Goal: Task Accomplishment & Management: Use online tool/utility

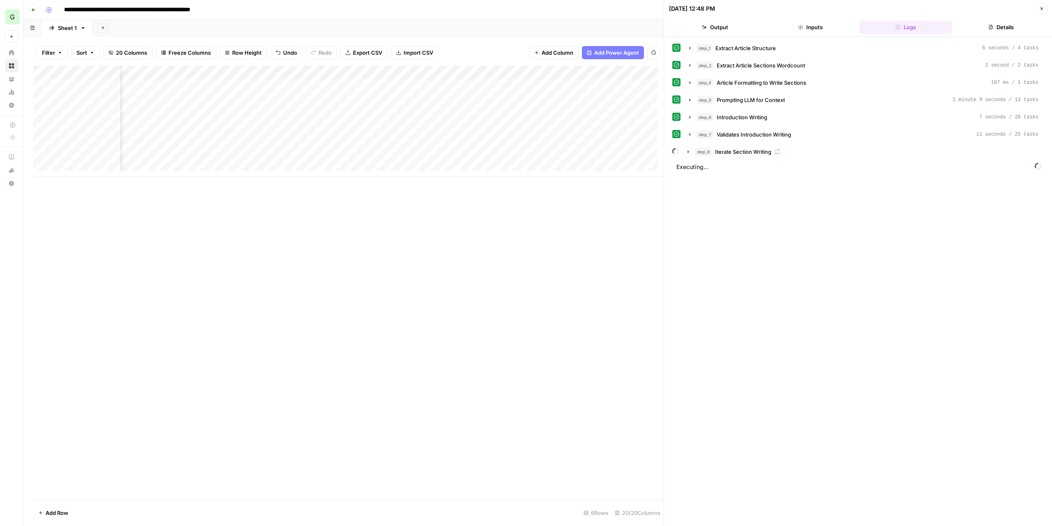
scroll to position [0, 897]
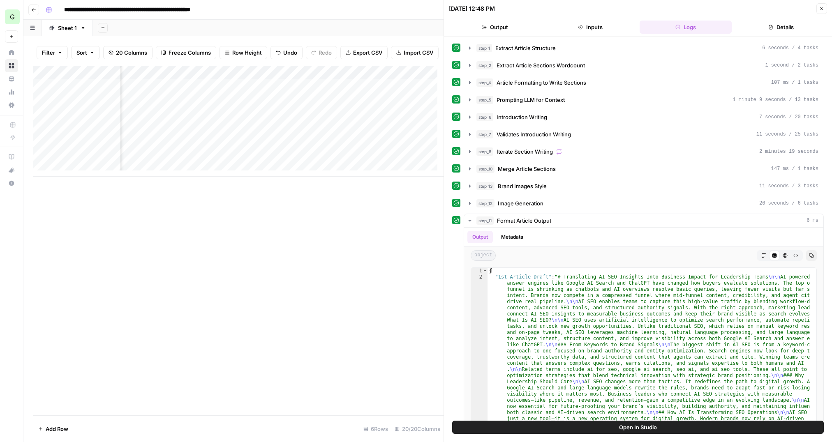
click at [824, 7] on icon "button" at bounding box center [821, 8] width 5 height 5
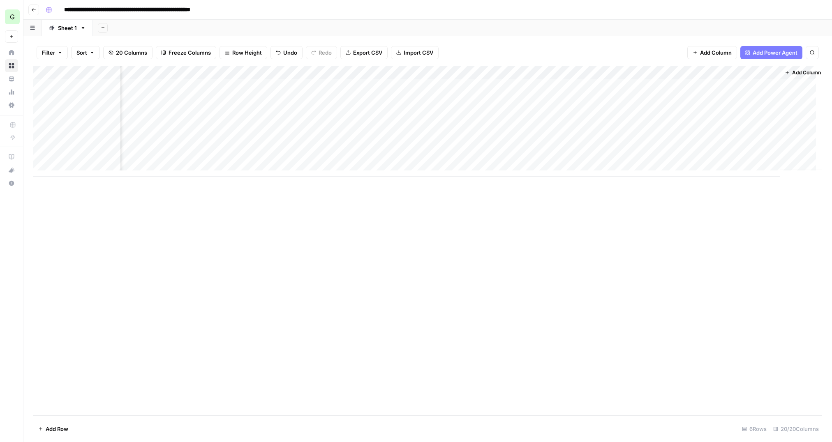
scroll to position [0, 886]
click at [659, 83] on div "Add Column" at bounding box center [427, 121] width 789 height 111
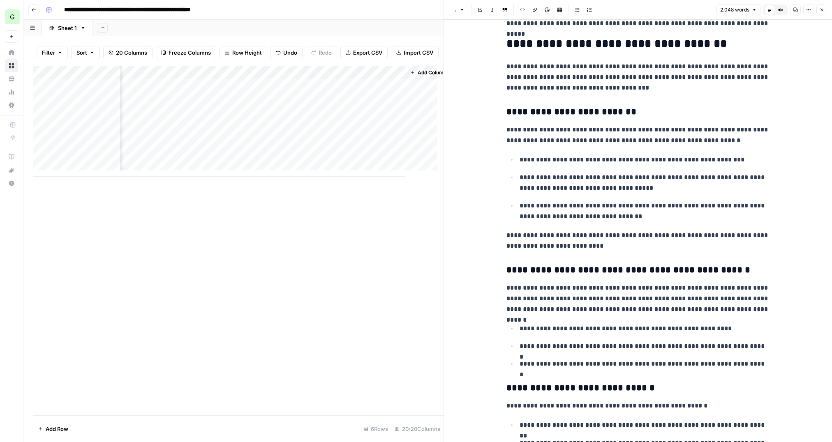
scroll to position [0, 1265]
click at [419, 76] on span "Add Column" at bounding box center [424, 72] width 29 height 7
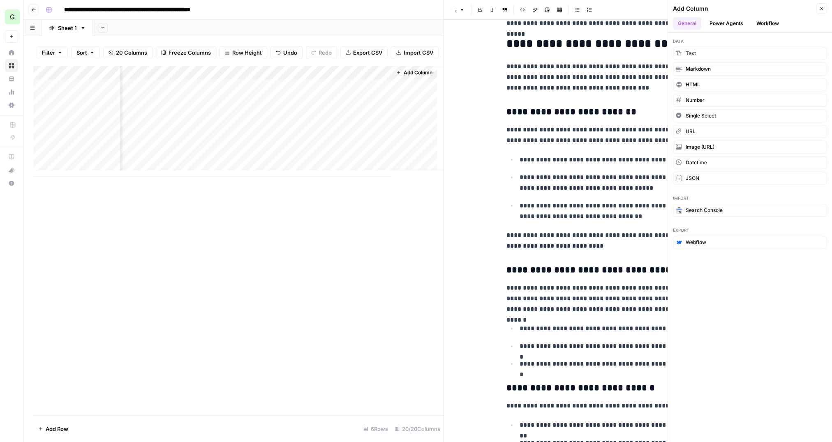
click at [776, 22] on button "Workflow" at bounding box center [768, 23] width 32 height 12
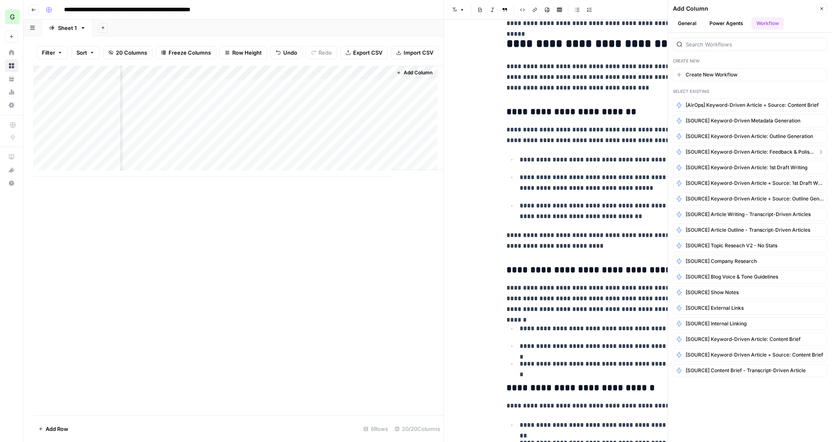
click at [783, 151] on span "[SOURCE] Keyword-Driven Article: Feedback & Polishing" at bounding box center [750, 151] width 129 height 7
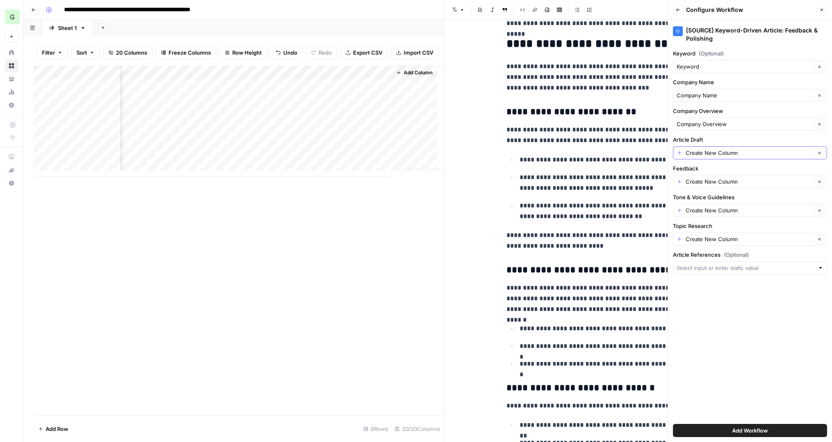
click at [821, 152] on icon "button" at bounding box center [819, 153] width 5 height 5
click at [817, 180] on button "Clear" at bounding box center [819, 182] width 10 height 10
click at [821, 209] on icon "button" at bounding box center [819, 210] width 5 height 5
click at [821, 237] on icon "button" at bounding box center [819, 239] width 5 height 5
click at [820, 268] on div at bounding box center [821, 268] width 6 height 8
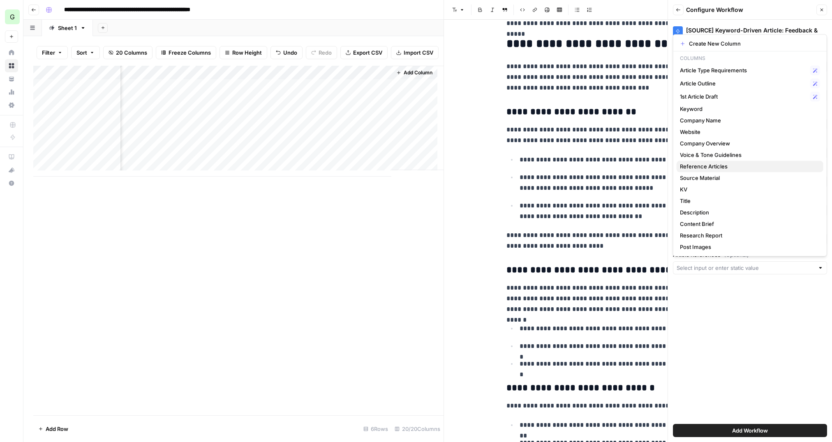
click at [734, 166] on span "Reference Articles" at bounding box center [748, 166] width 137 height 8
type input "Reference Articles"
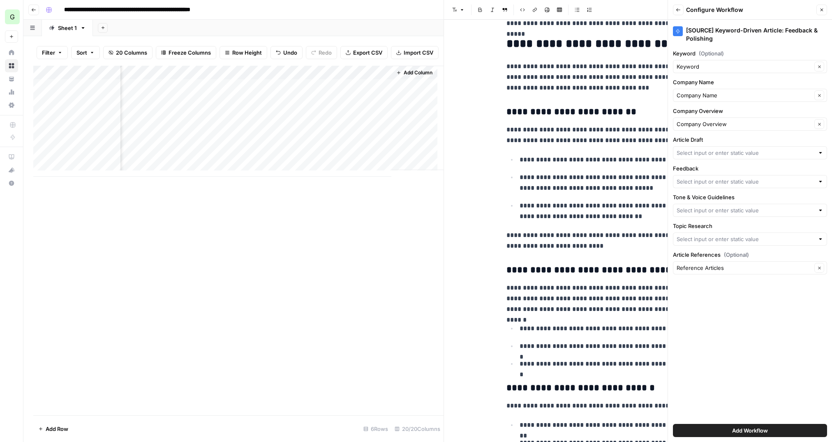
click at [821, 153] on div at bounding box center [821, 153] width 6 height 8
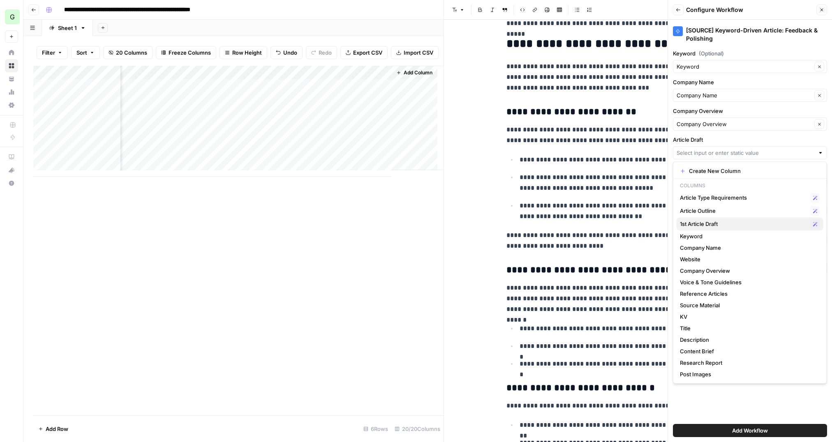
click at [740, 224] on span "1st Article Draft" at bounding box center [743, 224] width 127 height 8
type input "1st Article Draft"
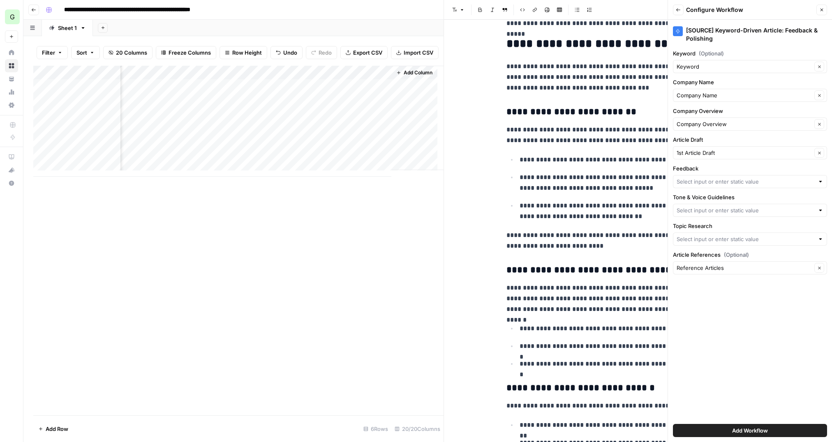
click at [819, 180] on div at bounding box center [821, 182] width 6 height 8
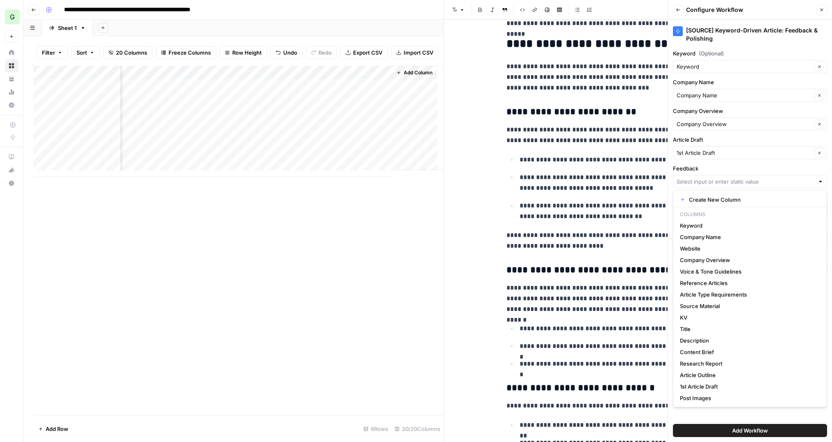
click at [825, 8] on button "Close" at bounding box center [821, 10] width 11 height 11
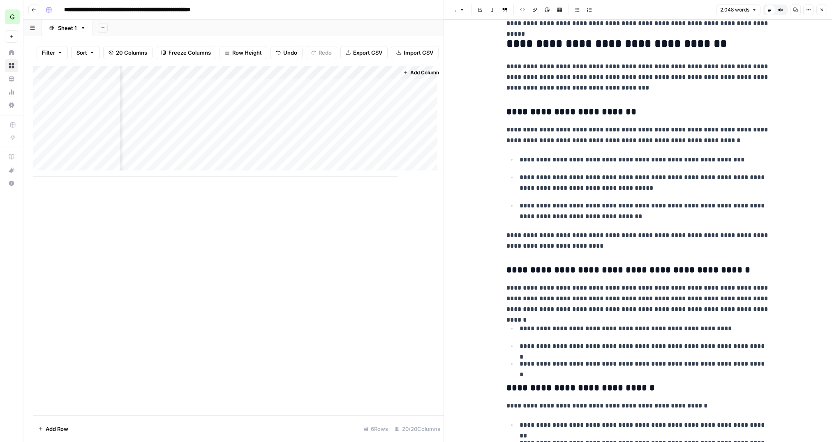
click at [419, 76] on span "Add Column" at bounding box center [424, 72] width 29 height 7
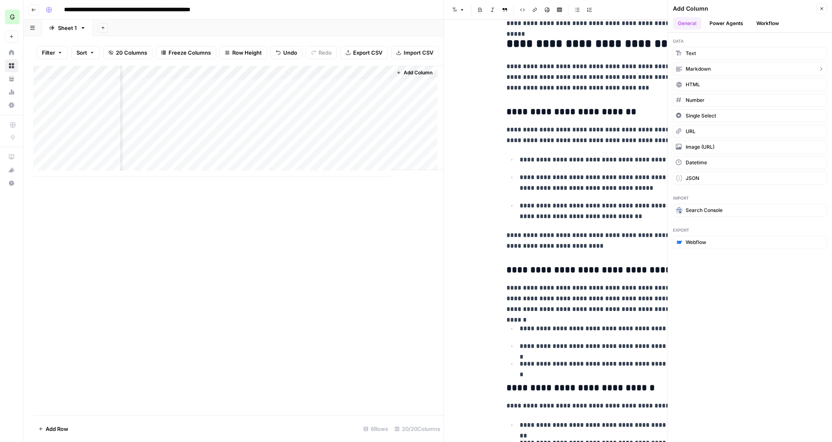
click at [710, 65] on span "Markdown" at bounding box center [698, 68] width 25 height 7
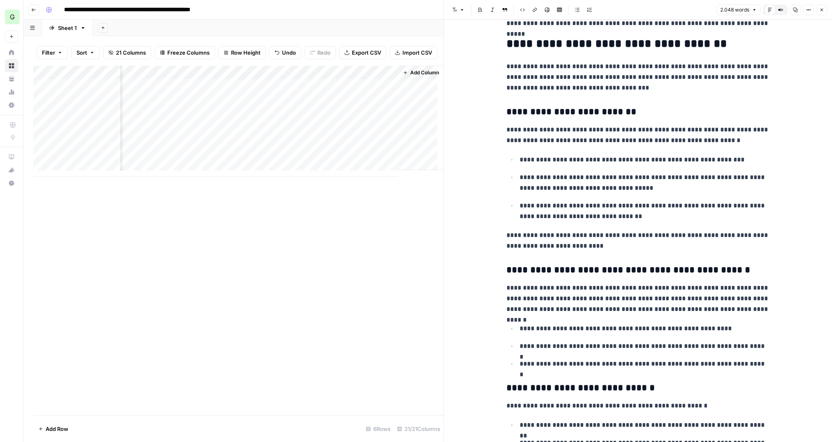
scroll to position [0, 1339]
click at [338, 79] on div "Add Column" at bounding box center [238, 121] width 410 height 111
click at [345, 97] on input "New Column" at bounding box center [366, 99] width 83 height 8
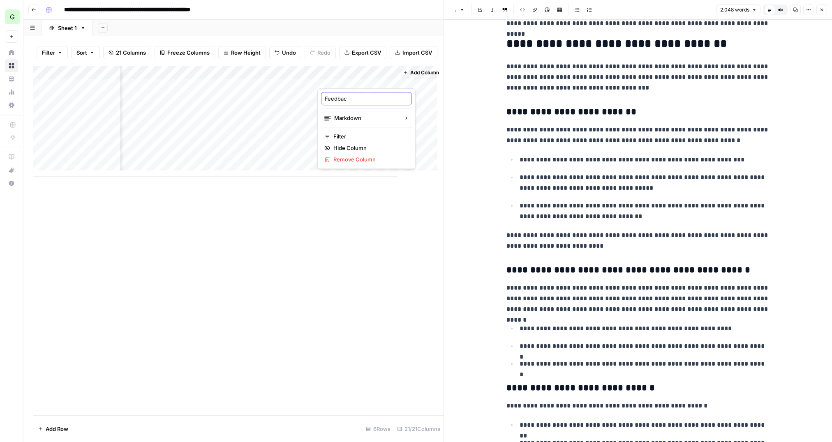
type input "Feedback"
click at [355, 218] on div "Add Column" at bounding box center [238, 241] width 410 height 350
drag, startPoint x: 348, startPoint y: 78, endPoint x: 398, endPoint y: 93, distance: 52.2
click at [398, 93] on div "Add Column" at bounding box center [238, 121] width 410 height 111
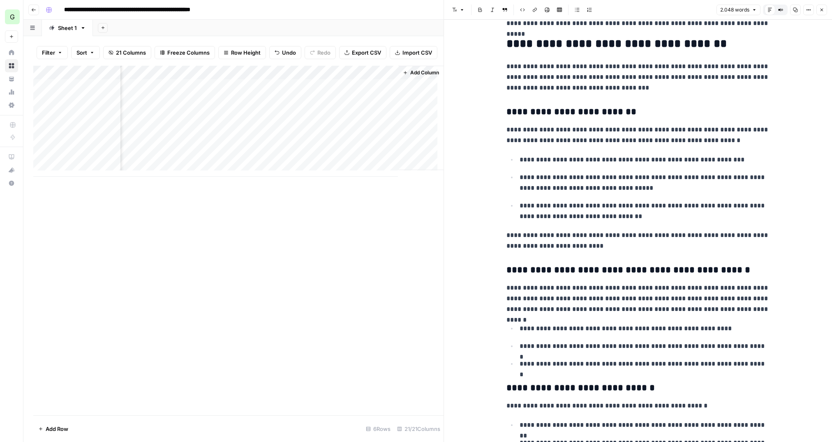
click at [418, 76] on span "Add Column" at bounding box center [424, 72] width 29 height 7
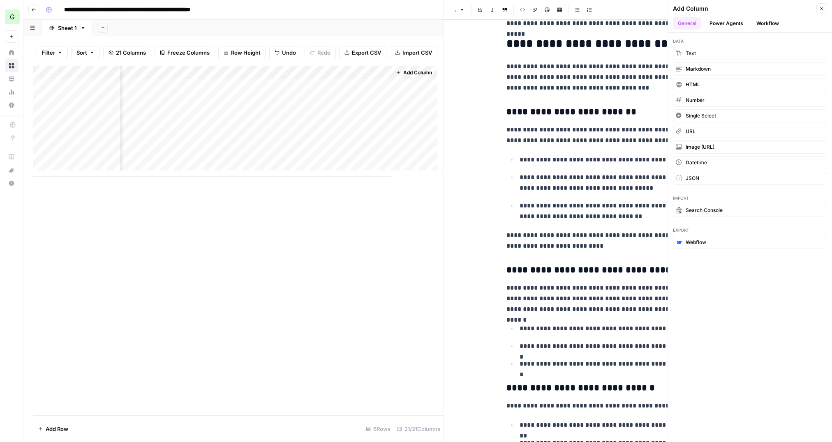
click at [762, 19] on button "Workflow" at bounding box center [768, 23] width 32 height 12
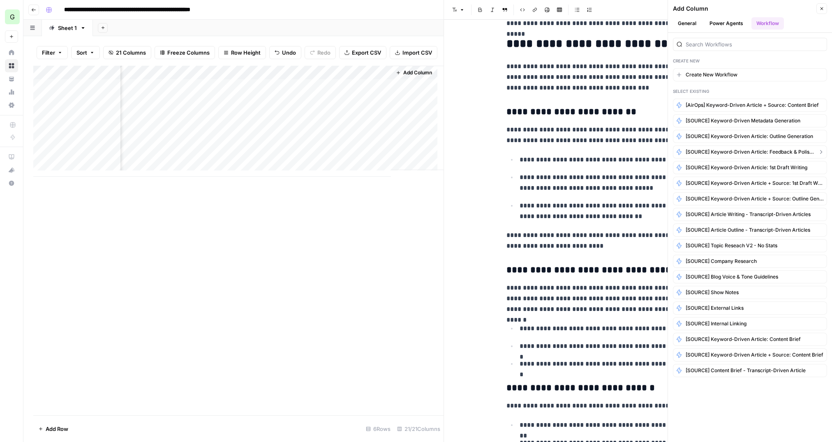
click at [782, 149] on span "[SOURCE] Keyword-Driven Article: Feedback & Polishing" at bounding box center [750, 151] width 129 height 7
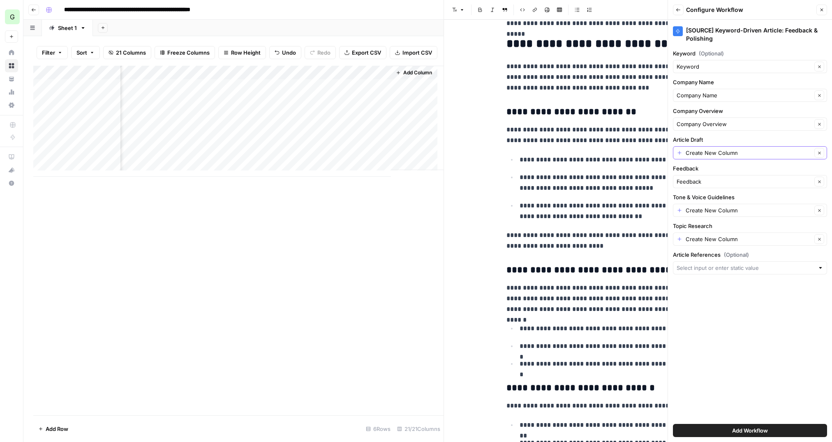
click at [818, 153] on icon "button" at bounding box center [819, 153] width 5 height 5
click at [799, 155] on input "Article Draft" at bounding box center [746, 153] width 138 height 8
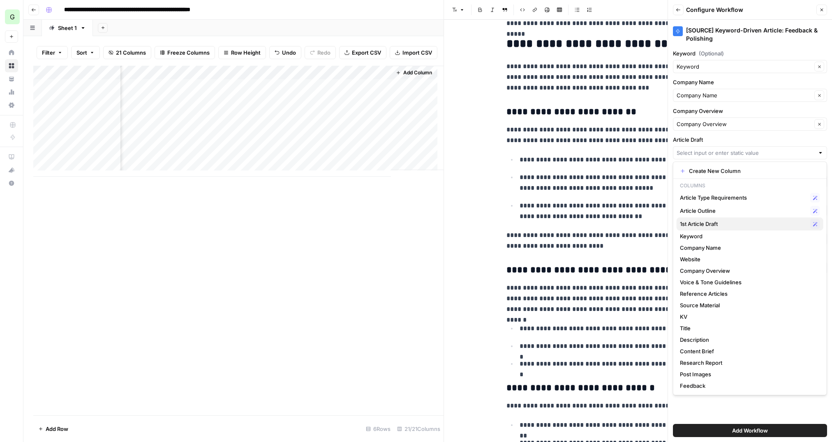
click at [710, 224] on span "1st Article Draft" at bounding box center [743, 224] width 127 height 8
type input "1st Article Draft"
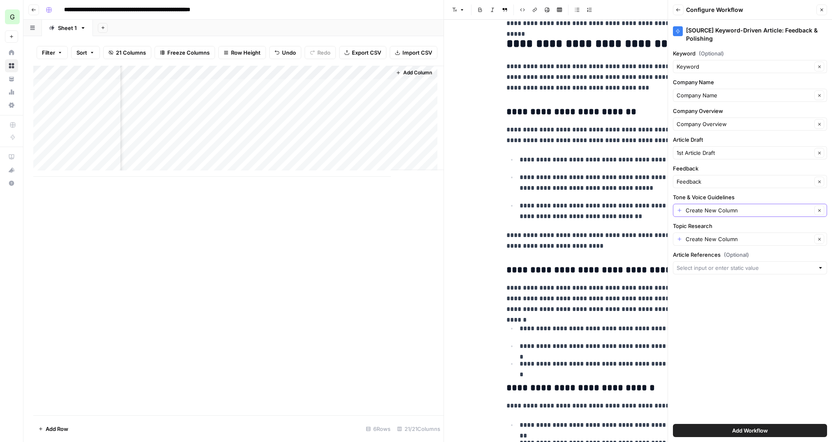
click at [820, 206] on button "Clear" at bounding box center [819, 211] width 10 height 10
click at [776, 213] on div at bounding box center [750, 210] width 154 height 13
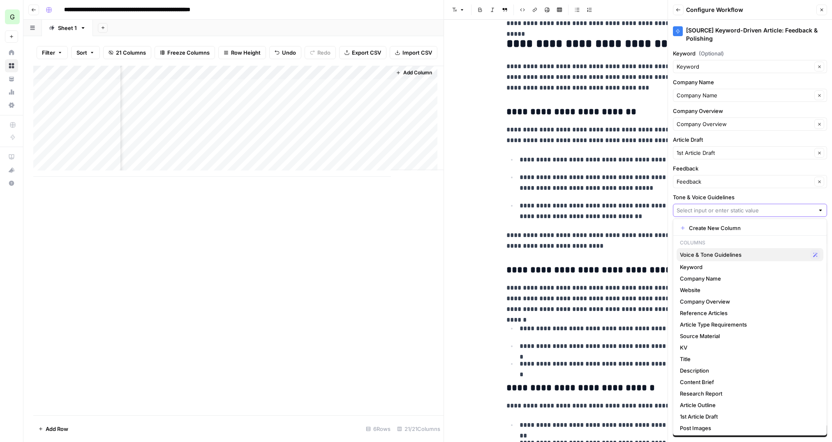
click at [735, 255] on span "Voice & Tone Guidelines" at bounding box center [743, 255] width 127 height 8
type input "Voice & Tone Guidelines"
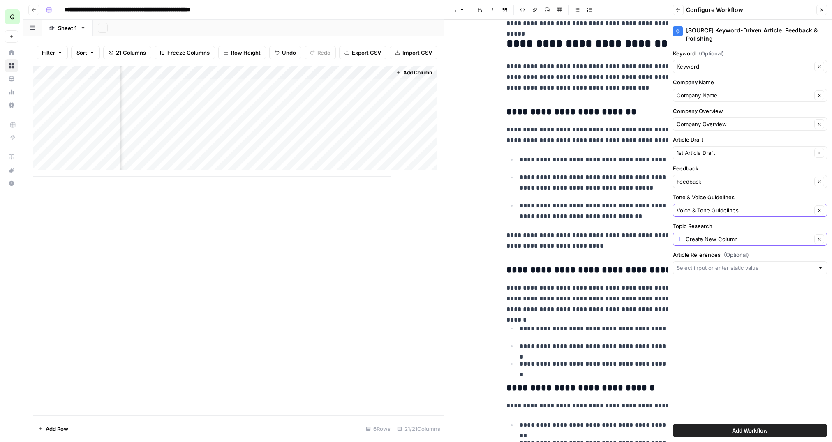
click at [820, 239] on icon "button" at bounding box center [819, 239] width 5 height 5
click at [808, 240] on input "Topic Research" at bounding box center [746, 239] width 138 height 8
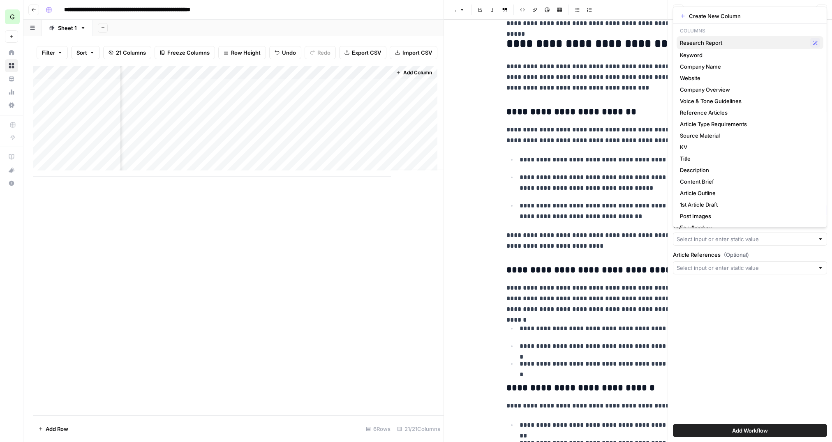
click at [724, 44] on span "Research Report" at bounding box center [743, 43] width 127 height 8
type input "Research Report"
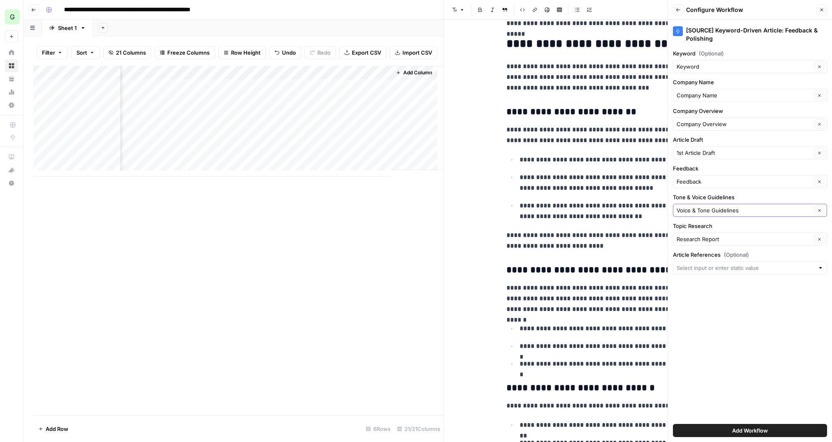
click at [816, 271] on div at bounding box center [750, 267] width 154 height 13
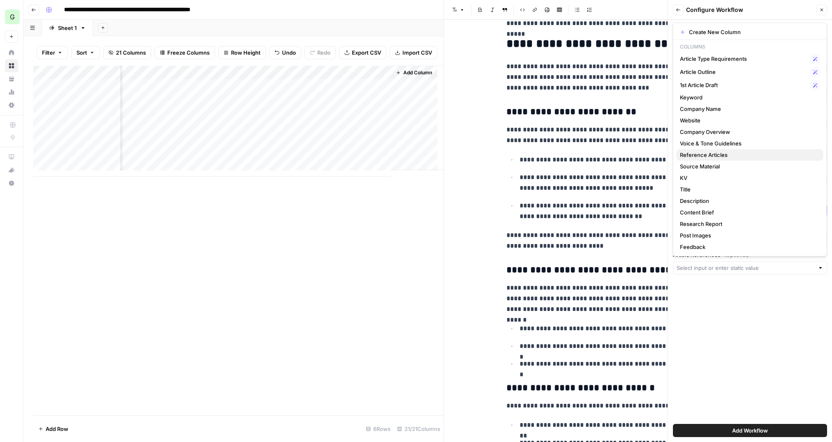
click at [723, 156] on span "Reference Articles" at bounding box center [748, 155] width 137 height 8
type input "Reference Articles"
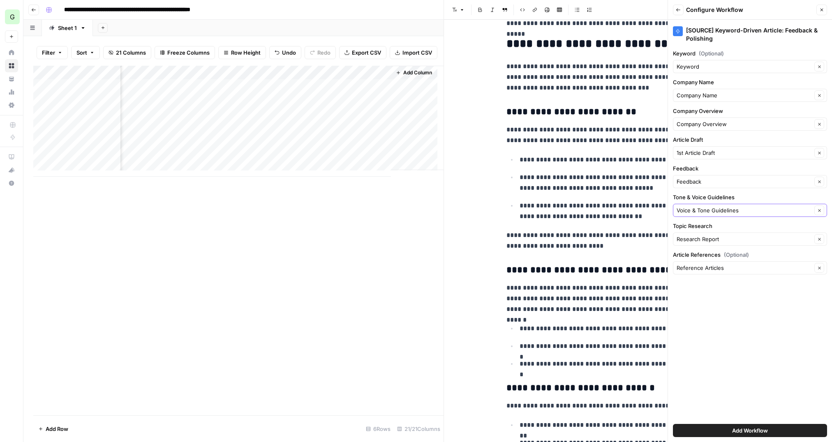
click at [756, 430] on span "Add Workflow" at bounding box center [750, 431] width 36 height 8
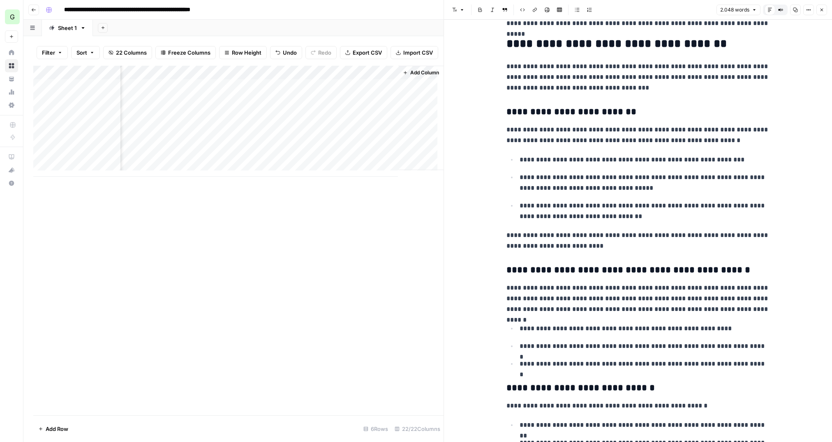
scroll to position [0, 1413]
click at [264, 92] on div "Add Column" at bounding box center [238, 121] width 410 height 111
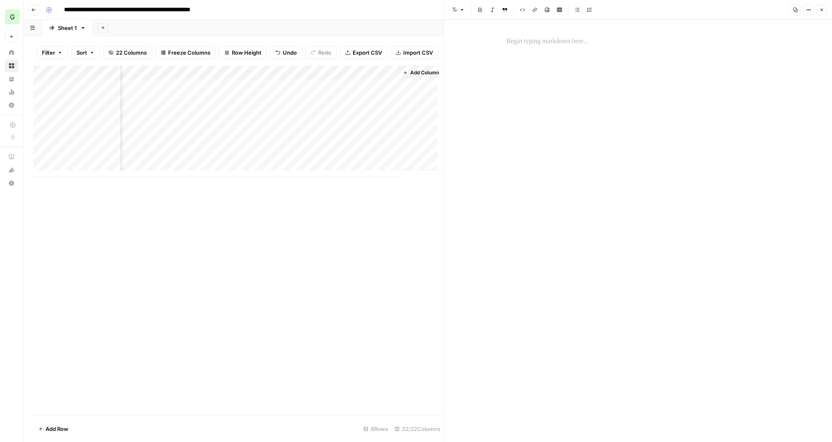
click at [595, 39] on p at bounding box center [637, 41] width 263 height 11
click at [136, 92] on div "Add Column" at bounding box center [238, 121] width 410 height 111
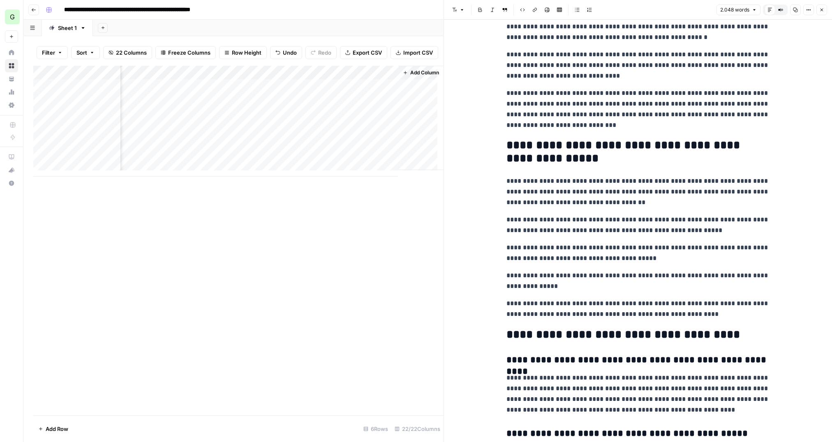
scroll to position [2672, 0]
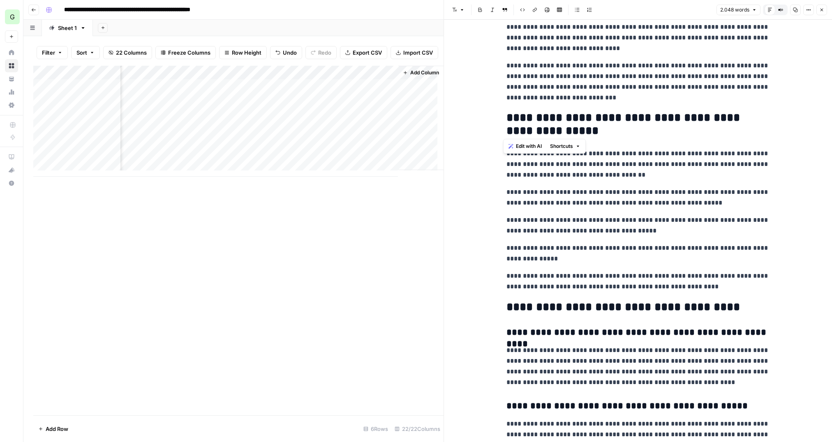
drag, startPoint x: 543, startPoint y: 129, endPoint x: 502, endPoint y: 117, distance: 43.6
copy h2 "**********"
click at [267, 94] on div "Add Column" at bounding box center [238, 121] width 410 height 111
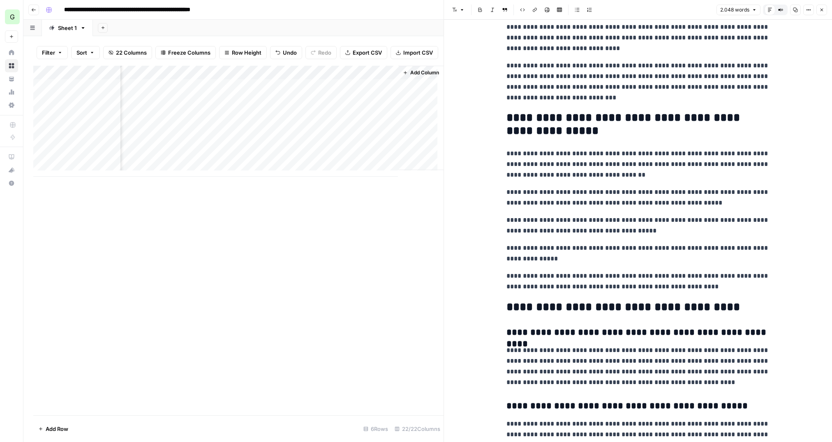
click at [267, 94] on div "Add Column" at bounding box center [238, 121] width 410 height 111
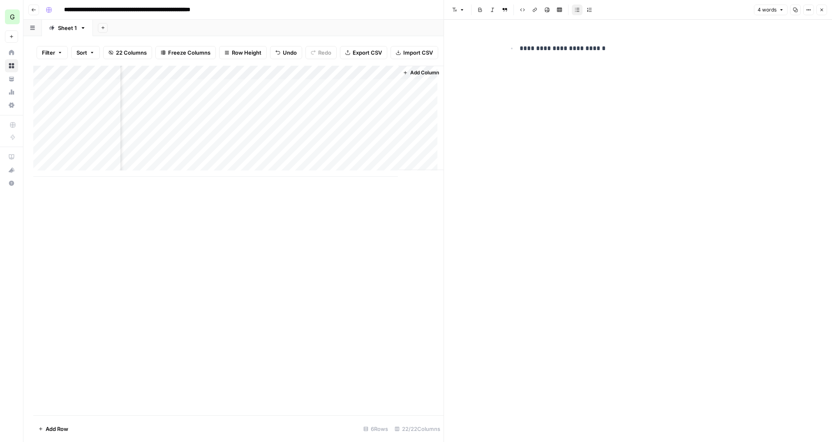
click at [610, 54] on div "**********" at bounding box center [638, 47] width 273 height 28
click at [613, 50] on p "**********" at bounding box center [645, 48] width 250 height 11
click at [585, 68] on p "**********" at bounding box center [645, 71] width 250 height 21
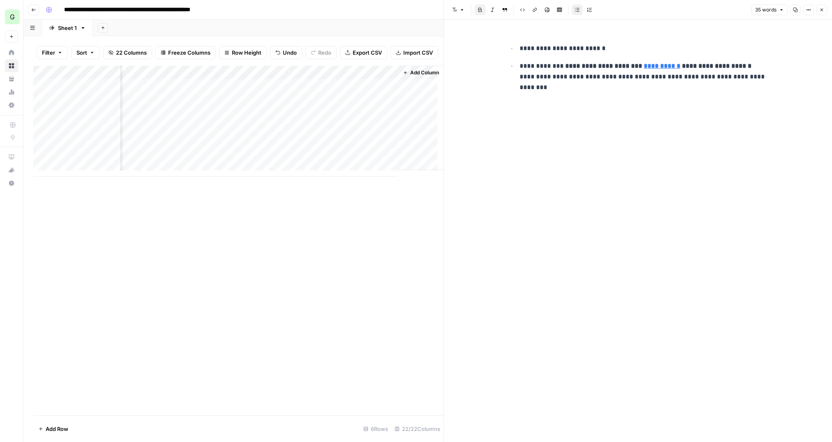
click at [370, 93] on div "Add Column" at bounding box center [238, 121] width 410 height 111
drag, startPoint x: 446, startPoint y: 192, endPoint x: 562, endPoint y: 194, distance: 115.1
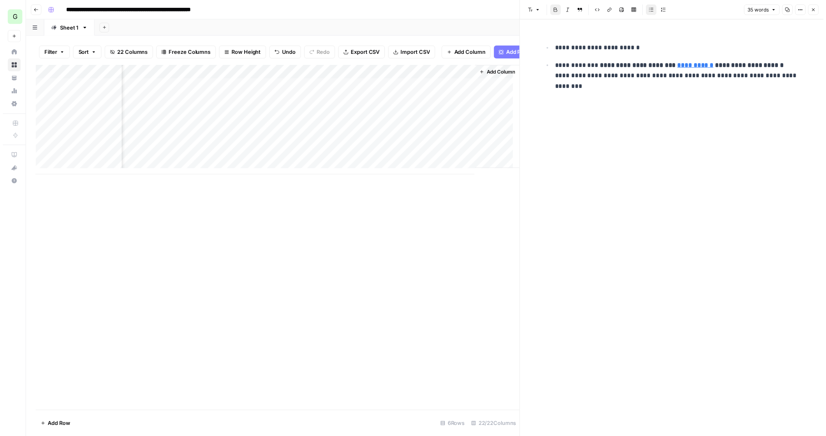
scroll to position [0, 1333]
click at [823, 9] on icon "button" at bounding box center [821, 9] width 5 height 5
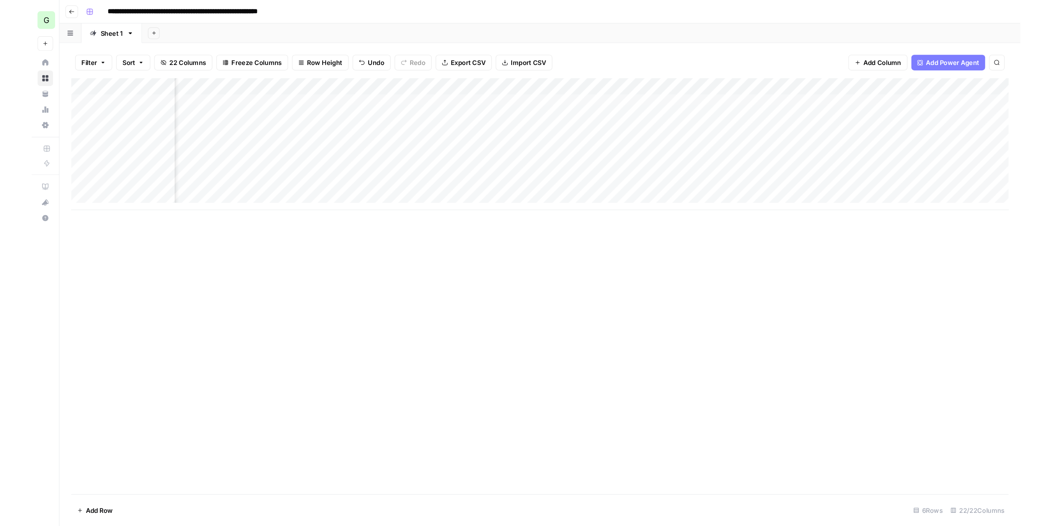
scroll to position [0, 814]
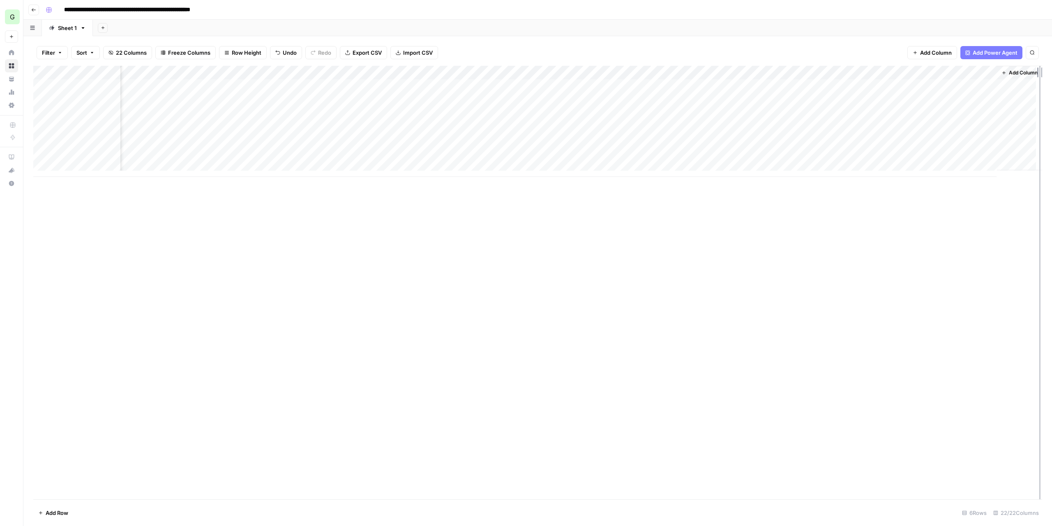
drag, startPoint x: 989, startPoint y: 71, endPoint x: 1043, endPoint y: 72, distance: 53.9
click at [1043, 72] on div "Filter Sort 22 Columns Freeze Columns Row Height Undo Redo Export CSV Import CS…" at bounding box center [537, 281] width 1029 height 490
click at [979, 86] on div "Add Column" at bounding box center [537, 121] width 1009 height 111
click at [972, 84] on div "Add Column" at bounding box center [537, 121] width 1009 height 111
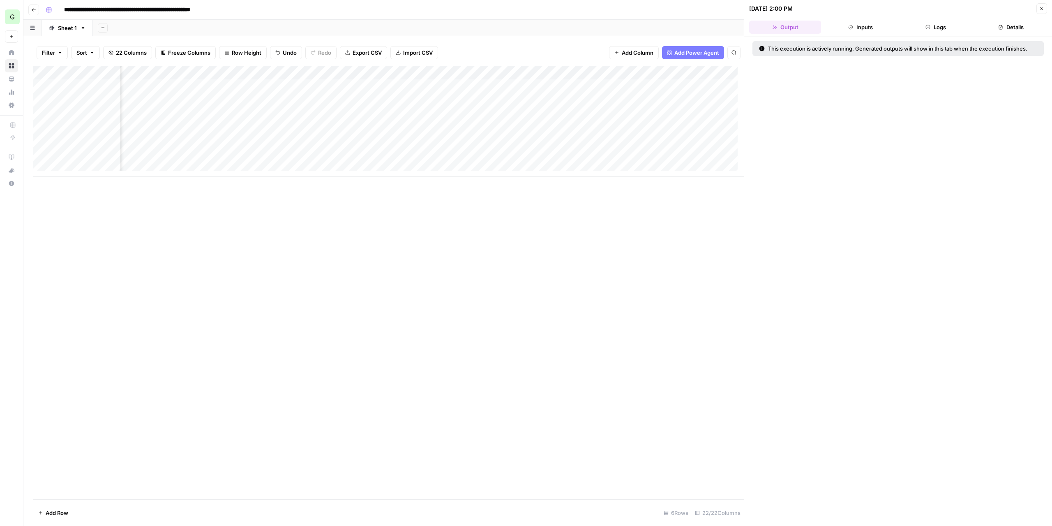
click at [951, 24] on button "Logs" at bounding box center [936, 27] width 72 height 13
click at [649, 74] on div "Add Column" at bounding box center [388, 121] width 711 height 111
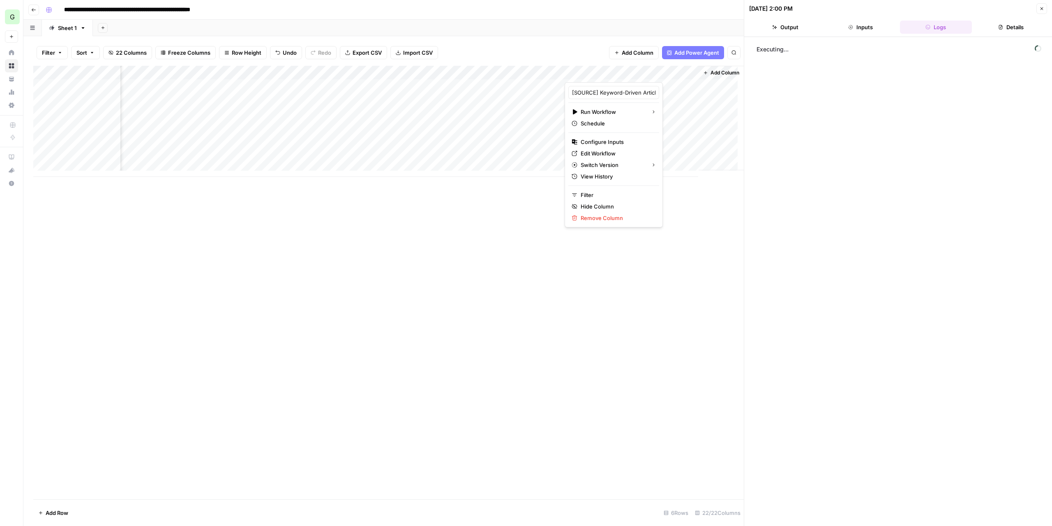
click at [649, 74] on div at bounding box center [628, 74] width 127 height 16
drag, startPoint x: 599, startPoint y: 92, endPoint x: 591, endPoint y: 95, distance: 8.3
click at [591, 95] on input "[SOURCE] Keyword-Driven Article: Feedback & Polishing" at bounding box center [613, 92] width 83 height 8
type input "[SOURCE] Feedback & Polishing"
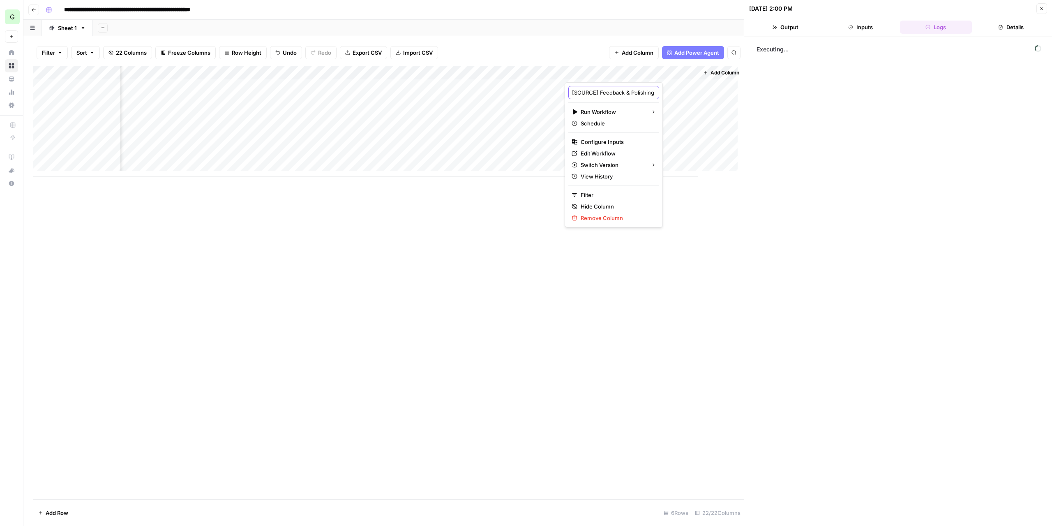
scroll to position [0, 9]
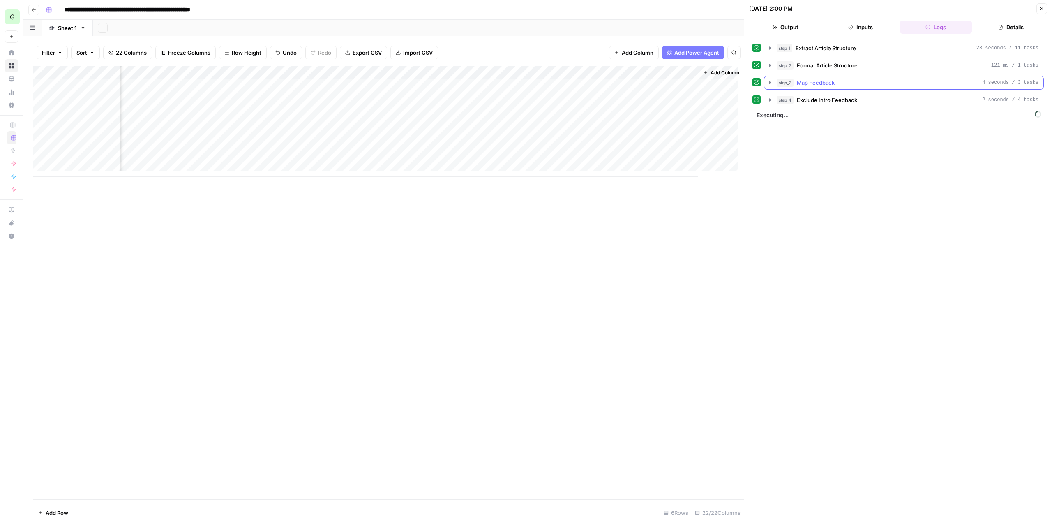
click at [768, 79] on icon "button" at bounding box center [770, 82] width 7 height 7
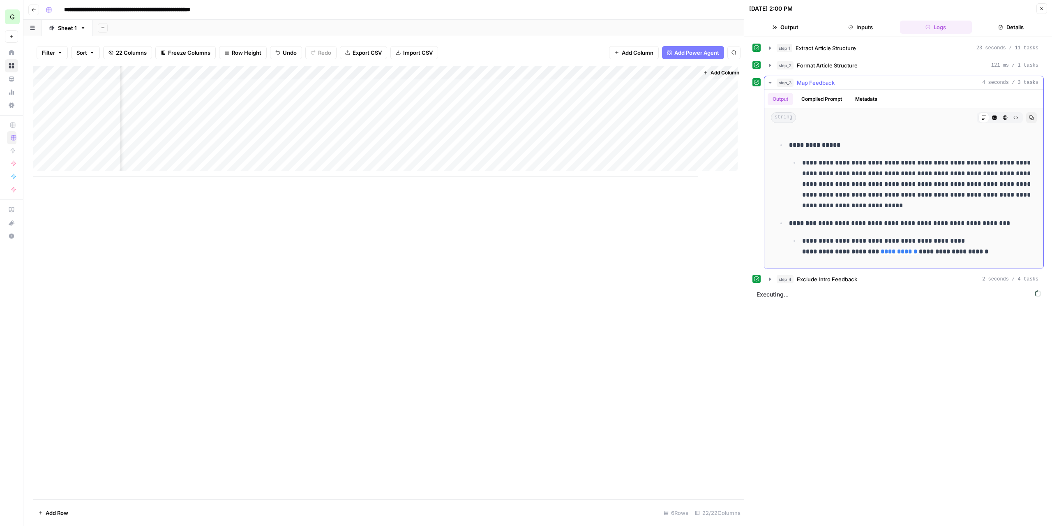
click at [771, 80] on icon "button" at bounding box center [770, 82] width 7 height 7
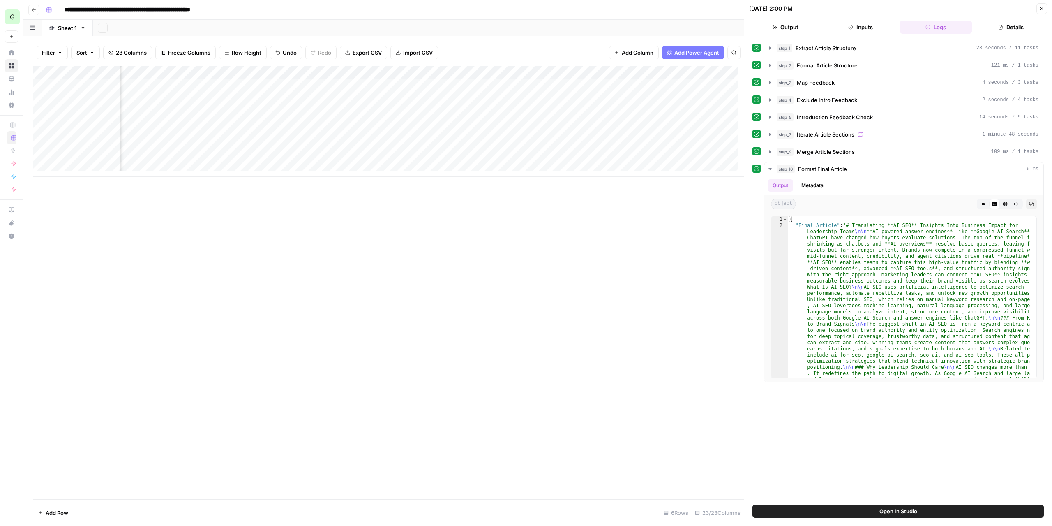
scroll to position [0, 1240]
drag, startPoint x: 691, startPoint y: 72, endPoint x: 705, endPoint y: 73, distance: 13.6
click at [705, 72] on div "Add Column" at bounding box center [388, 121] width 711 height 111
click at [664, 83] on div "Add Column" at bounding box center [388, 121] width 711 height 111
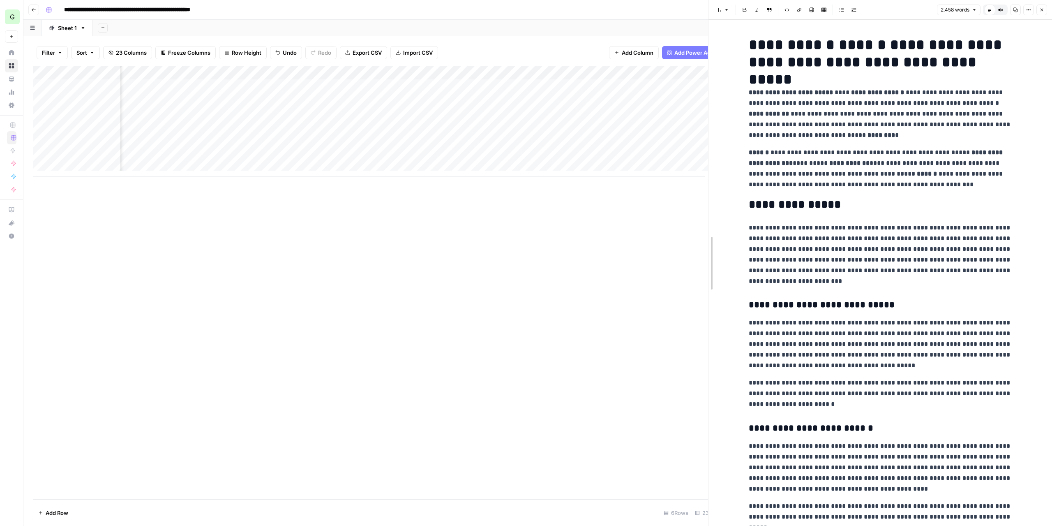
drag, startPoint x: 744, startPoint y: 192, endPoint x: 703, endPoint y: 193, distance: 40.7
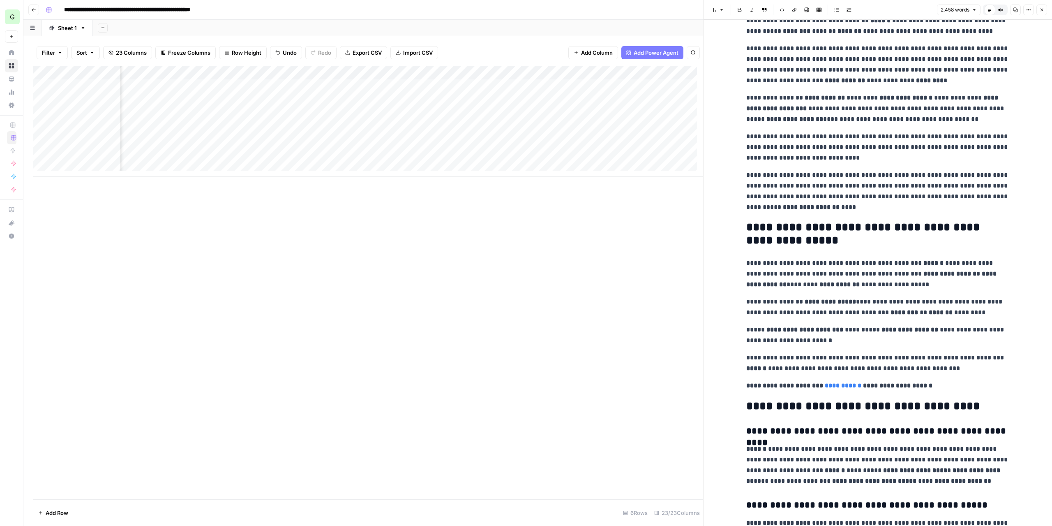
scroll to position [2837, 0]
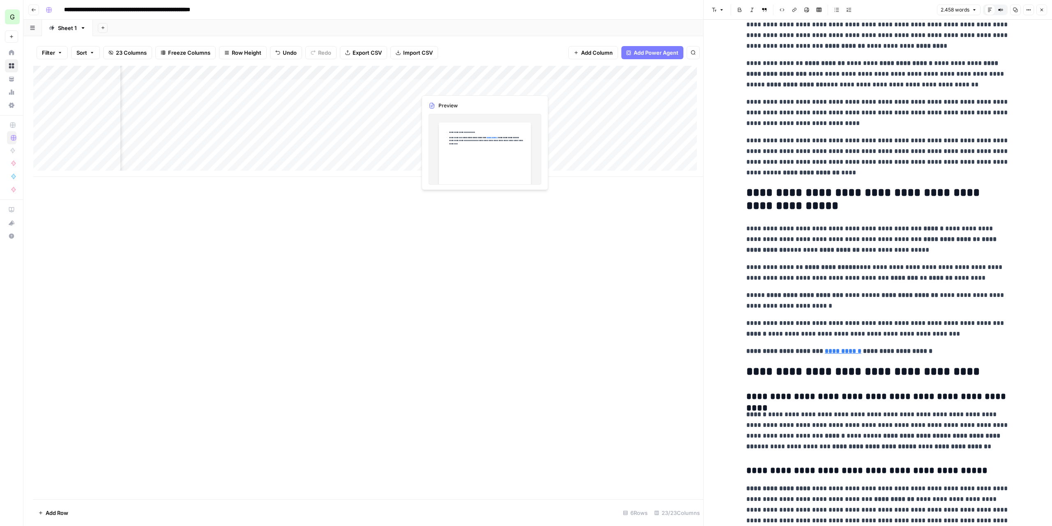
click at [443, 87] on div "Add Column" at bounding box center [368, 121] width 670 height 111
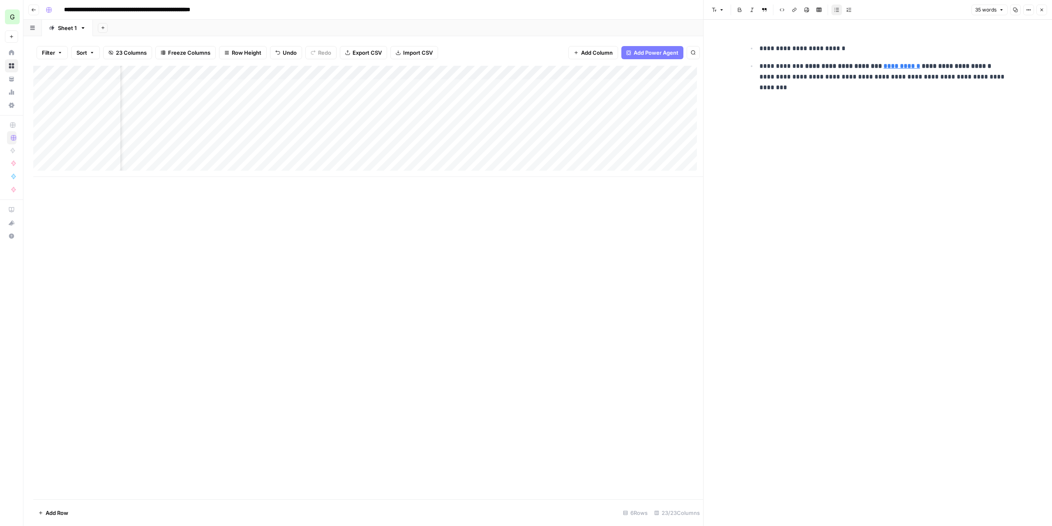
click at [1042, 9] on icon "button" at bounding box center [1042, 10] width 3 height 3
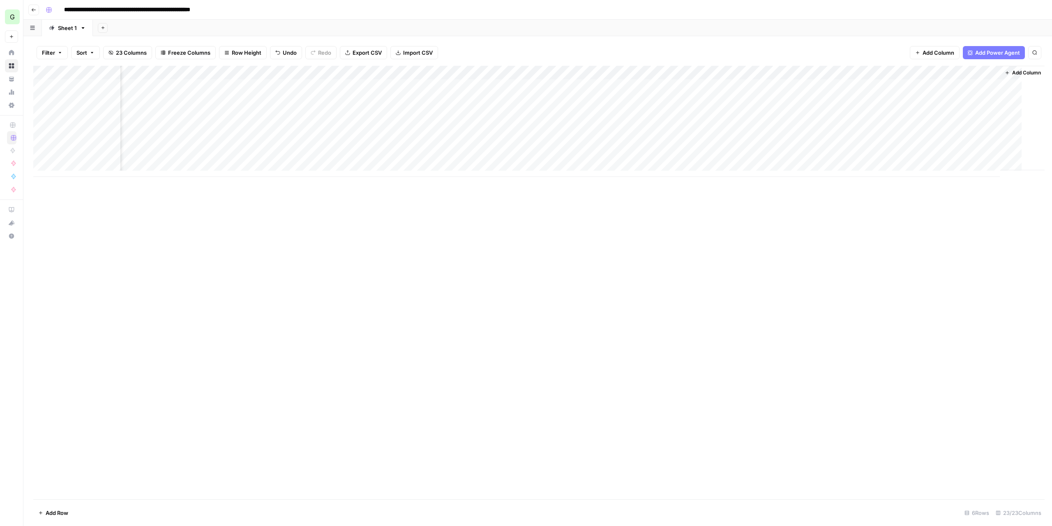
scroll to position [0, 945]
click at [942, 83] on div "Add Column" at bounding box center [537, 121] width 1009 height 111
click at [942, 84] on div "Add Column" at bounding box center [537, 121] width 1009 height 111
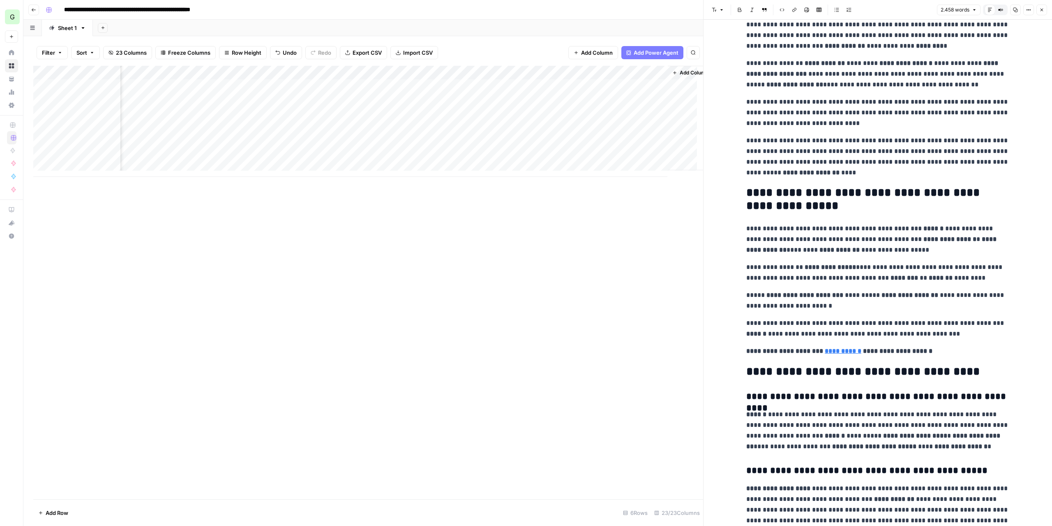
scroll to position [0, 1294]
click at [670, 71] on span "Add Column" at bounding box center [684, 72] width 29 height 7
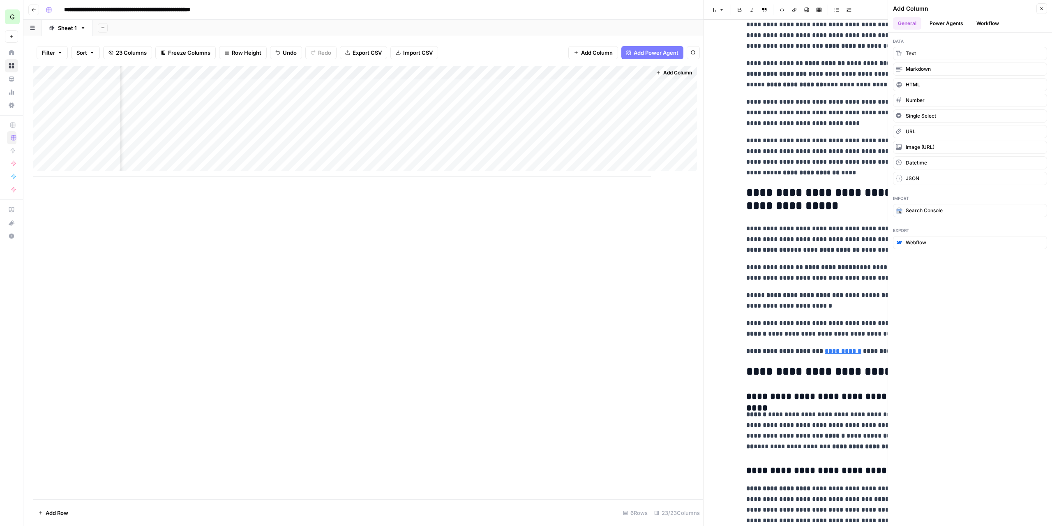
click at [977, 20] on button "Workflow" at bounding box center [988, 23] width 32 height 12
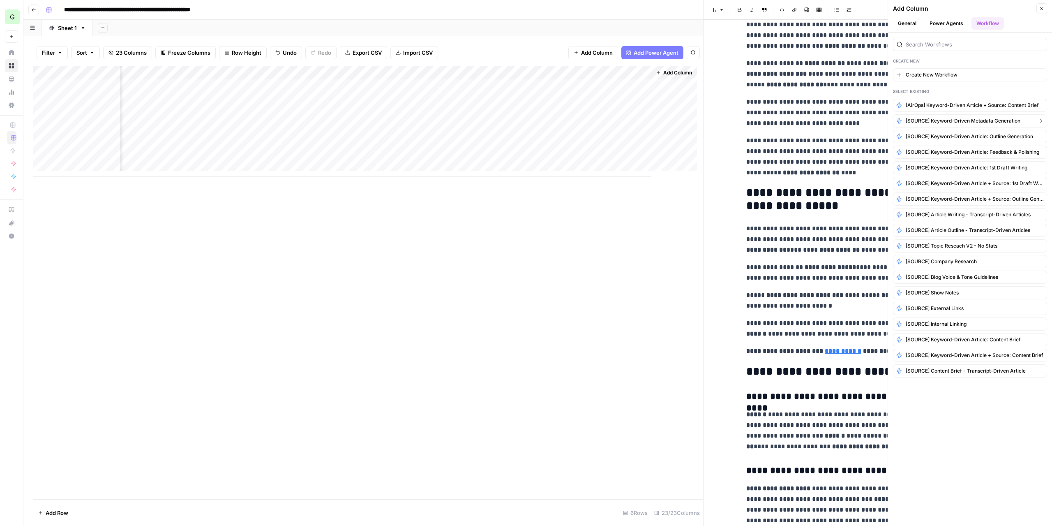
click at [985, 117] on span "[SOURCE] Keyword-Driven Metadata Generation" at bounding box center [963, 120] width 115 height 7
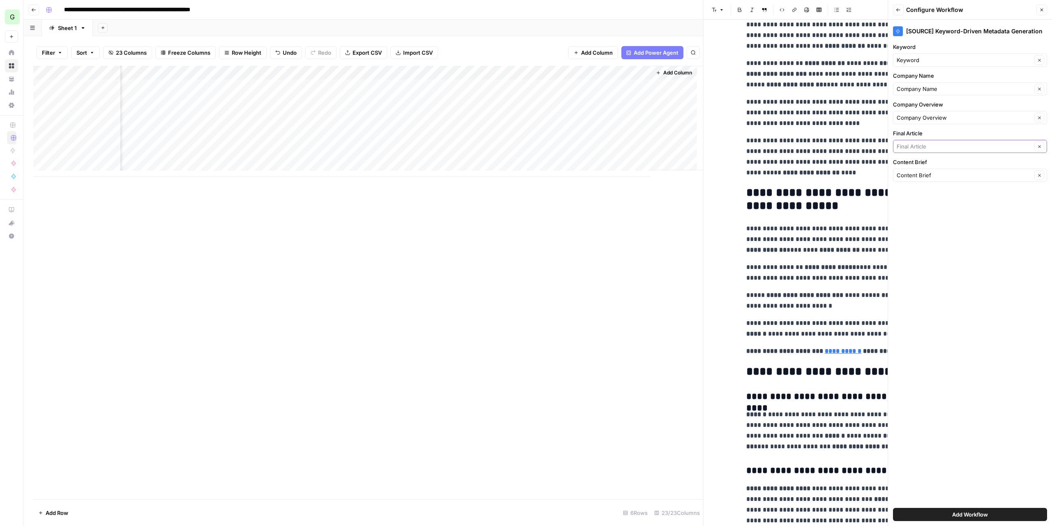
click at [967, 148] on input "Final Article" at bounding box center [964, 146] width 135 height 8
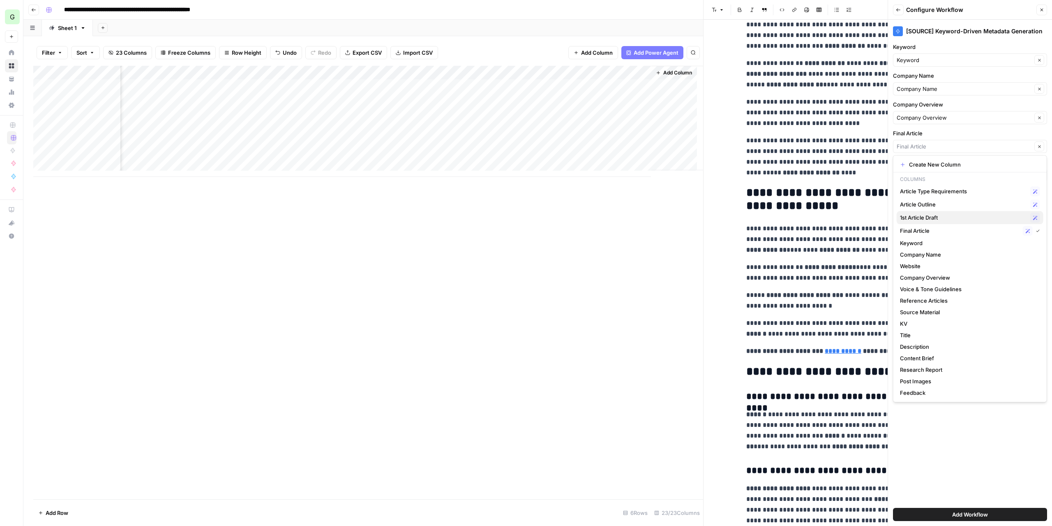
click at [948, 217] on span "1st Article Draft" at bounding box center [963, 217] width 127 height 8
type input "1st Article Draft"
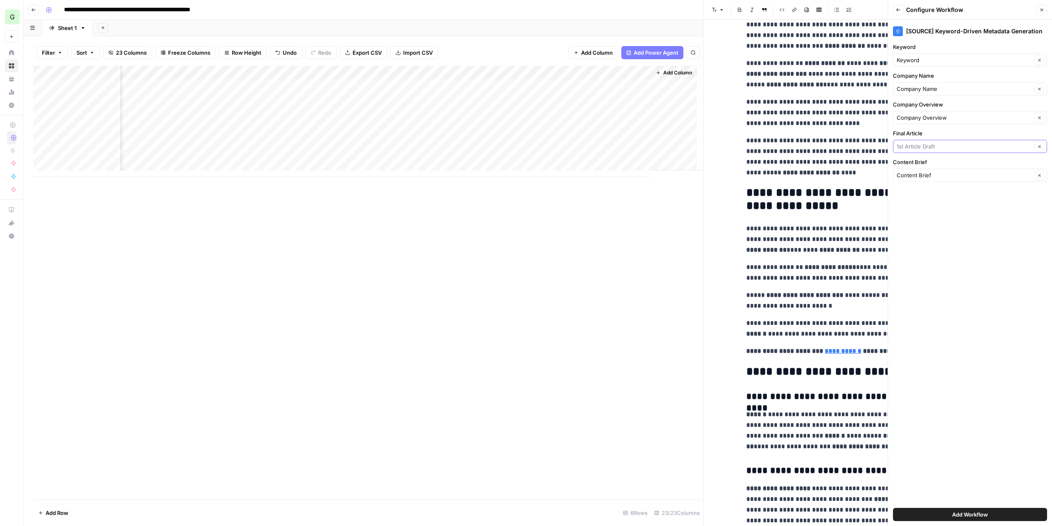
click at [983, 146] on input "Final Article" at bounding box center [964, 146] width 135 height 8
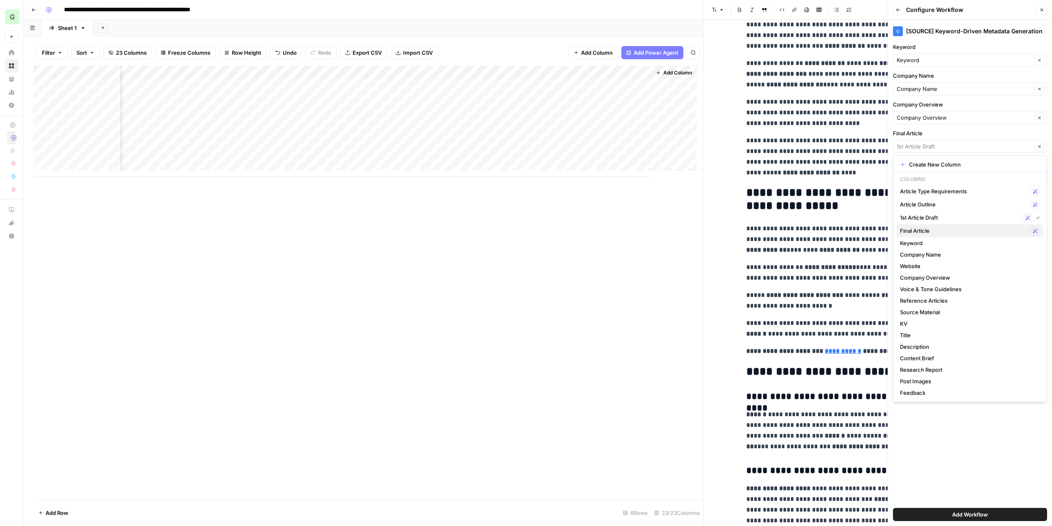
click at [946, 230] on span "Final Article" at bounding box center [963, 231] width 127 height 8
type input "Final Article"
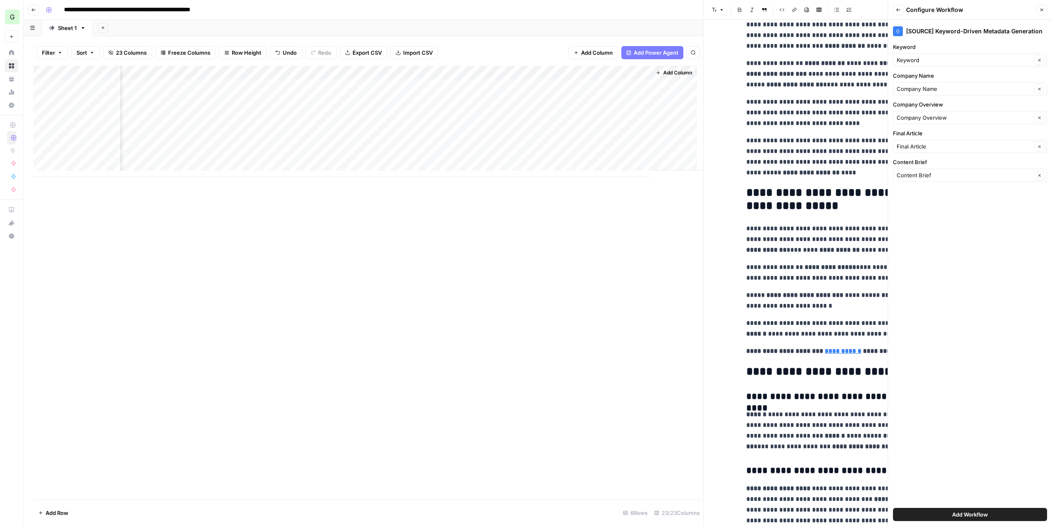
click at [957, 516] on span "Add Workflow" at bounding box center [971, 514] width 36 height 8
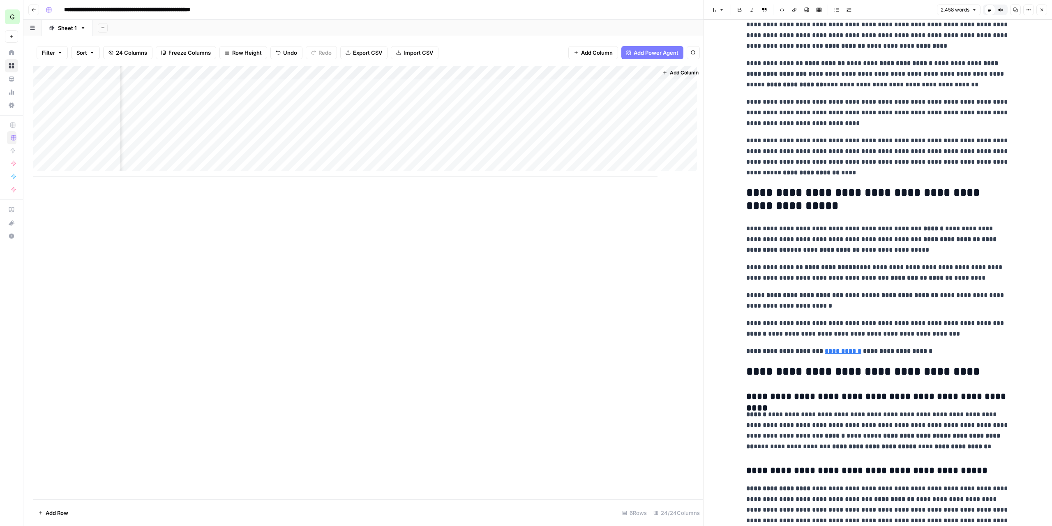
scroll to position [0, 1368]
click at [617, 83] on div "Add Column" at bounding box center [368, 121] width 670 height 111
click at [456, 85] on div "Add Column" at bounding box center [368, 121] width 670 height 111
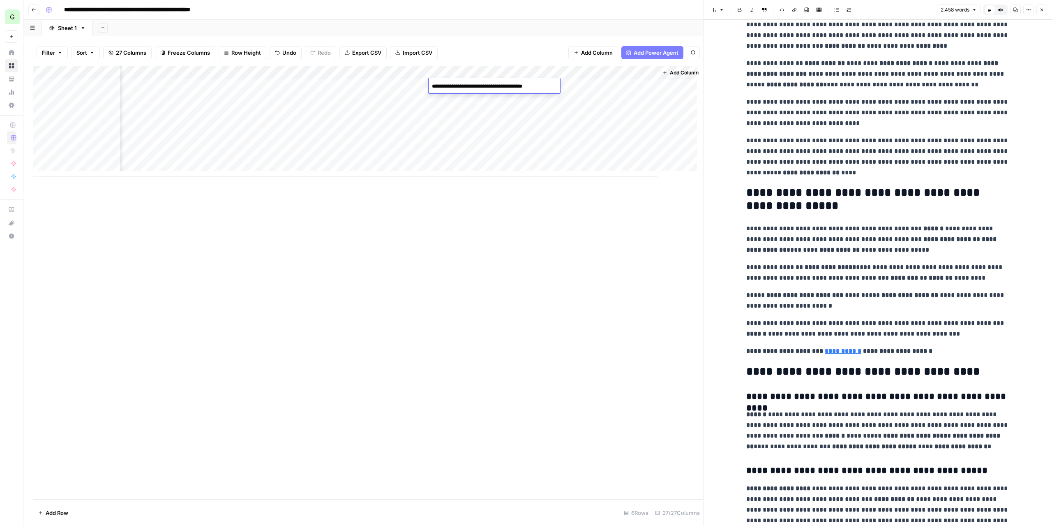
click at [567, 87] on div "Add Column" at bounding box center [368, 121] width 670 height 111
click at [606, 59] on button "Add Column" at bounding box center [594, 52] width 50 height 13
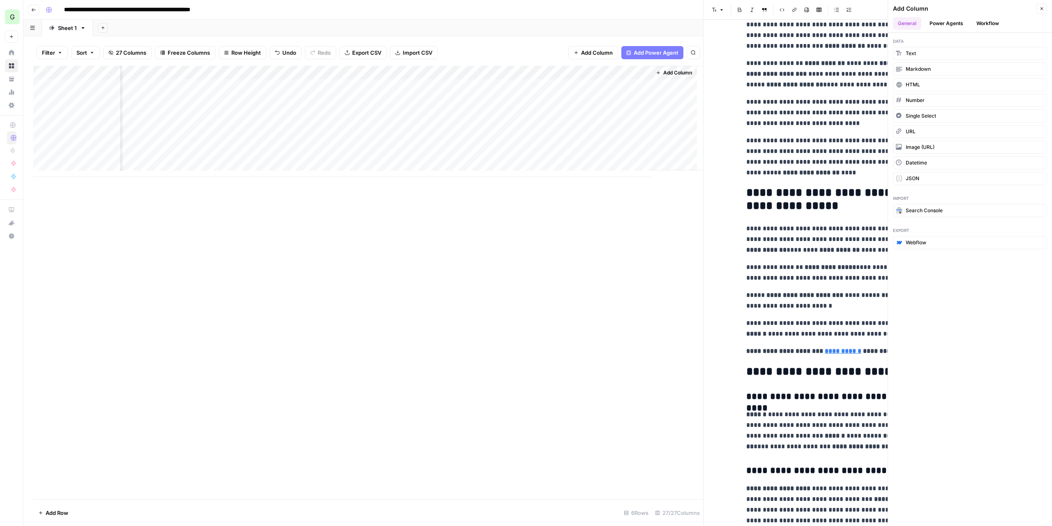
drag, startPoint x: 634, startPoint y: 231, endPoint x: 633, endPoint y: 214, distance: 17.3
click at [634, 231] on div "Add Column" at bounding box center [368, 282] width 670 height 433
click at [551, 70] on span "Add Column" at bounding box center [565, 72] width 29 height 7
click at [1042, 6] on icon "button" at bounding box center [1042, 8] width 5 height 5
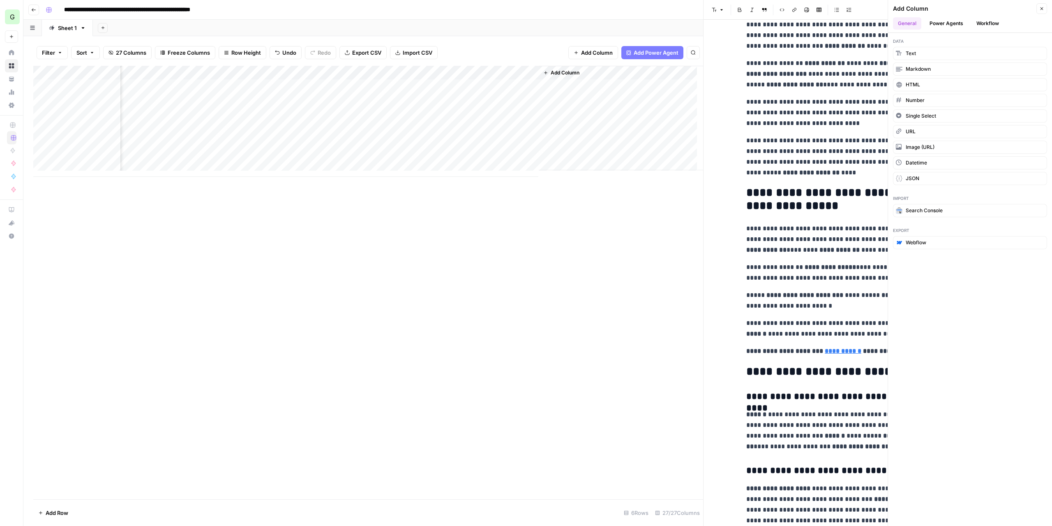
scroll to position [0, 1590]
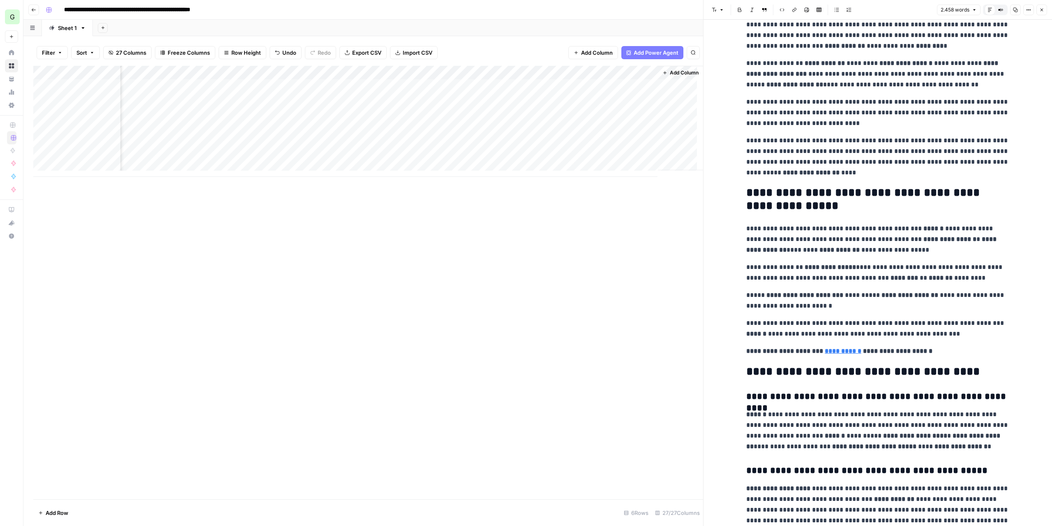
click at [671, 72] on span "Add Column" at bounding box center [684, 72] width 29 height 7
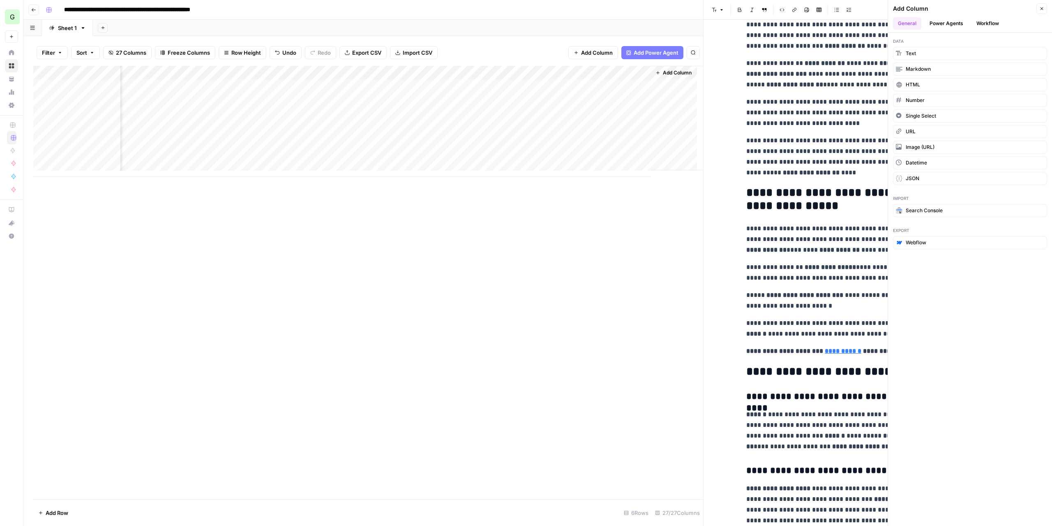
click at [979, 26] on button "Workflow" at bounding box center [988, 23] width 32 height 12
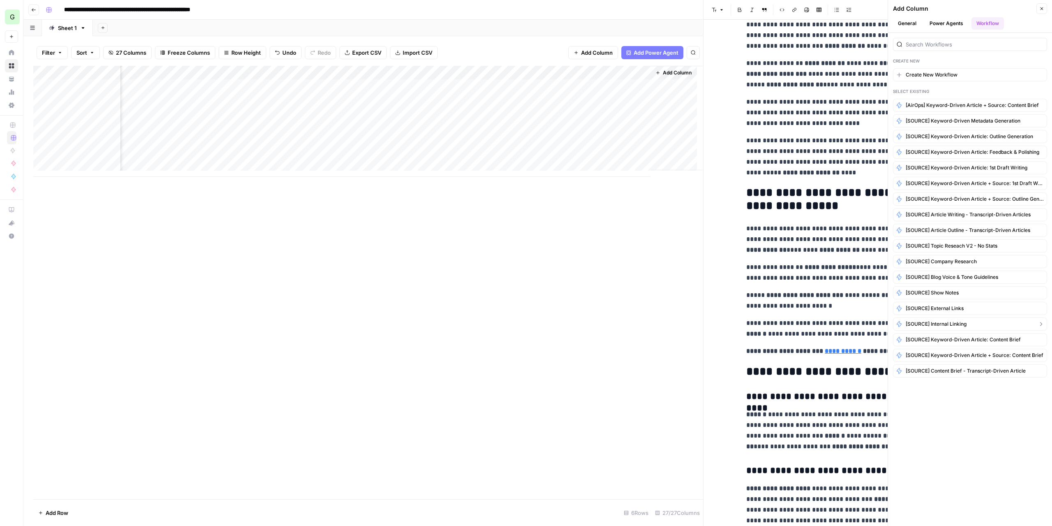
click at [958, 320] on span "[SOURCE] Internal Linking" at bounding box center [936, 323] width 61 height 7
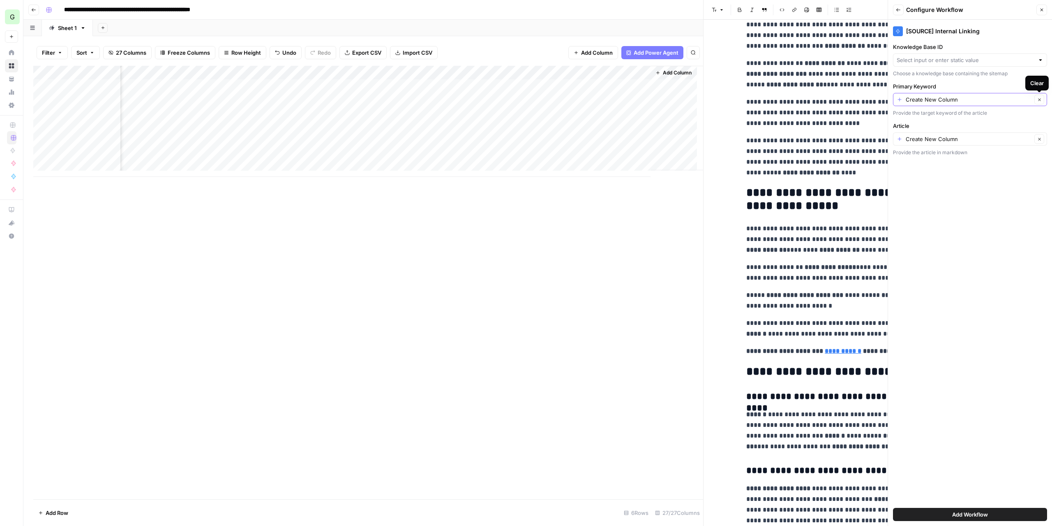
click at [1041, 98] on icon "button" at bounding box center [1040, 99] width 5 height 5
click at [1022, 102] on input "Primary Keyword" at bounding box center [966, 99] width 138 height 8
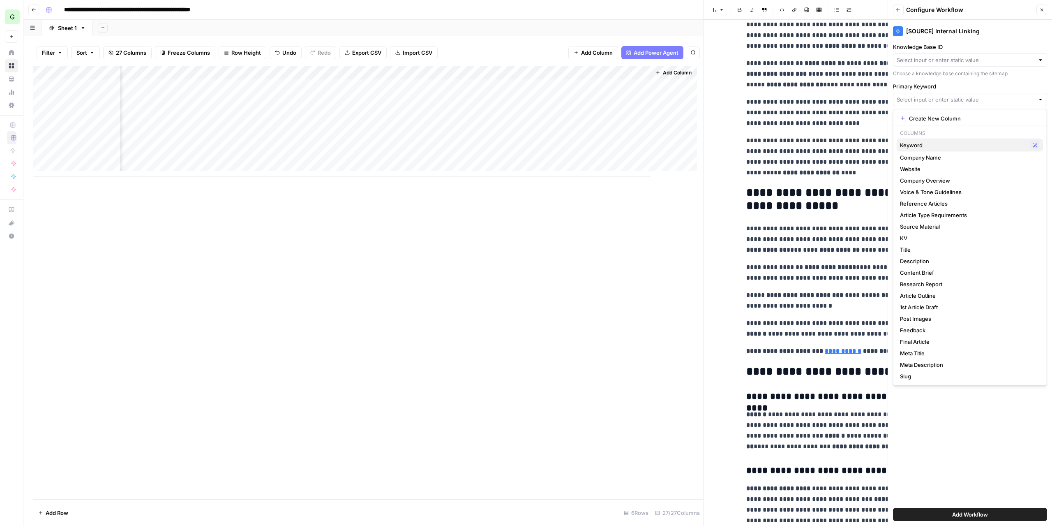
click at [957, 141] on span "Keyword" at bounding box center [963, 145] width 127 height 8
type input "Keyword"
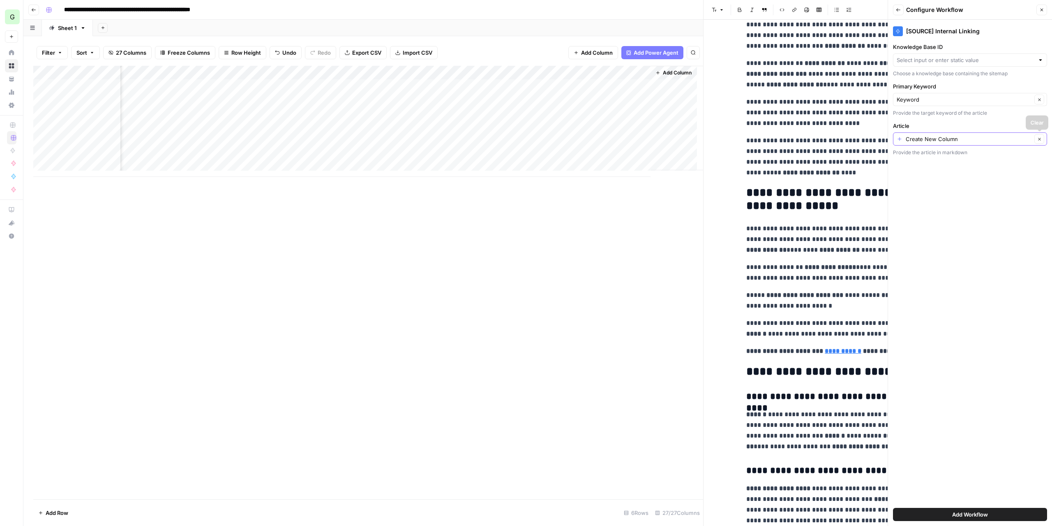
click at [1039, 139] on icon "button" at bounding box center [1040, 139] width 5 height 5
click at [1008, 142] on div at bounding box center [970, 138] width 154 height 13
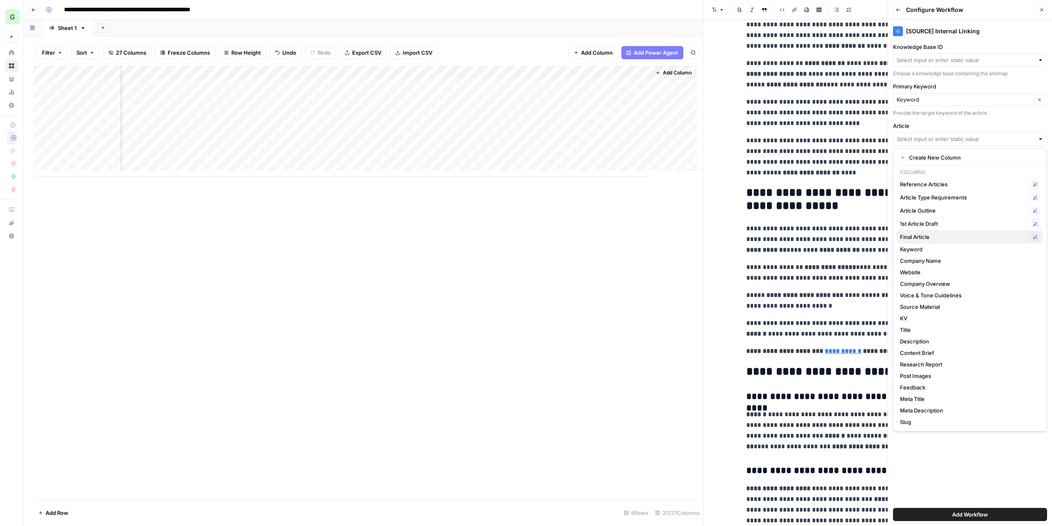
click at [936, 235] on span "Final Article" at bounding box center [963, 237] width 127 height 8
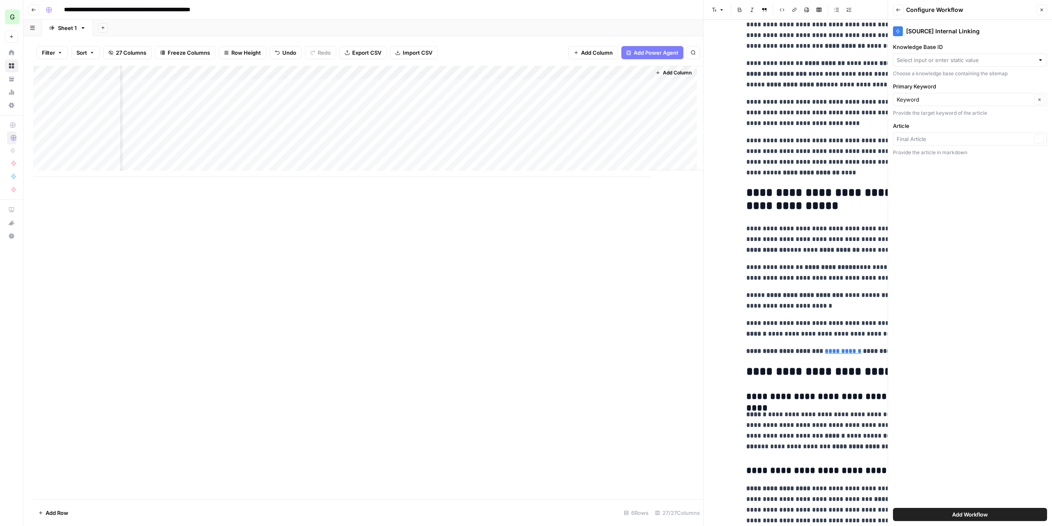
type input "Final Article"
click at [997, 58] on input "Knowledge Base ID" at bounding box center [966, 60] width 138 height 8
click at [954, 81] on span "AirOps" at bounding box center [968, 79] width 137 height 8
type input "AirOps"
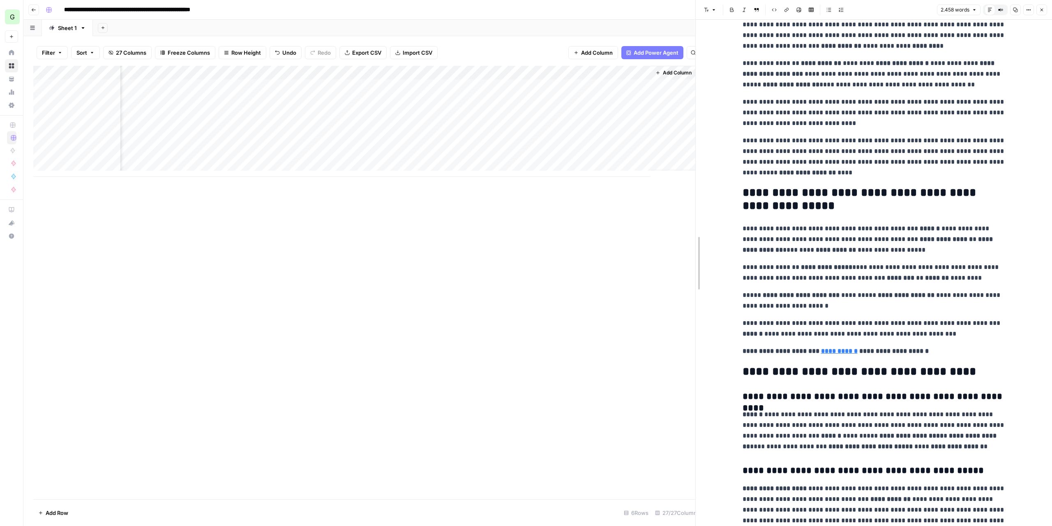
drag, startPoint x: 702, startPoint y: 190, endPoint x: 694, endPoint y: 202, distance: 13.9
click at [694, 202] on div at bounding box center [696, 263] width 8 height 526
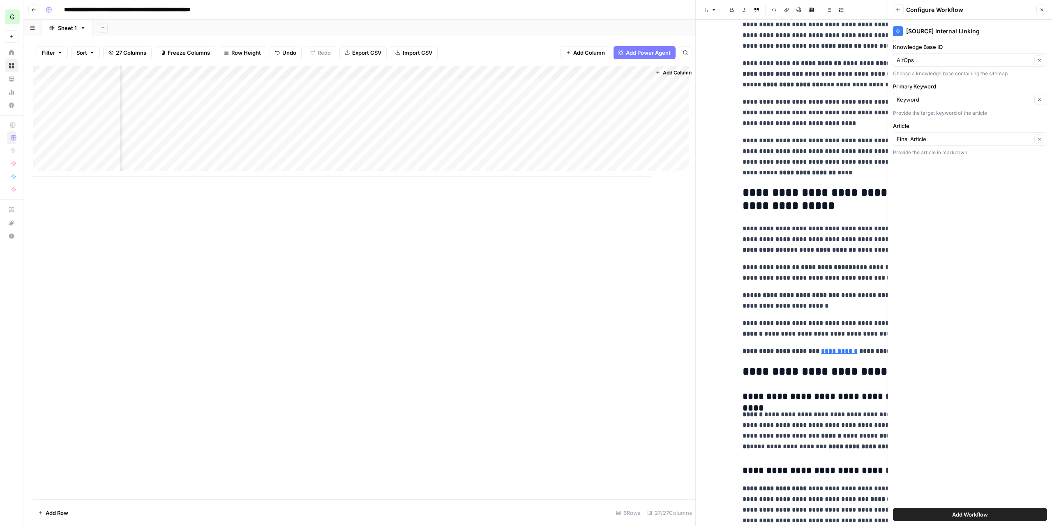
click at [970, 518] on span "Add Workflow" at bounding box center [971, 514] width 36 height 8
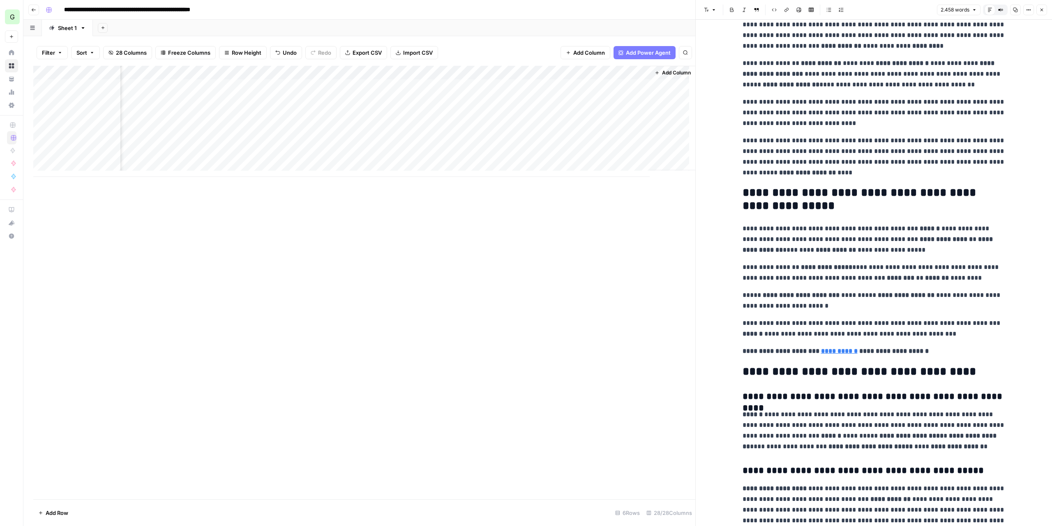
scroll to position [0, 1672]
click at [604, 83] on div "Add Column" at bounding box center [364, 121] width 662 height 111
click at [526, 82] on div "Add Column" at bounding box center [364, 121] width 662 height 111
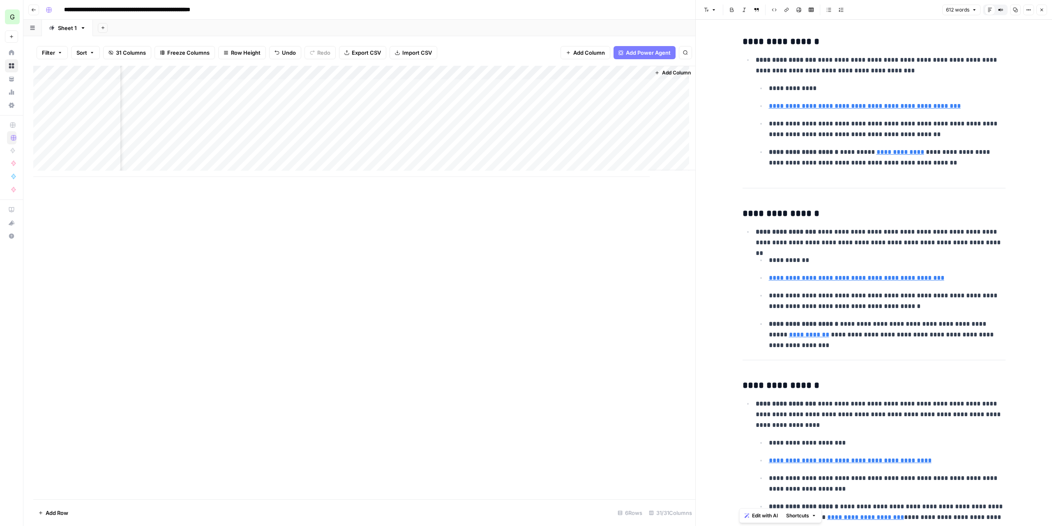
click at [564, 72] on div "Add Column" at bounding box center [364, 121] width 662 height 111
click at [534, 149] on span "Remove Column" at bounding box center [547, 153] width 72 height 8
click at [495, 86] on span "Delete" at bounding box center [497, 85] width 18 height 8
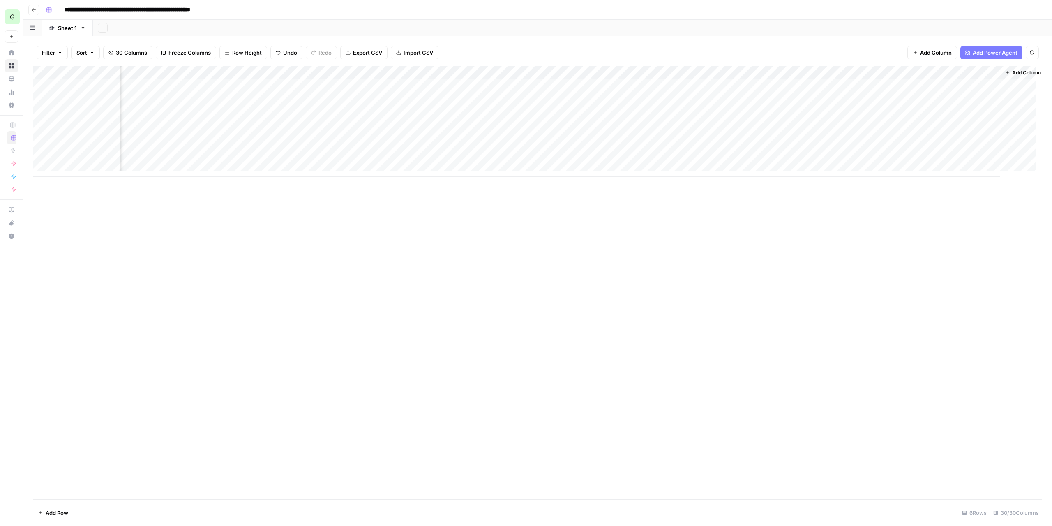
scroll to position [0, 1473]
click at [867, 90] on div "Add Column" at bounding box center [537, 121] width 1009 height 111
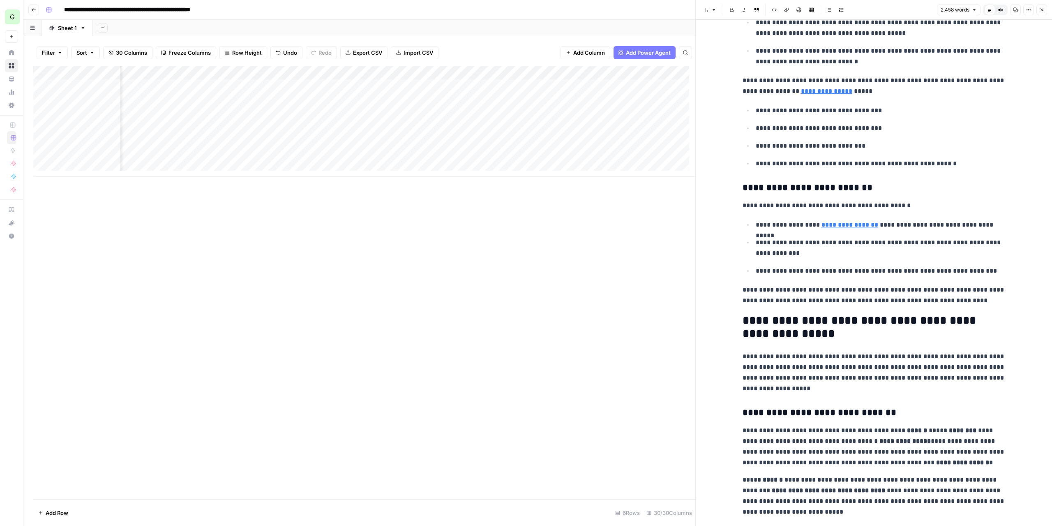
scroll to position [1151, 0]
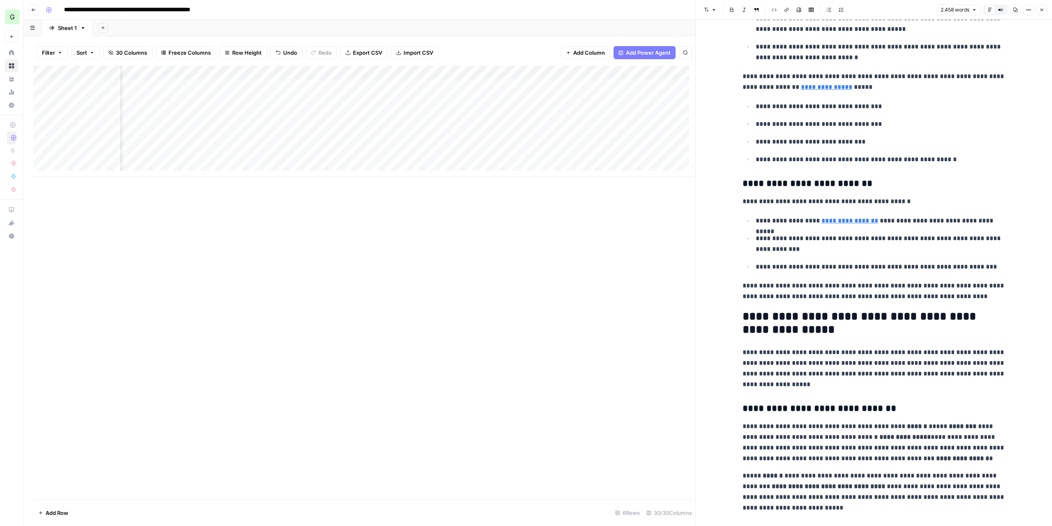
click at [1043, 9] on icon "button" at bounding box center [1042, 9] width 5 height 5
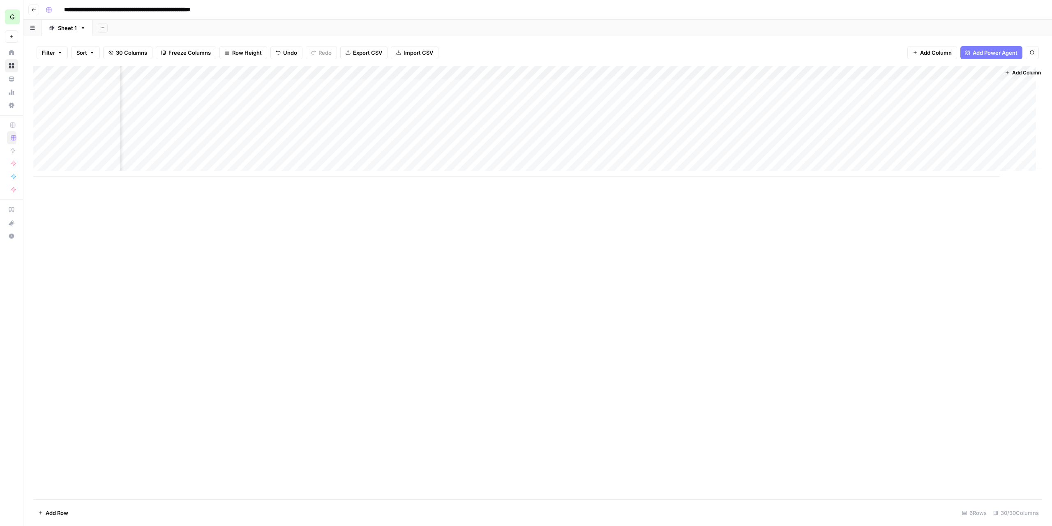
scroll to position [0, 1473]
click at [931, 93] on div "Add Column" at bounding box center [537, 121] width 1009 height 111
click at [934, 87] on div "Add Column" at bounding box center [537, 121] width 1009 height 111
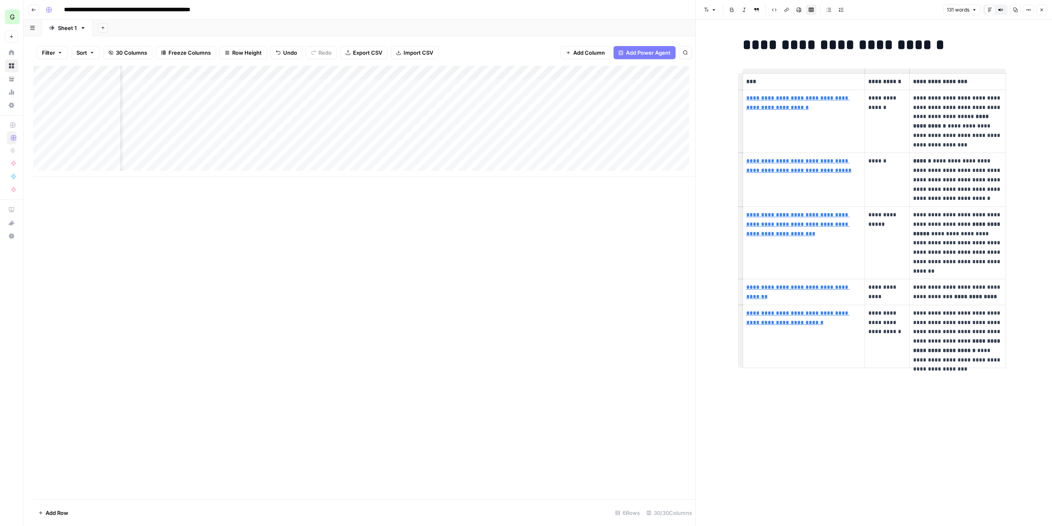
click at [785, 110] on link "**********" at bounding box center [799, 102] width 104 height 15
click at [799, 87] on input "[URL][DOMAIN_NAME]" at bounding box center [801, 86] width 109 height 8
click at [869, 86] on body "**********" at bounding box center [526, 263] width 1052 height 526
click at [837, 102] on p "**********" at bounding box center [804, 102] width 115 height 19
click at [843, 98] on link "**********" at bounding box center [799, 102] width 104 height 15
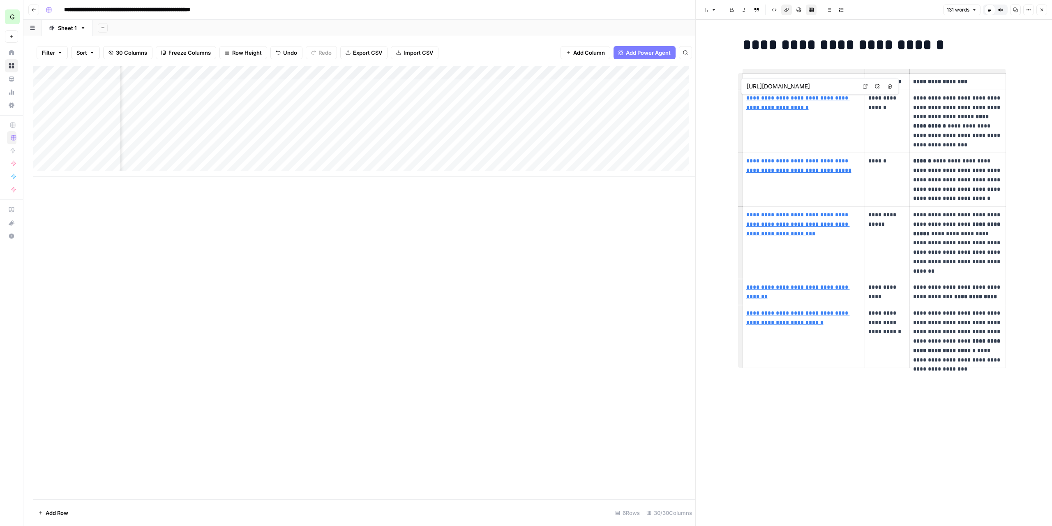
click at [864, 85] on icon at bounding box center [865, 86] width 5 height 5
drag, startPoint x: 951, startPoint y: 117, endPoint x: 953, endPoint y: 125, distance: 8.9
click at [953, 125] on p "**********" at bounding box center [958, 121] width 89 height 56
copy p "**********"
click at [931, 118] on p "**********" at bounding box center [958, 121] width 89 height 56
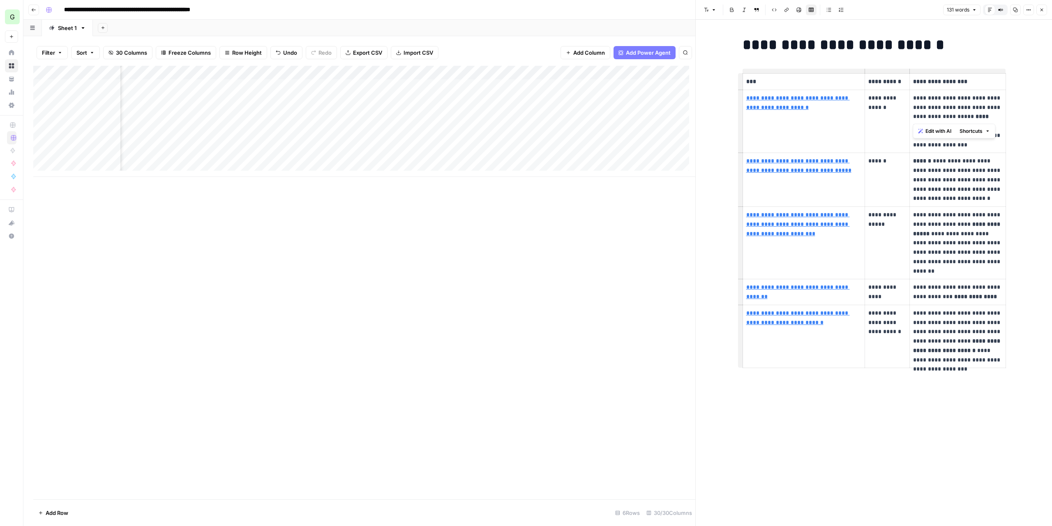
drag, startPoint x: 914, startPoint y: 116, endPoint x: 931, endPoint y: 116, distance: 16.9
click at [931, 116] on p "**********" at bounding box center [958, 121] width 89 height 56
click at [942, 115] on p "**********" at bounding box center [958, 121] width 89 height 56
drag, startPoint x: 953, startPoint y: 126, endPoint x: 913, endPoint y: 126, distance: 39.9
click at [914, 126] on p "**********" at bounding box center [958, 121] width 89 height 56
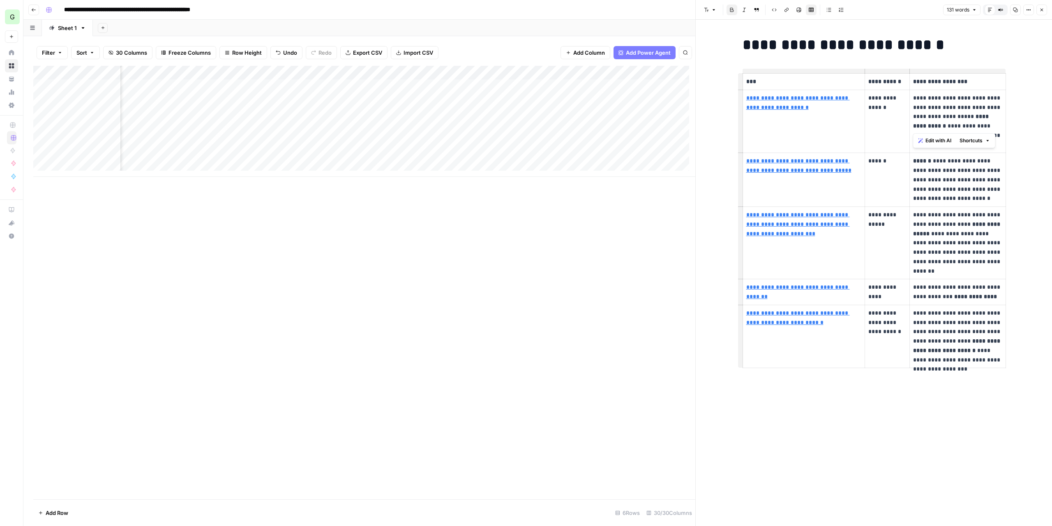
copy strong "**********"
click at [954, 108] on p "**********" at bounding box center [958, 121] width 89 height 56
drag, startPoint x: 912, startPoint y: 160, endPoint x: 946, endPoint y: 162, distance: 34.6
click at [946, 162] on td "**********" at bounding box center [958, 180] width 96 height 54
copy p "****** *******"
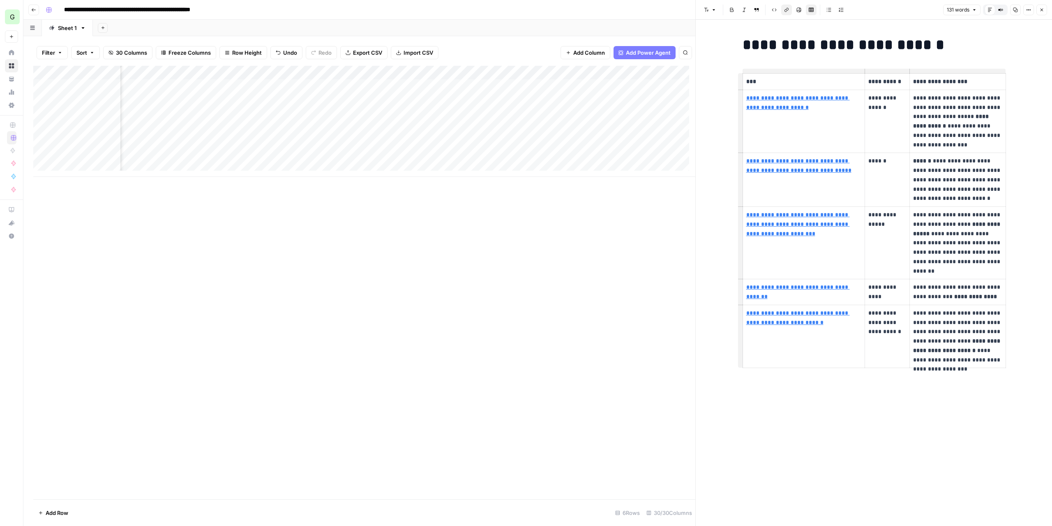
click at [825, 161] on link "**********" at bounding box center [799, 165] width 105 height 15
click at [866, 149] on icon at bounding box center [865, 149] width 5 height 5
type input "[URL][DOMAIN_NAME]"
click at [1042, 10] on icon "button" at bounding box center [1042, 10] width 3 height 3
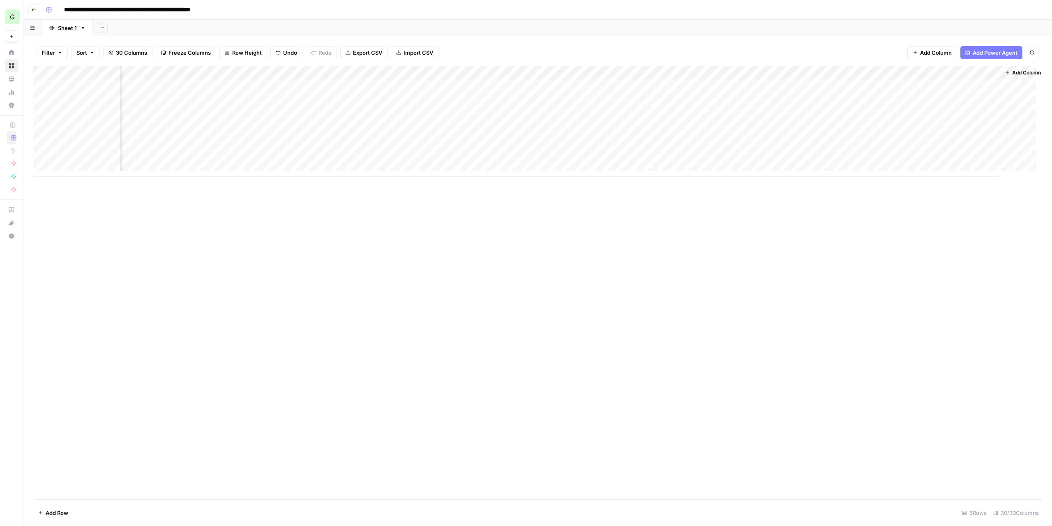
scroll to position [0, 1473]
click at [1015, 69] on span "Add Column" at bounding box center [1023, 72] width 29 height 7
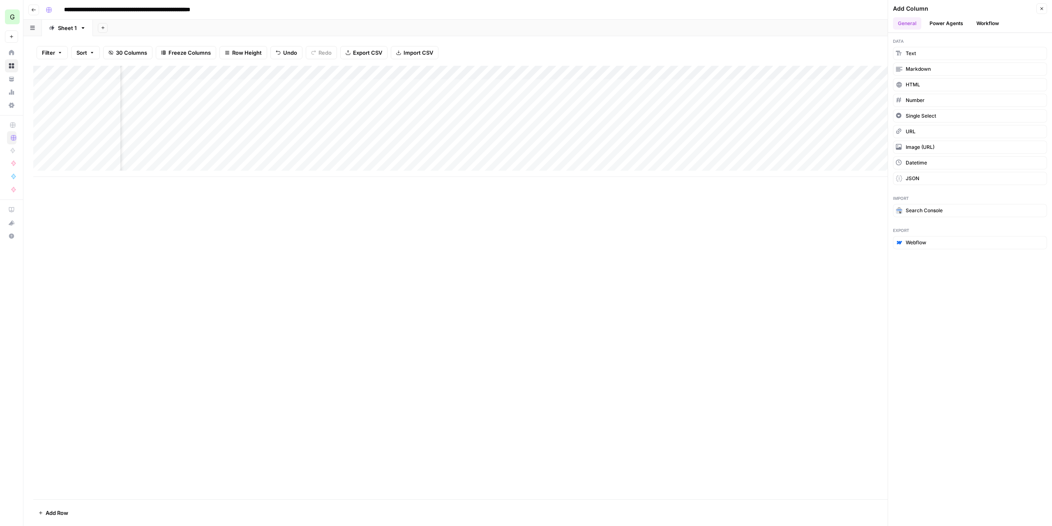
click at [988, 23] on button "Workflow" at bounding box center [988, 23] width 32 height 12
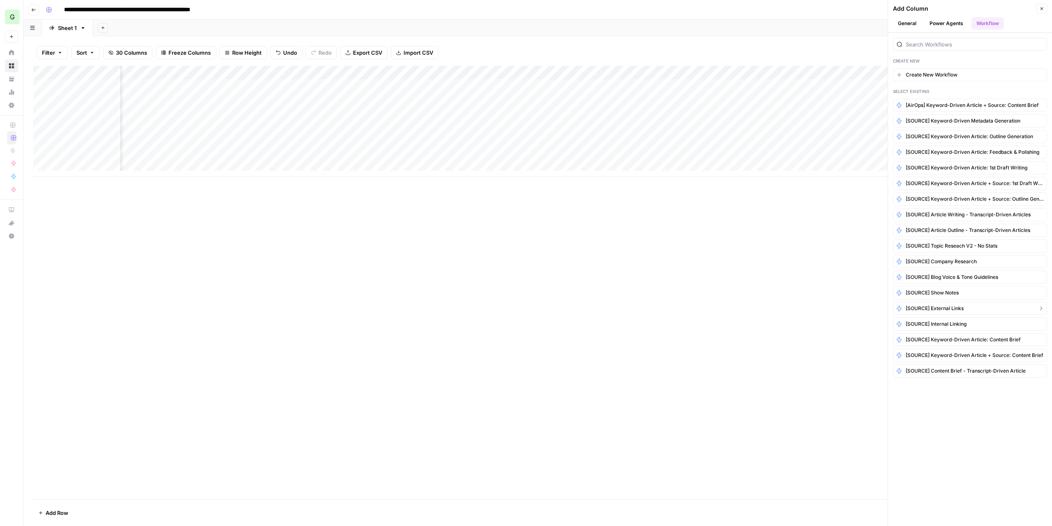
click at [951, 305] on span "[SOURCE] External Links" at bounding box center [935, 308] width 58 height 7
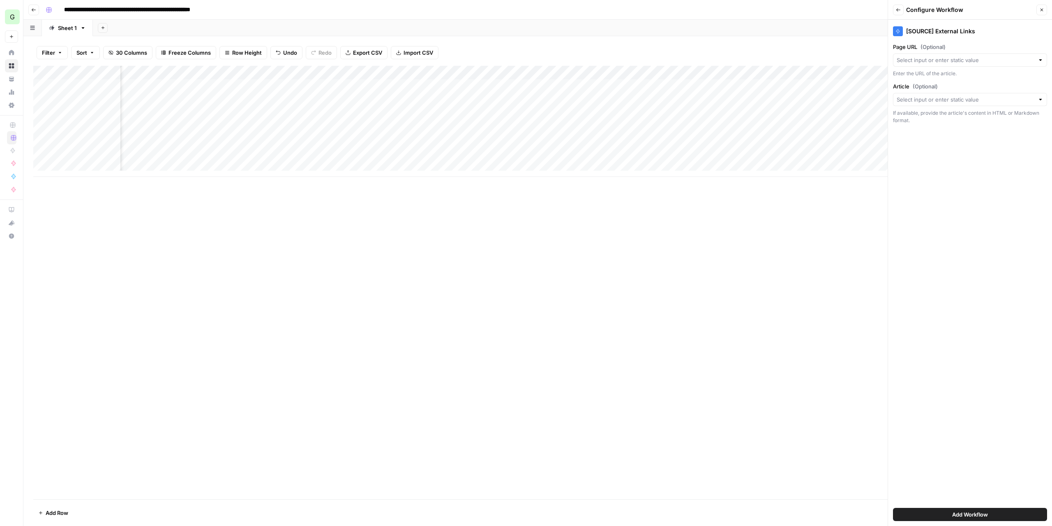
click at [1038, 98] on div at bounding box center [970, 99] width 154 height 13
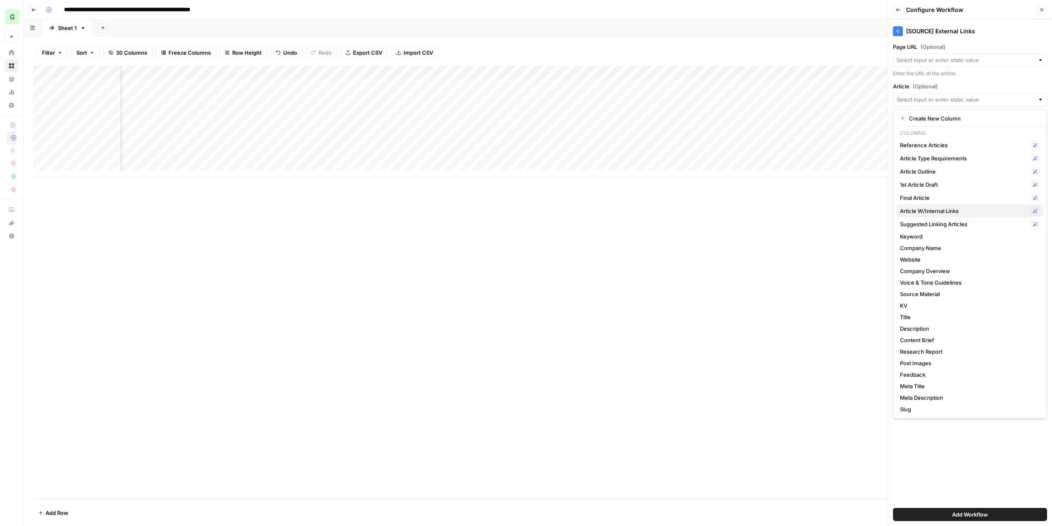
click at [951, 208] on span "Article W/Internal Links" at bounding box center [963, 211] width 127 height 8
type input "Article W/Internal Links"
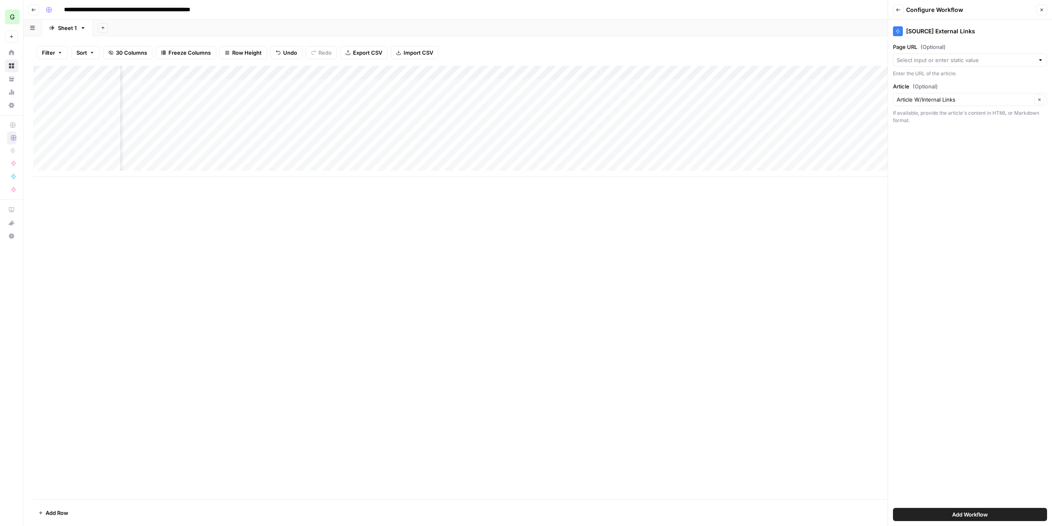
click at [920, 513] on button "Add Workflow" at bounding box center [970, 514] width 154 height 13
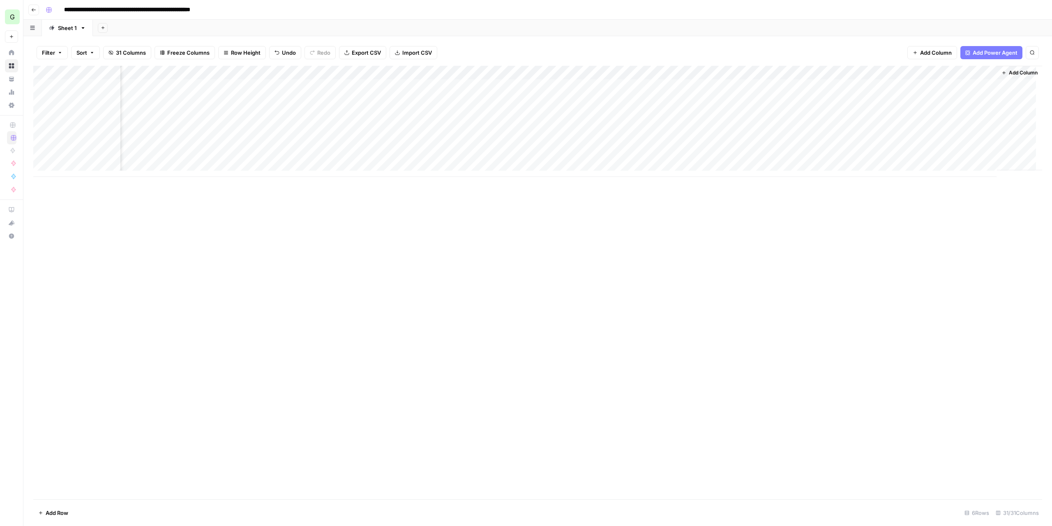
scroll to position [0, 1547]
click at [962, 86] on div "Add Column" at bounding box center [537, 121] width 1009 height 111
click at [952, 73] on div "Add Column" at bounding box center [537, 121] width 1009 height 111
click at [964, 141] on span "Configure Inputs" at bounding box center [968, 142] width 72 height 8
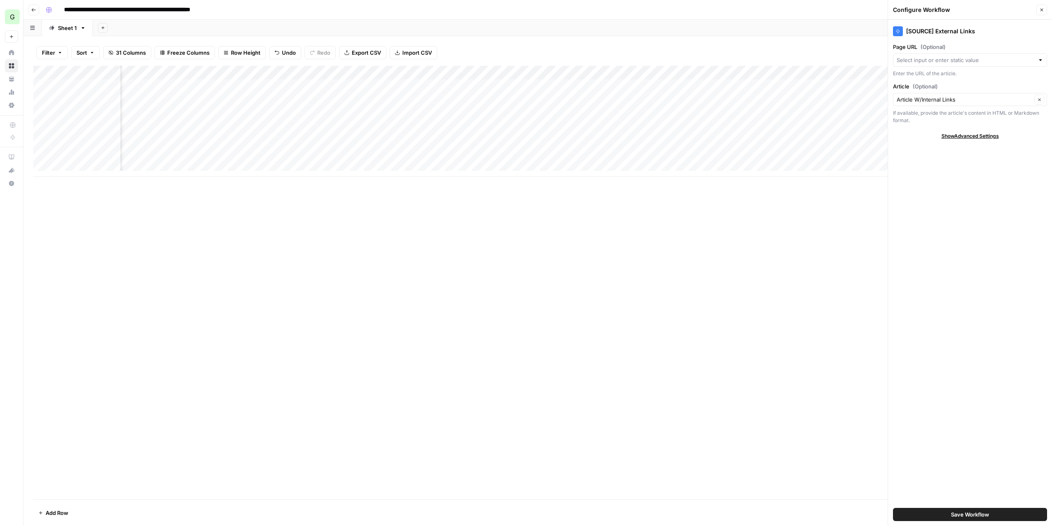
click at [1044, 8] on icon "button" at bounding box center [1042, 9] width 5 height 5
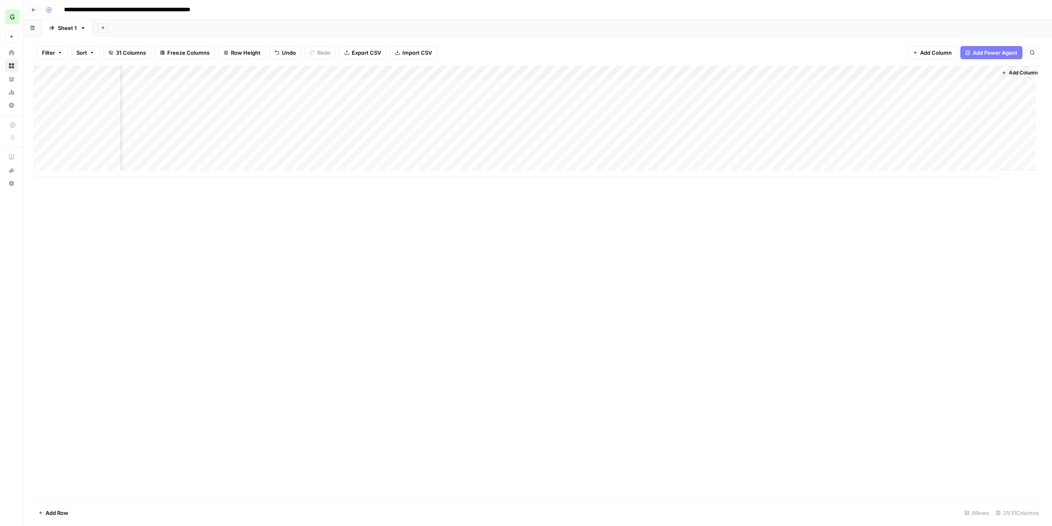
click at [738, 75] on div "Add Column" at bounding box center [537, 121] width 1009 height 111
click at [757, 144] on span "Configure Inputs" at bounding box center [746, 142] width 72 height 8
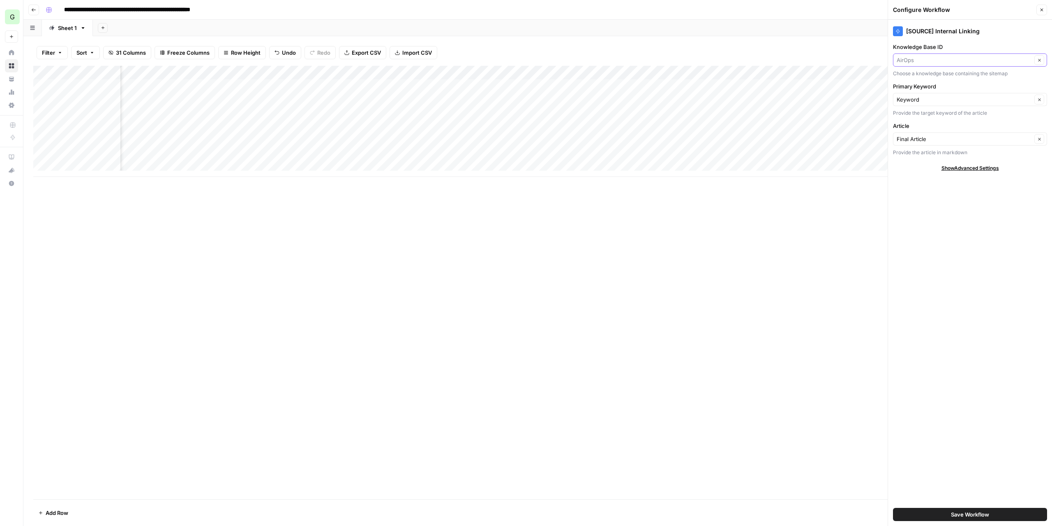
click at [933, 57] on input "Knowledge Base ID" at bounding box center [964, 60] width 135 height 8
type input "AirOps"
click at [1044, 11] on icon "button" at bounding box center [1042, 9] width 5 height 5
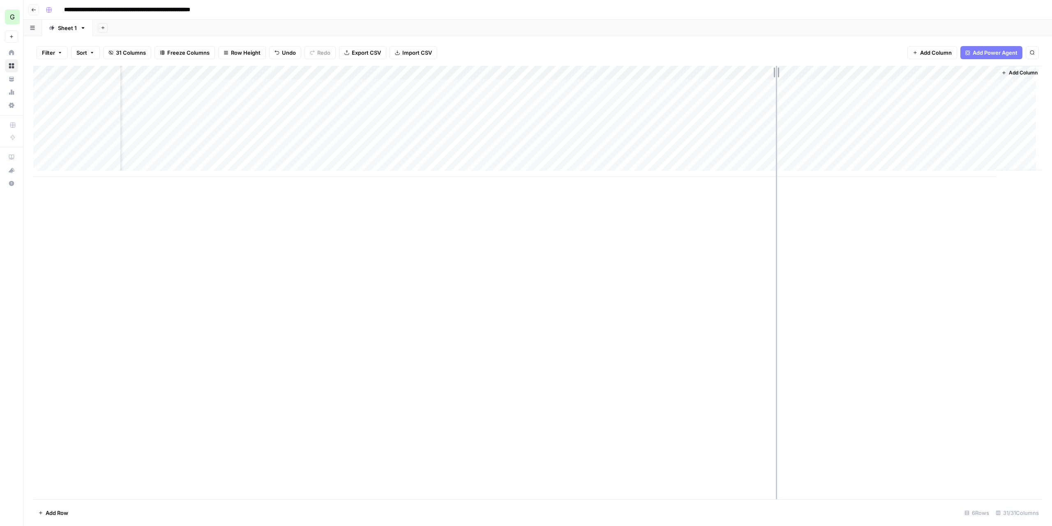
drag, startPoint x: 770, startPoint y: 69, endPoint x: 776, endPoint y: 68, distance: 6.6
click at [776, 68] on div "Add Column" at bounding box center [537, 121] width 1009 height 111
click at [468, 75] on div "Add Column" at bounding box center [537, 121] width 1009 height 111
click at [468, 75] on div at bounding box center [433, 74] width 173 height 16
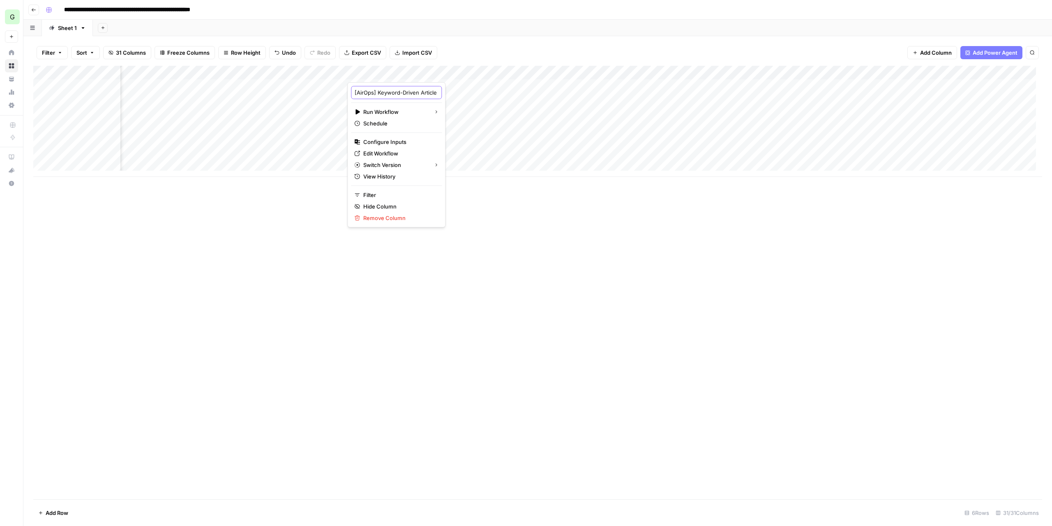
scroll to position [0, 70]
drag, startPoint x: 377, startPoint y: 95, endPoint x: 393, endPoint y: 98, distance: 16.8
click at [393, 98] on div "[AirOps] Keyword-Driven Article + Source: Content Brief" at bounding box center [396, 92] width 91 height 13
type input "[AirOps] Content Brief"
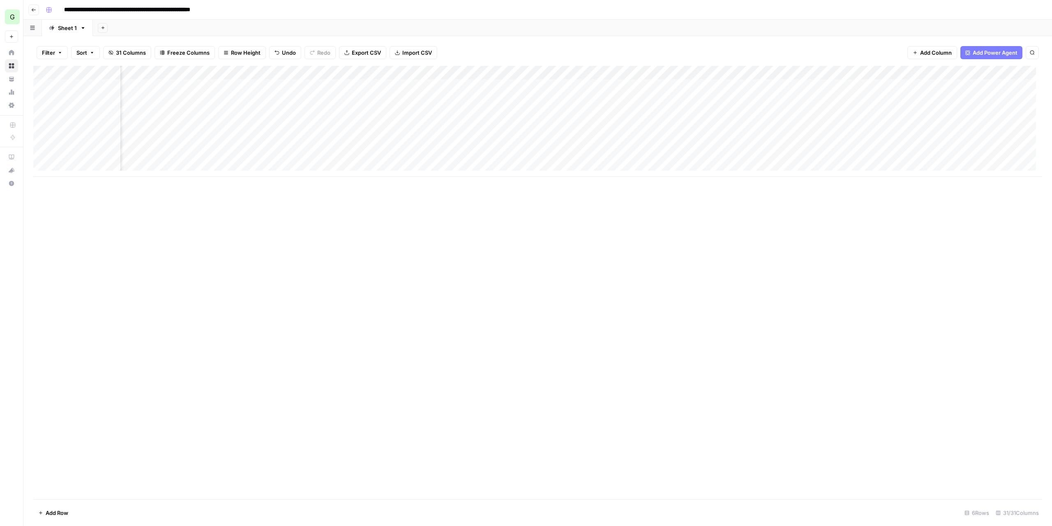
click at [574, 222] on div "Add Column" at bounding box center [537, 282] width 1009 height 433
drag, startPoint x: 520, startPoint y: 70, endPoint x: 449, endPoint y: 69, distance: 70.7
click at [449, 69] on div "Add Column" at bounding box center [537, 121] width 1009 height 111
click at [495, 217] on div "Add Column" at bounding box center [537, 282] width 1009 height 433
click at [473, 200] on div "Add Column" at bounding box center [537, 282] width 1009 height 433
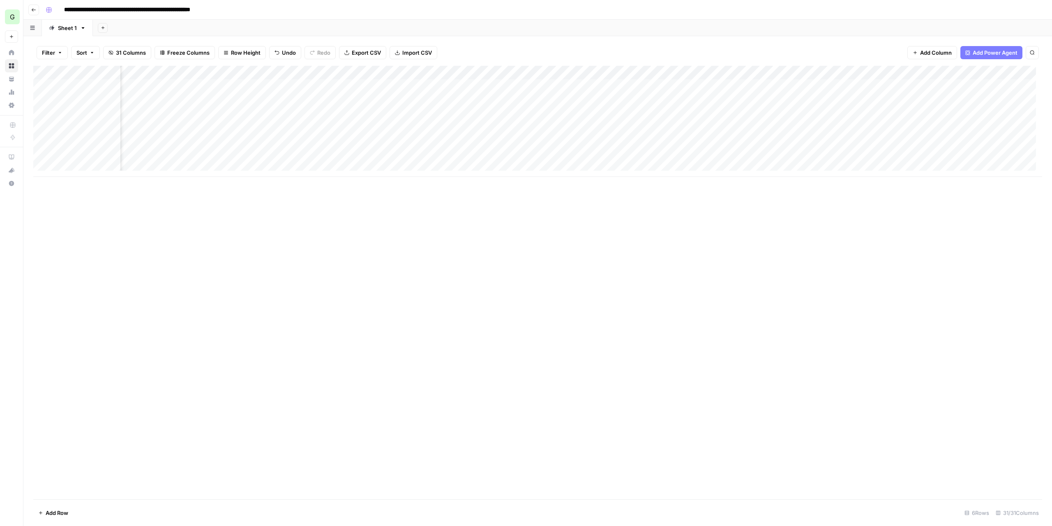
scroll to position [0, 1485]
click at [982, 86] on div "Add Column" at bounding box center [537, 121] width 1009 height 111
click at [969, 86] on div "Add Column" at bounding box center [537, 121] width 1009 height 111
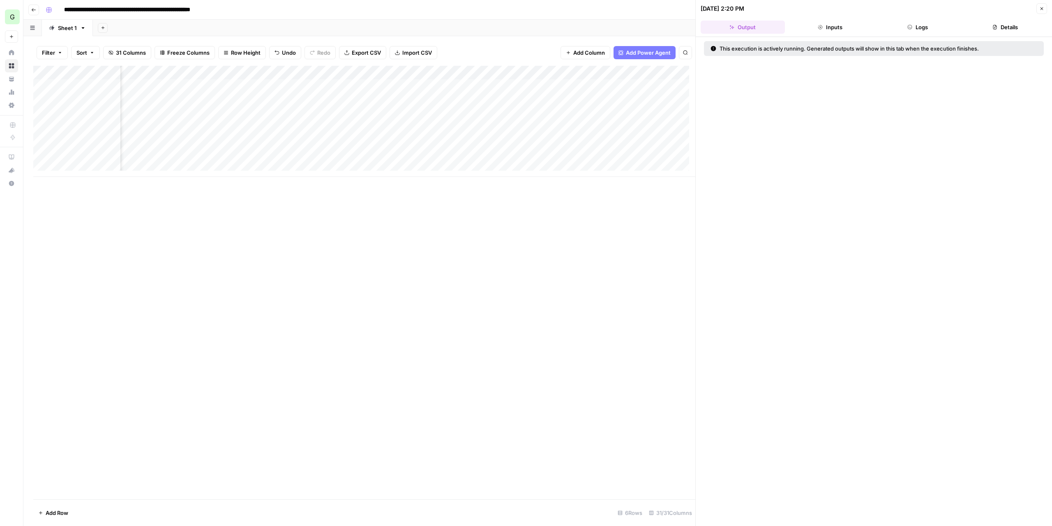
click at [925, 31] on button "Logs" at bounding box center [918, 27] width 84 height 13
click at [451, 84] on div "Add Column" at bounding box center [364, 121] width 662 height 111
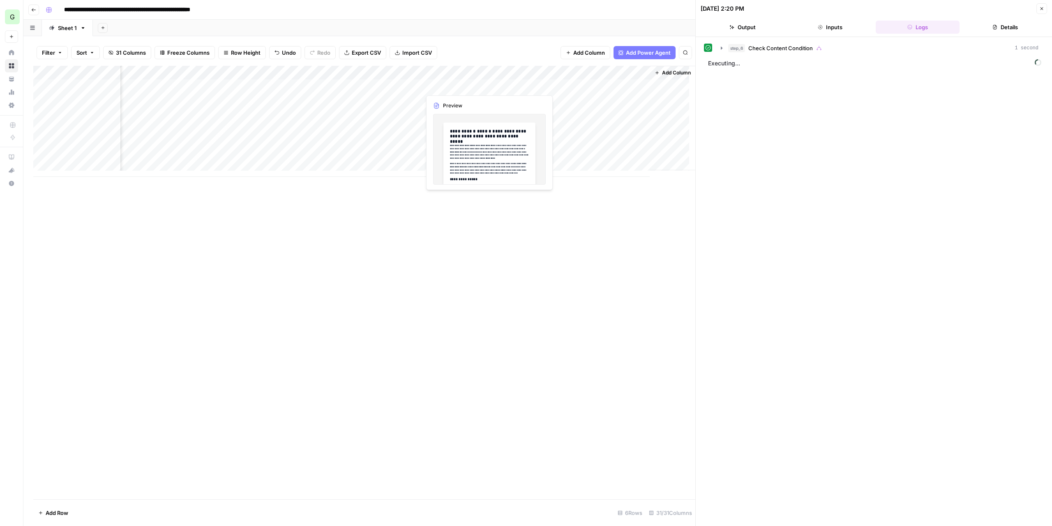
click at [451, 84] on div "Add Column" at bounding box center [364, 121] width 662 height 111
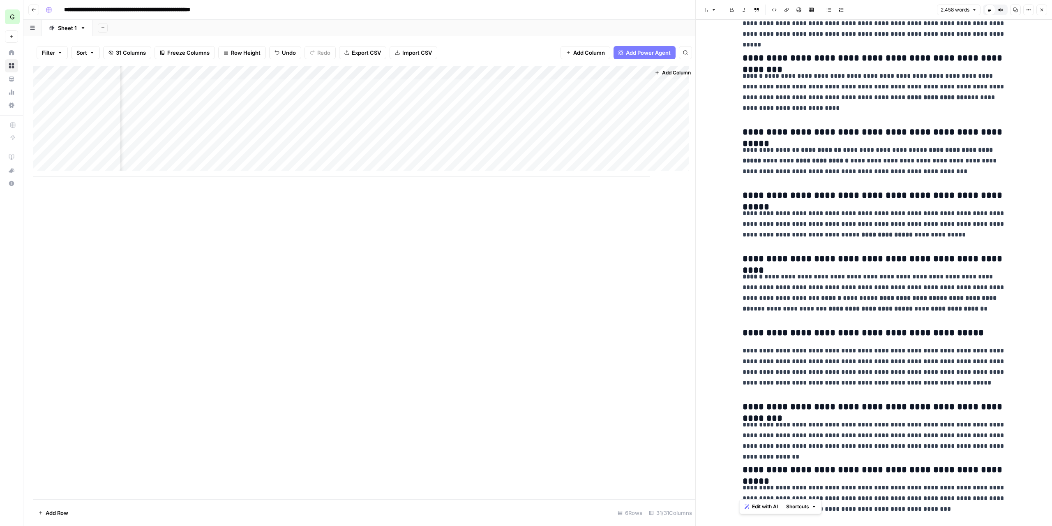
scroll to position [3401, 0]
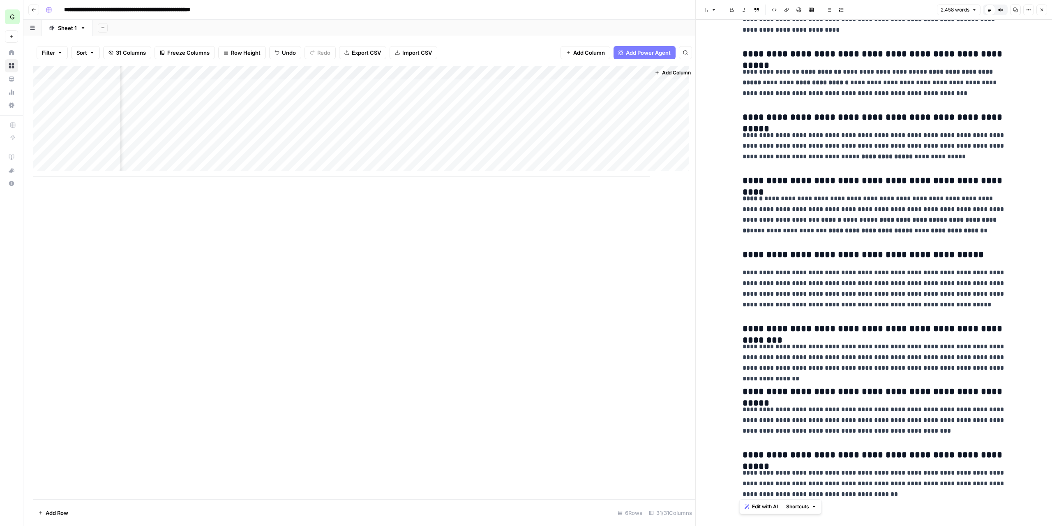
drag, startPoint x: 740, startPoint y: 381, endPoint x: 999, endPoint y: 542, distance: 304.7
click at [999, 525] on html "**********" at bounding box center [526, 263] width 1052 height 526
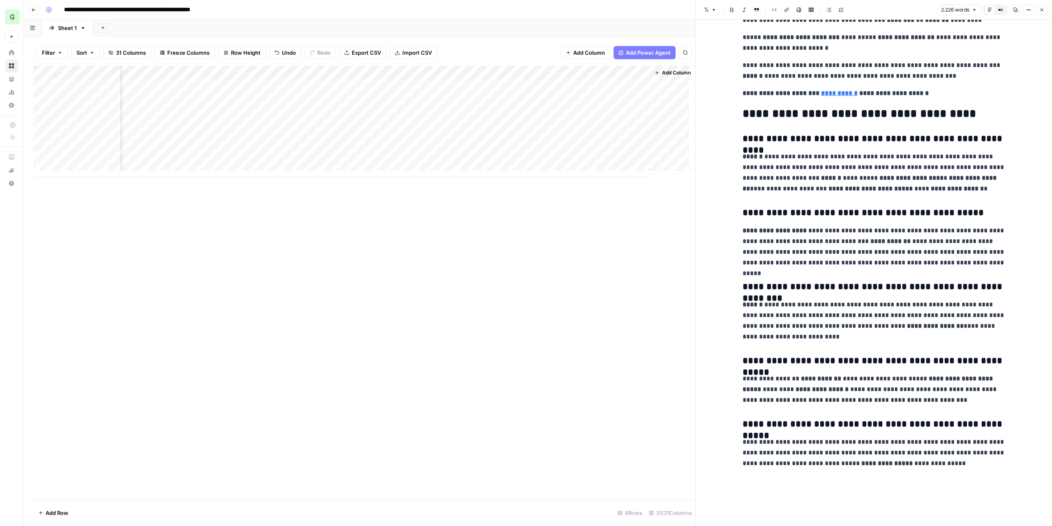
scroll to position [3063, 0]
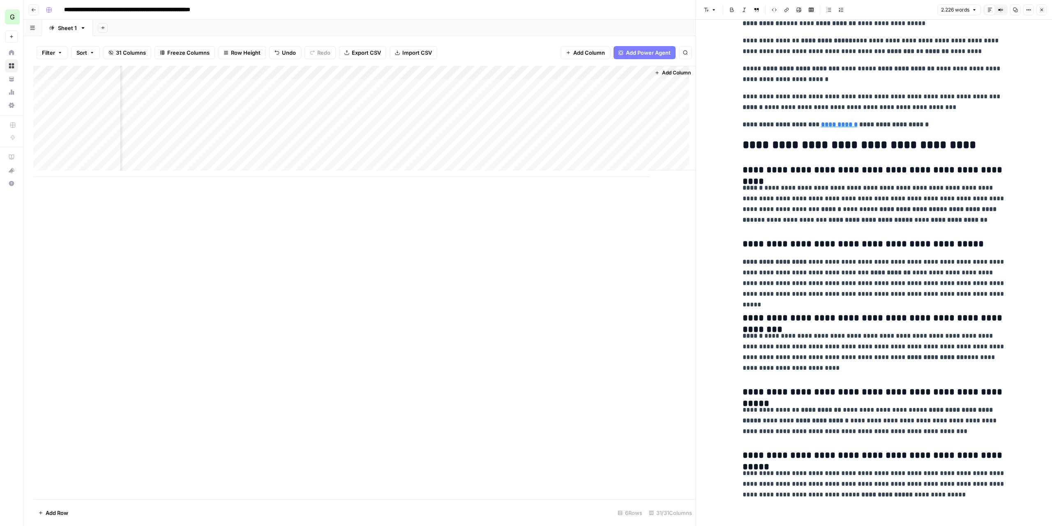
click at [654, 328] on div "Add Column" at bounding box center [364, 282] width 662 height 433
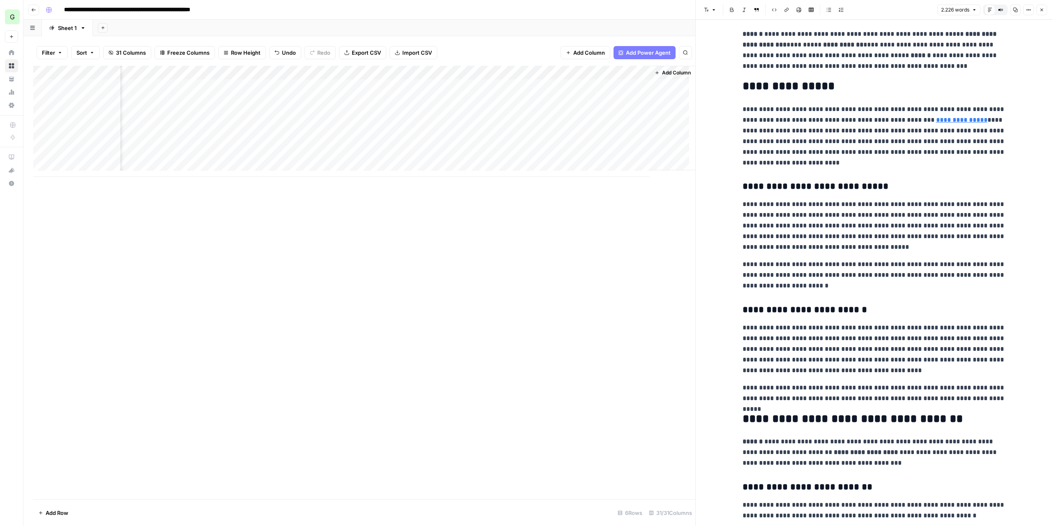
scroll to position [0, 0]
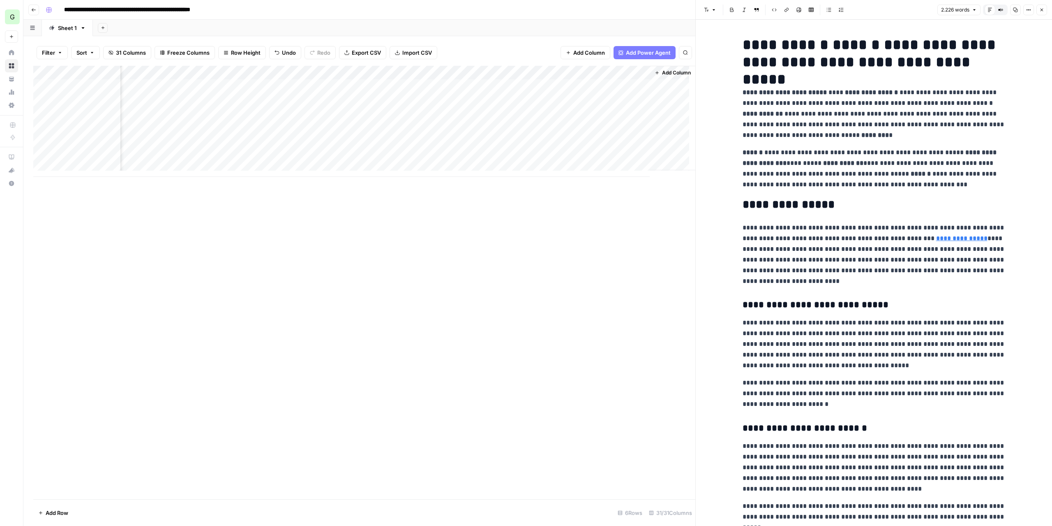
click at [1040, 10] on icon "button" at bounding box center [1042, 9] width 5 height 5
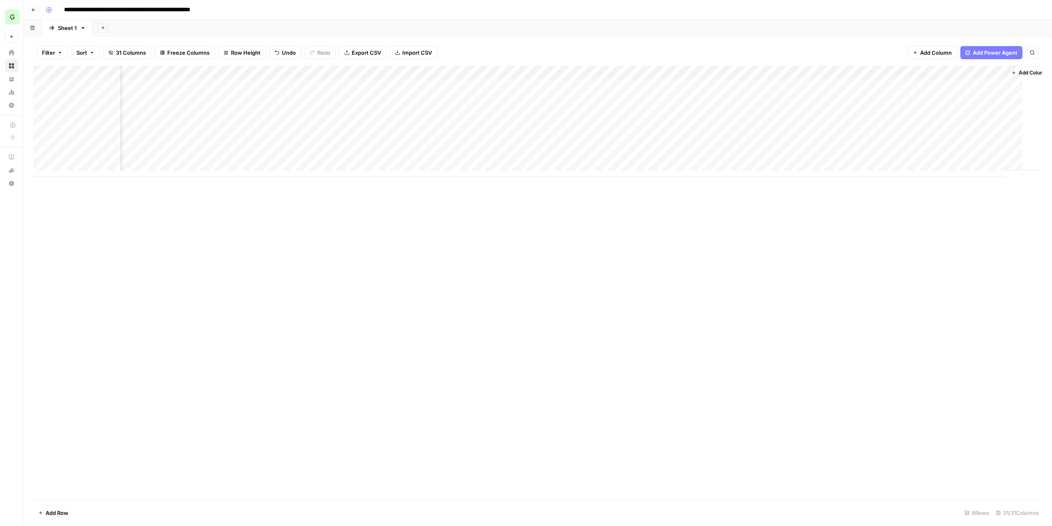
scroll to position [0, 1475]
click at [983, 85] on div "Add Column" at bounding box center [537, 121] width 1009 height 111
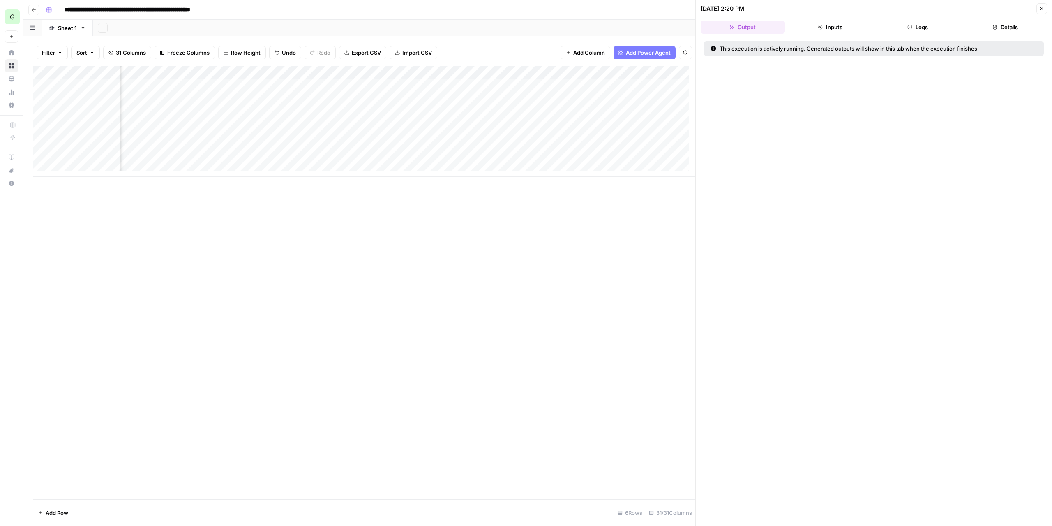
click at [929, 28] on button "Logs" at bounding box center [918, 27] width 84 height 13
click at [722, 47] on icon "button" at bounding box center [722, 47] width 2 height 3
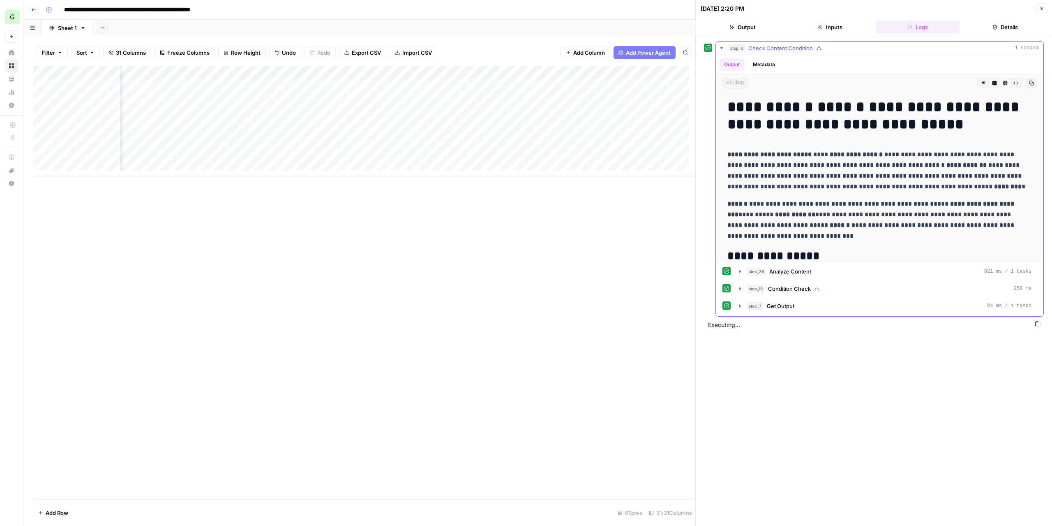
click at [722, 47] on icon "button" at bounding box center [721, 48] width 3 height 2
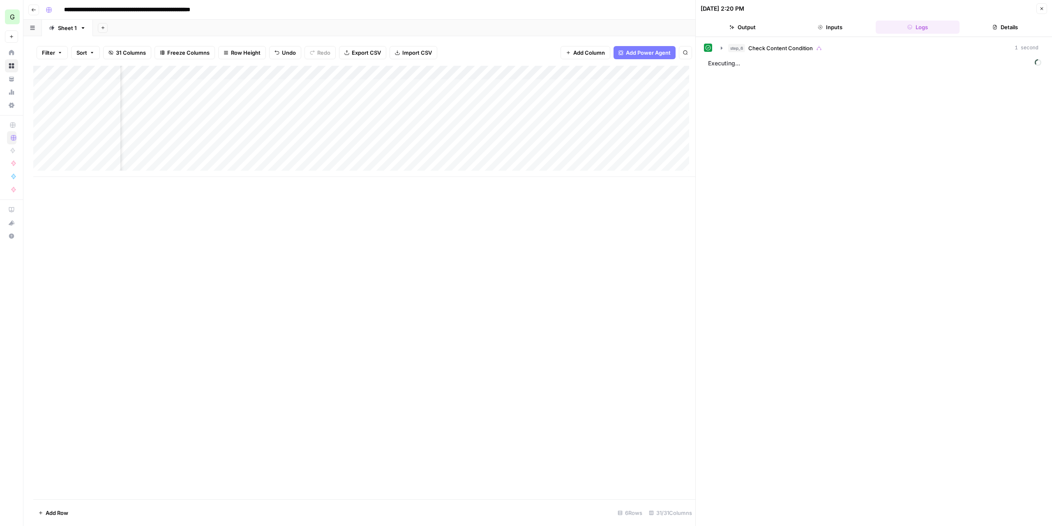
scroll to position [0, 1832]
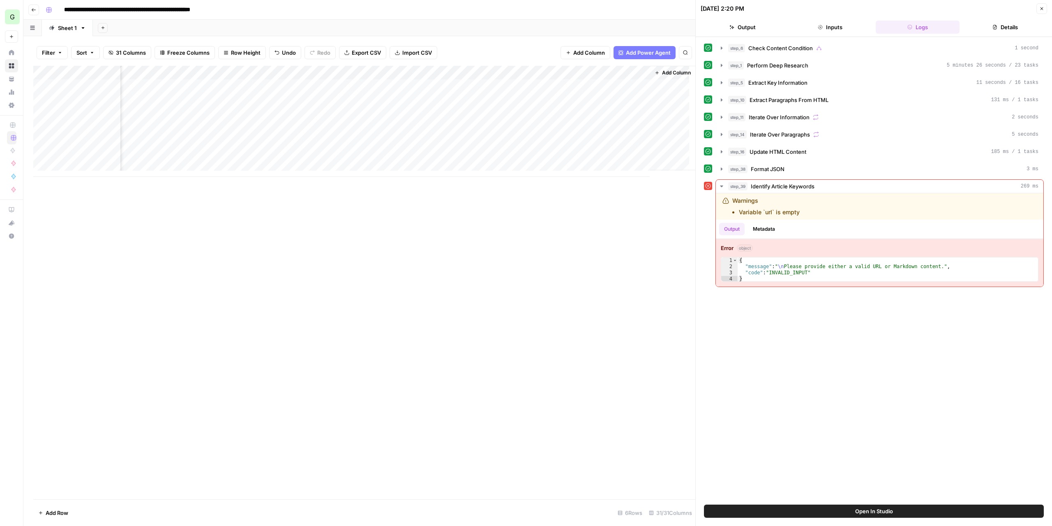
click at [606, 70] on div "Add Column" at bounding box center [364, 121] width 662 height 111
type input "[SOURCE] External Links"
click at [620, 139] on span "Configure Inputs" at bounding box center [621, 142] width 72 height 8
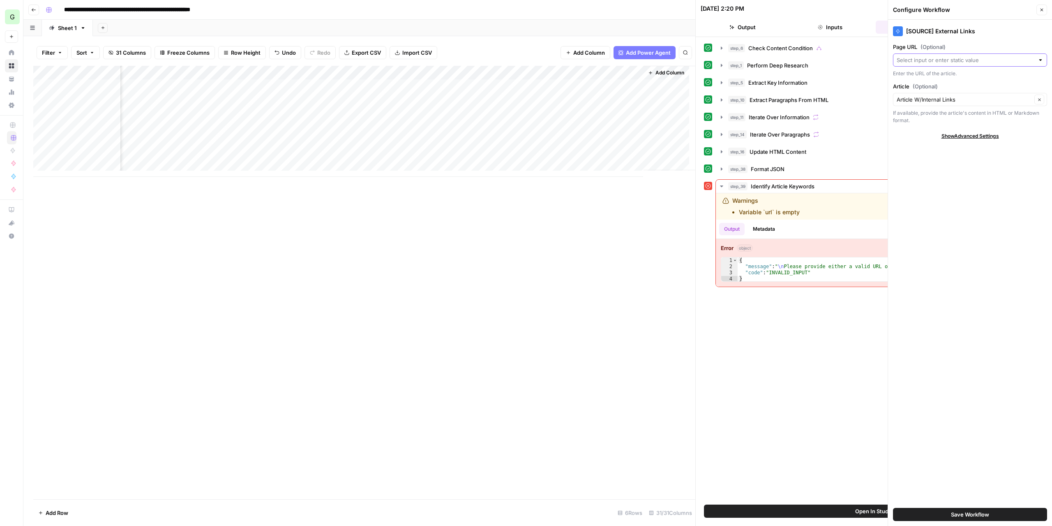
click at [1008, 57] on input "Page URL (Optional)" at bounding box center [966, 60] width 138 height 8
click at [820, 341] on div "step_6 Check Content Condition 1 second step_1 Perform Deep Research 5 minutes …" at bounding box center [874, 270] width 340 height 459
type textarea "**********"
drag, startPoint x: 794, startPoint y: 270, endPoint x: 898, endPoint y: 267, distance: 104.1
click at [898, 267] on body "**********" at bounding box center [526, 263] width 1052 height 526
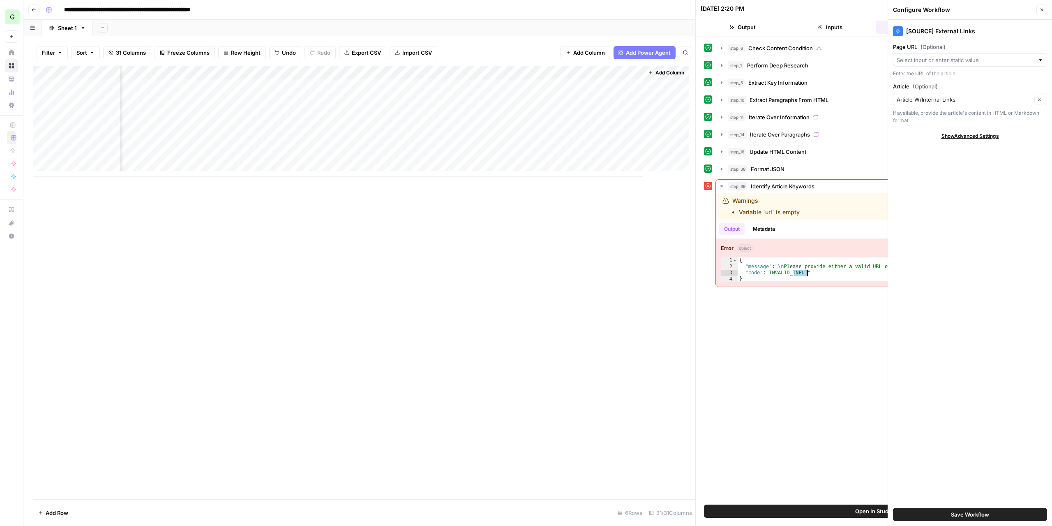
click at [844, 300] on div "**********" at bounding box center [874, 270] width 340 height 459
click at [604, 72] on div "Add Column" at bounding box center [364, 121] width 662 height 111
click at [621, 153] on span "Edit Workflow" at bounding box center [621, 153] width 72 height 8
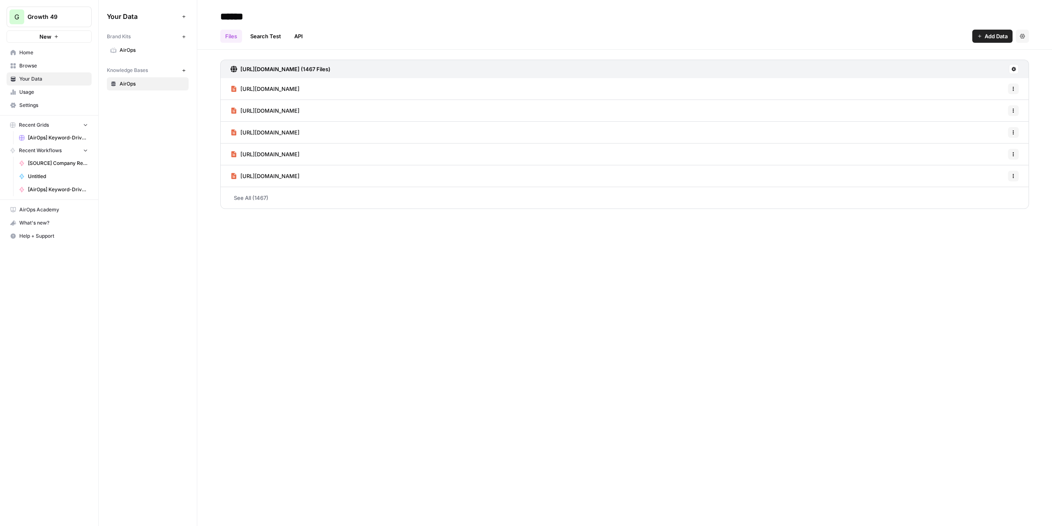
click at [133, 83] on span "AirOps" at bounding box center [152, 83] width 65 height 7
click at [791, 84] on div "https://www.airops.com/prompts/youtube-video-script-chatgpt-prompts Options" at bounding box center [624, 89] width 809 height 22
click at [799, 91] on div "https://www.airops.com/prompts/youtube-video-script-chatgpt-prompts Options" at bounding box center [624, 89] width 809 height 22
click at [1011, 86] on button "Options" at bounding box center [1013, 88] width 11 height 11
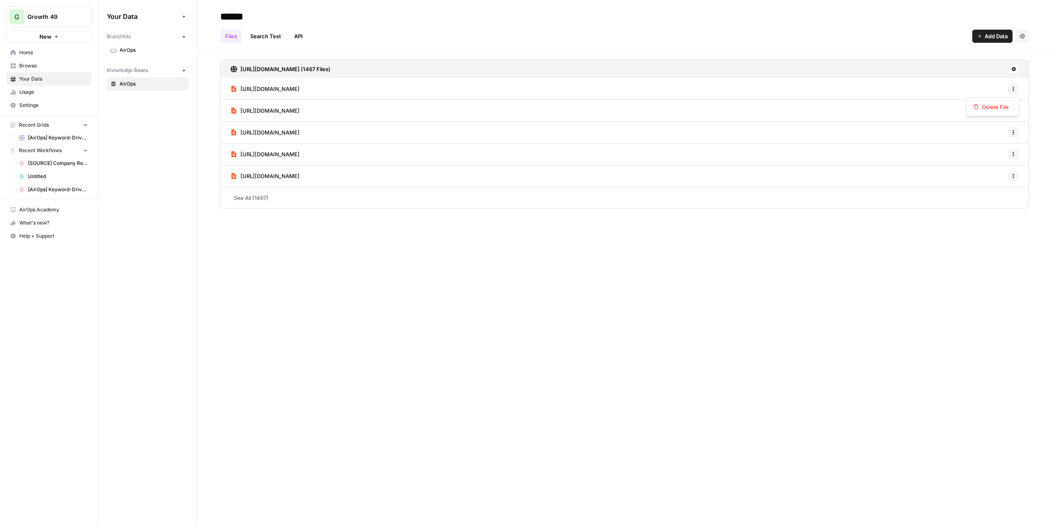
click at [300, 90] on span "https://www.airops.com/prompts/youtube-video-script-chatgpt-prompts" at bounding box center [270, 89] width 59 height 8
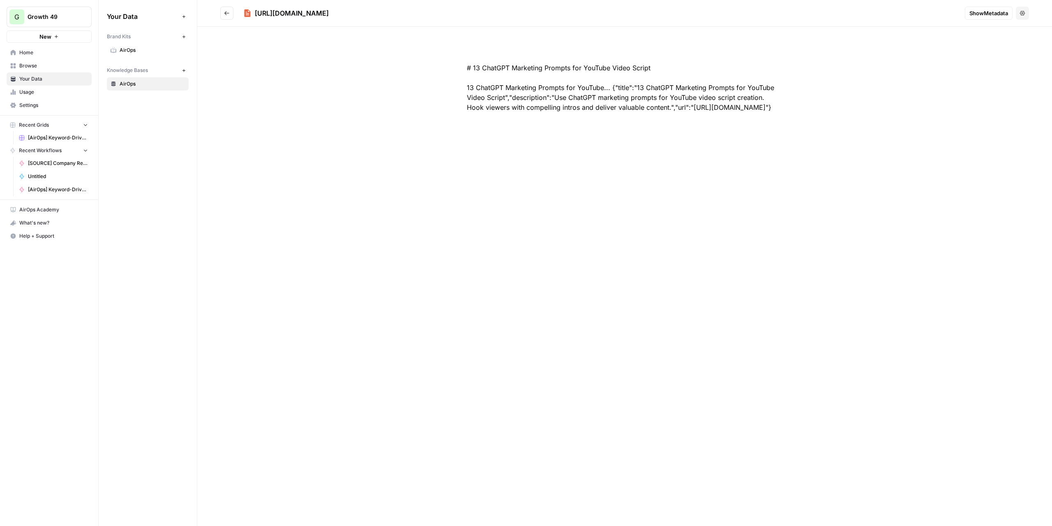
click at [359, 83] on div "# 13 ChatGPT Marketing Prompts for YouTube Video Script 13 ChatGPT Marketing Pr…" at bounding box center [624, 276] width 855 height 499
click at [229, 16] on button "Go back" at bounding box center [226, 13] width 13 height 13
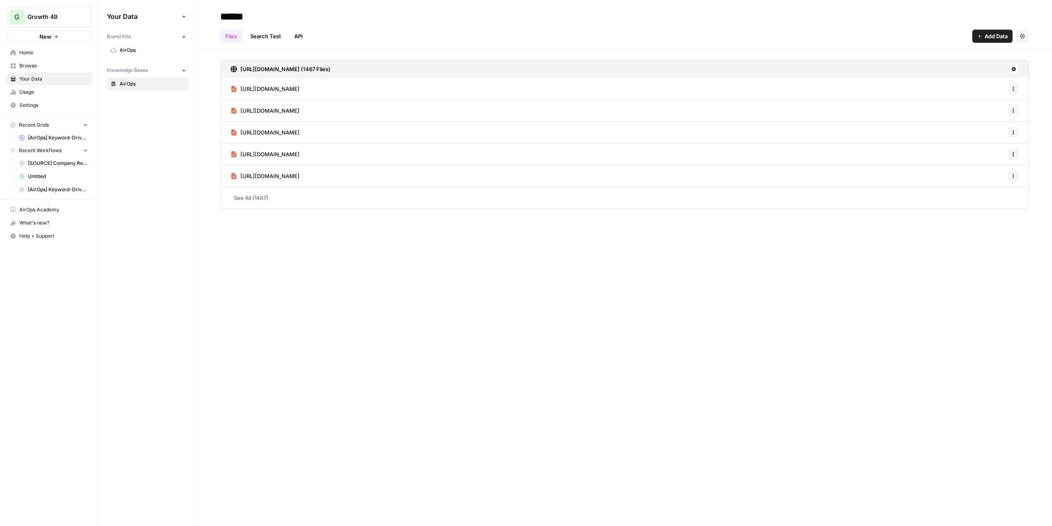
click at [255, 194] on link "See All (1467)" at bounding box center [624, 197] width 809 height 21
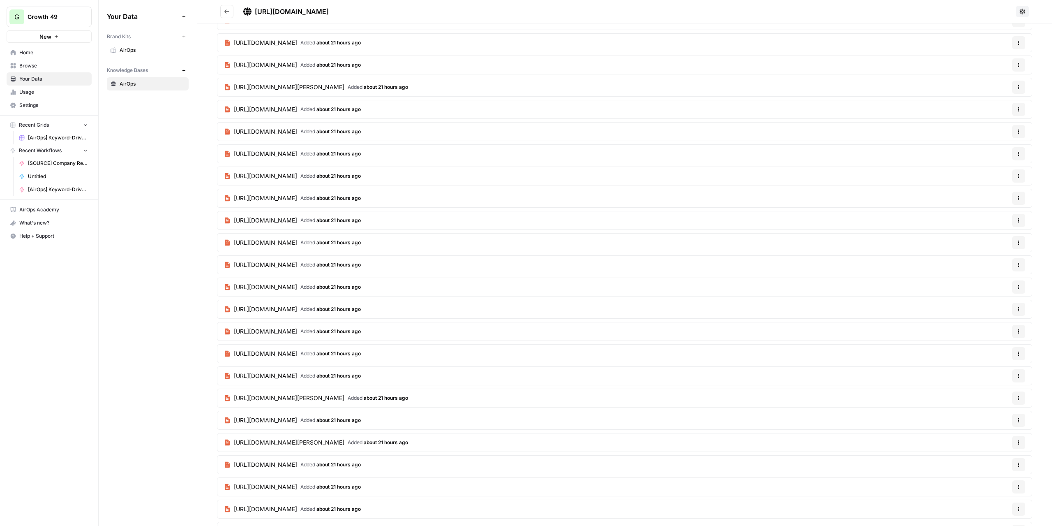
scroll to position [1640, 0]
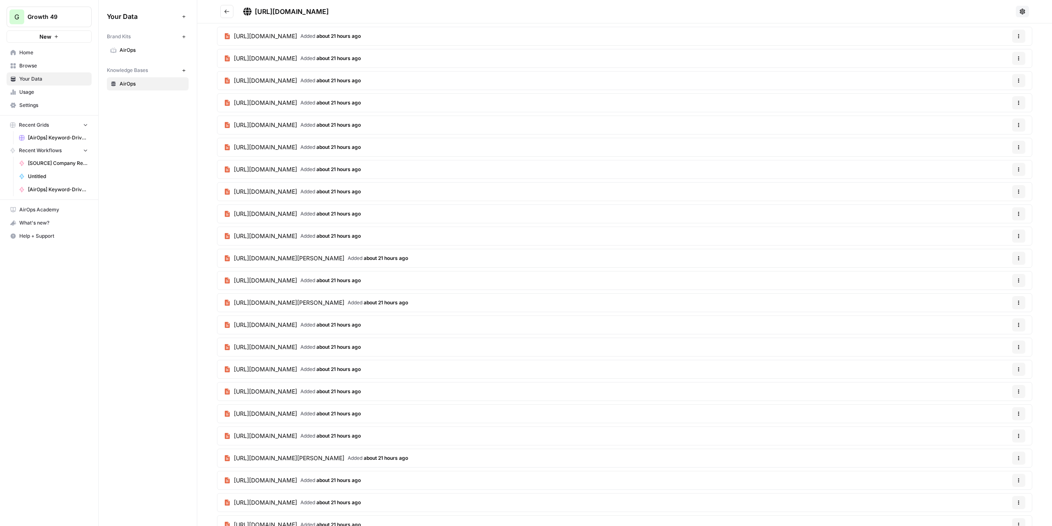
click at [228, 15] on button "Go back" at bounding box center [226, 11] width 13 height 13
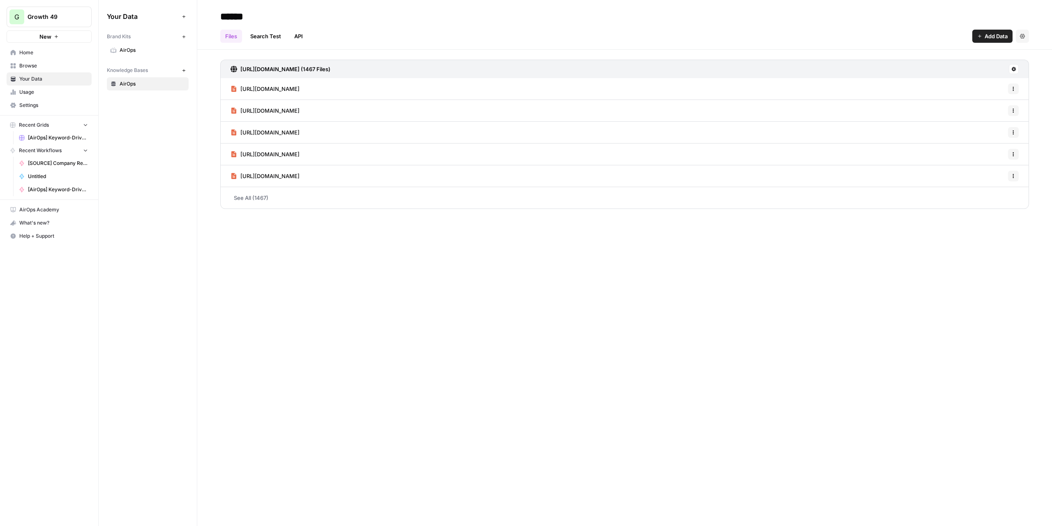
click at [252, 38] on link "Search Test" at bounding box center [265, 36] width 41 height 13
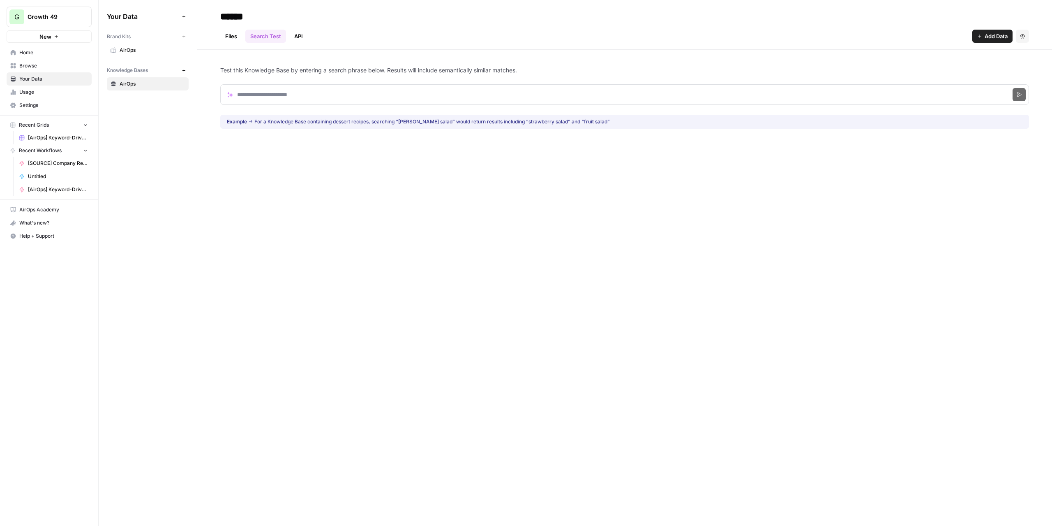
click at [227, 39] on link "Files" at bounding box center [231, 36] width 22 height 13
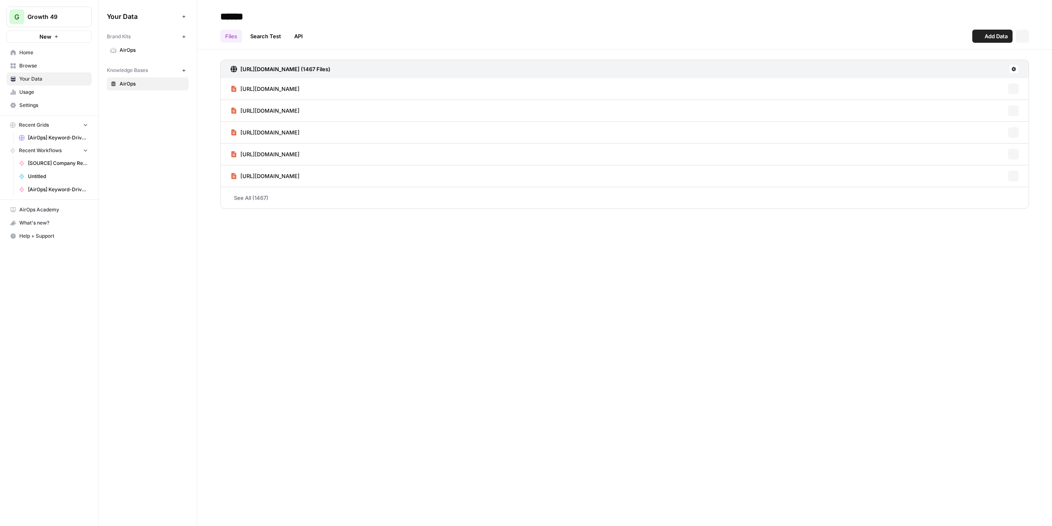
click at [148, 49] on span "AirOps" at bounding box center [152, 49] width 65 height 7
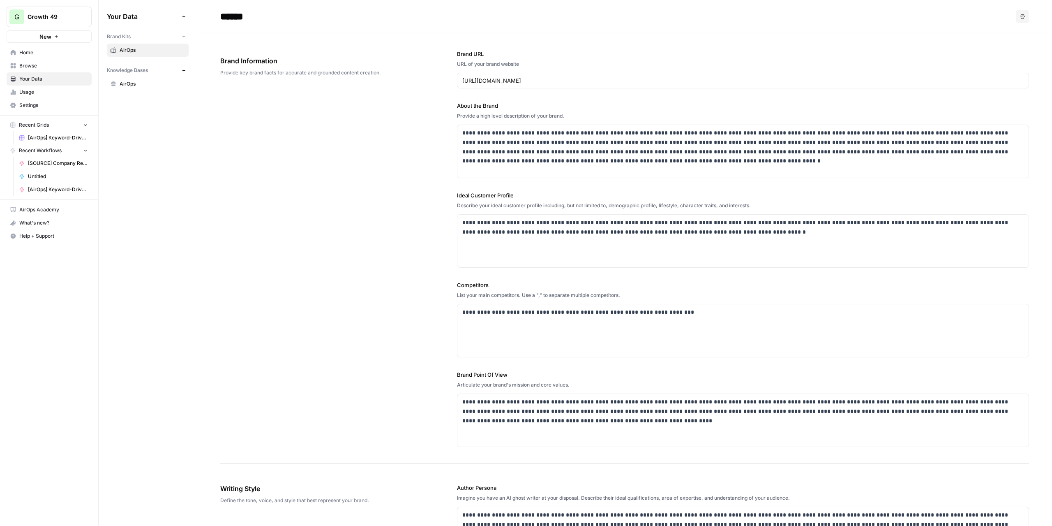
click at [52, 51] on span "Home" at bounding box center [53, 52] width 69 height 7
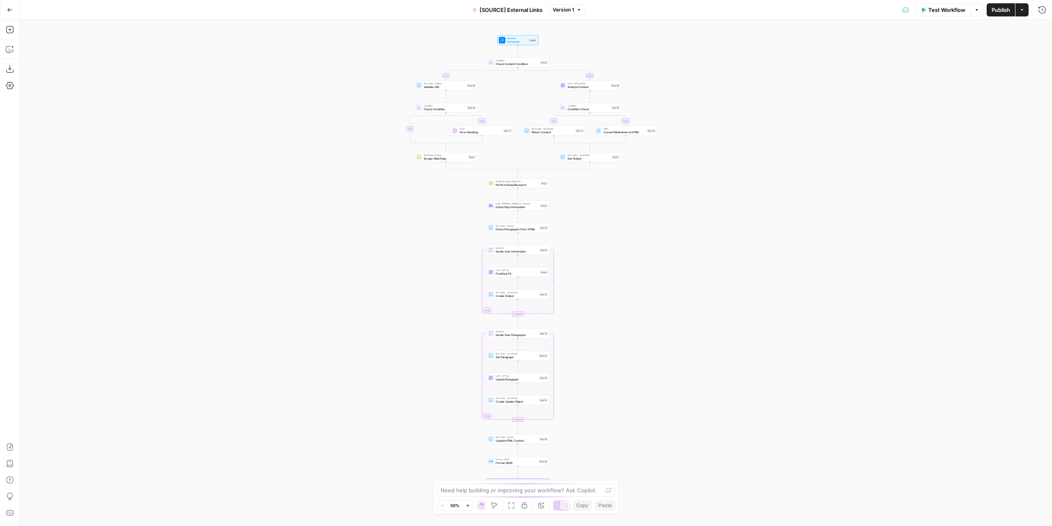
click at [568, 357] on div "true false true false true false Workflow Set Inputs Inputs Condition Check Con…" at bounding box center [536, 273] width 1033 height 506
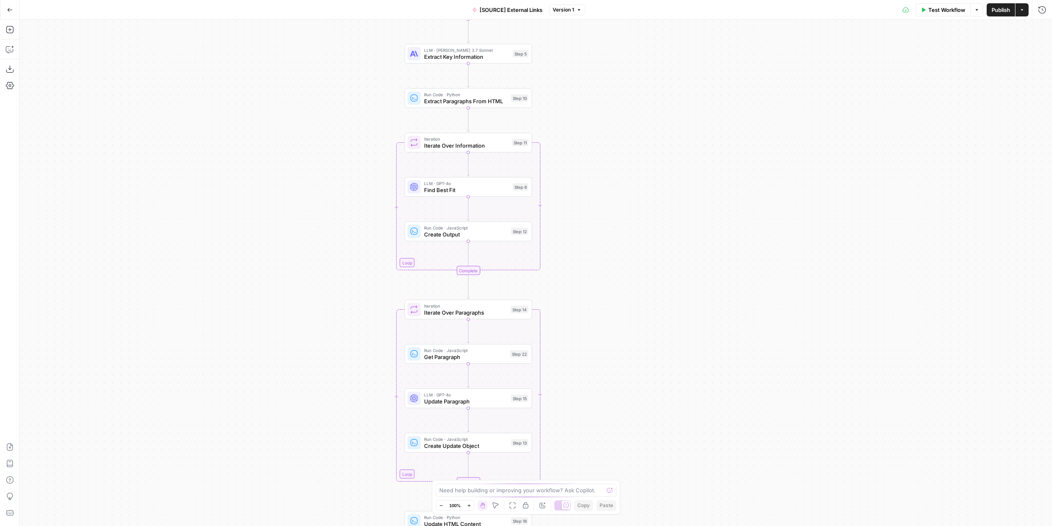
drag, startPoint x: 570, startPoint y: 377, endPoint x: 569, endPoint y: 242, distance: 135.3
click at [569, 247] on div "true false true false true false Workflow Set Inputs Inputs Condition Check Con…" at bounding box center [536, 273] width 1033 height 506
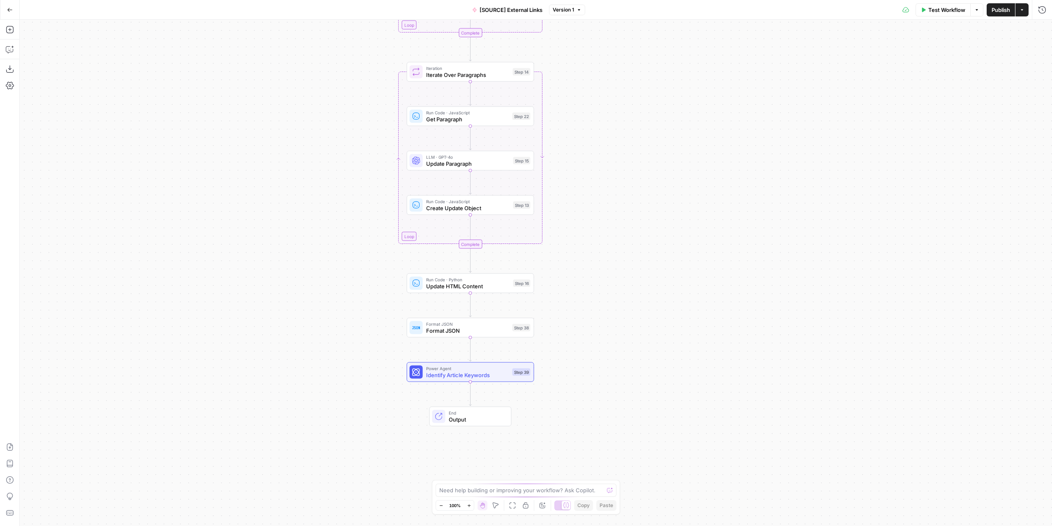
drag, startPoint x: 562, startPoint y: 395, endPoint x: 565, endPoint y: 293, distance: 102.0
click at [565, 286] on div "true false true false true false Workflow Set Inputs Inputs Condition Check Con…" at bounding box center [536, 273] width 1033 height 506
click at [488, 377] on span "Identify Article Keywords" at bounding box center [467, 374] width 83 height 8
click at [565, 14] on button "Version 1" at bounding box center [567, 10] width 36 height 11
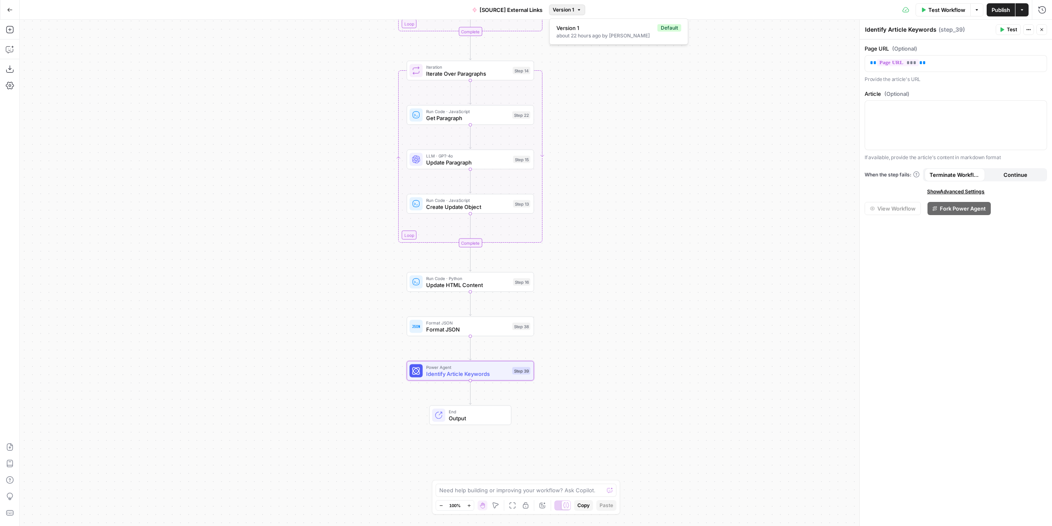
click at [640, 273] on div "false true false true false true Workflow Set Inputs Inputs Condition Check Con…" at bounding box center [536, 273] width 1033 height 506
click at [483, 356] on icon "button" at bounding box center [483, 355] width 6 height 6
click at [520, 105] on span "Delete Step" at bounding box center [504, 105] width 32 height 8
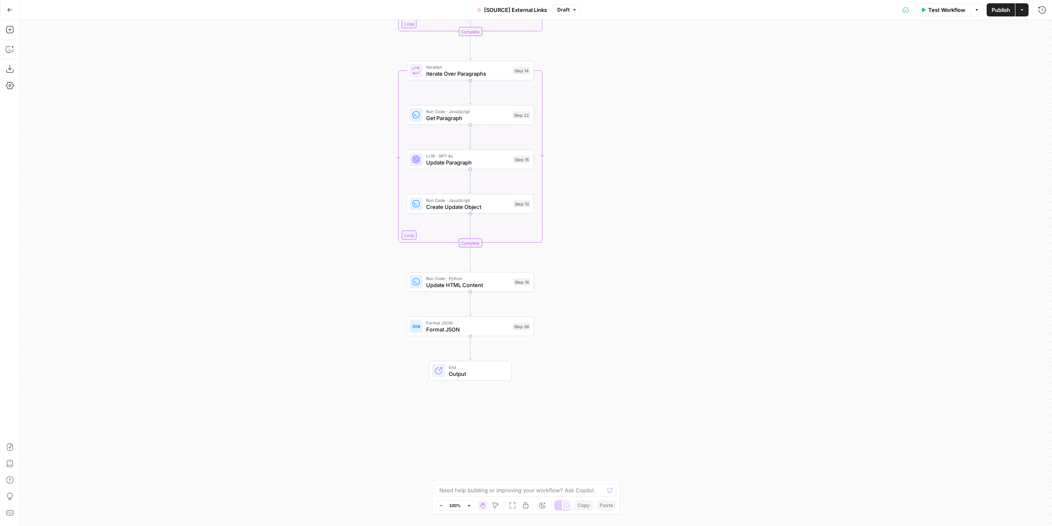
click at [997, 14] on button "Publish" at bounding box center [1001, 9] width 28 height 13
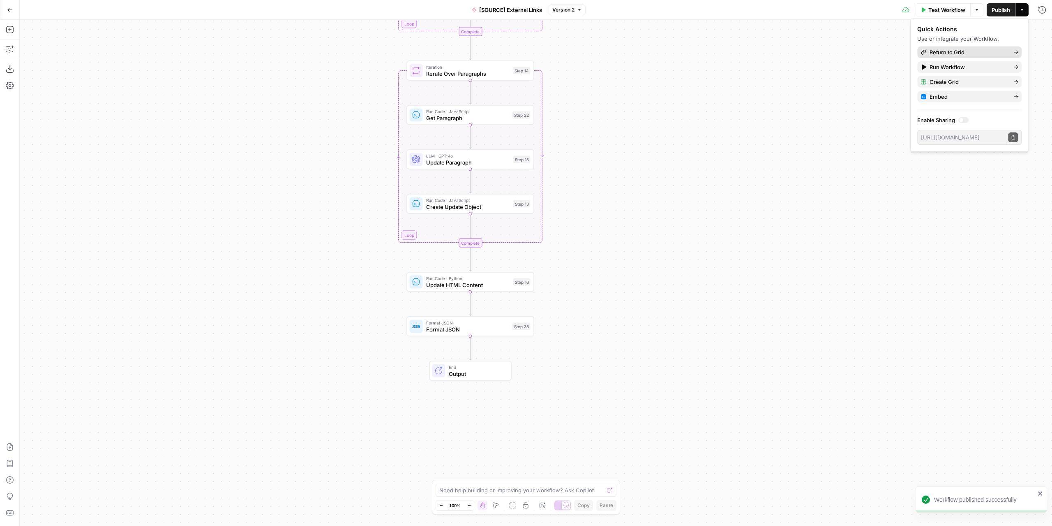
click at [952, 49] on span "Return to Grid" at bounding box center [968, 52] width 77 height 8
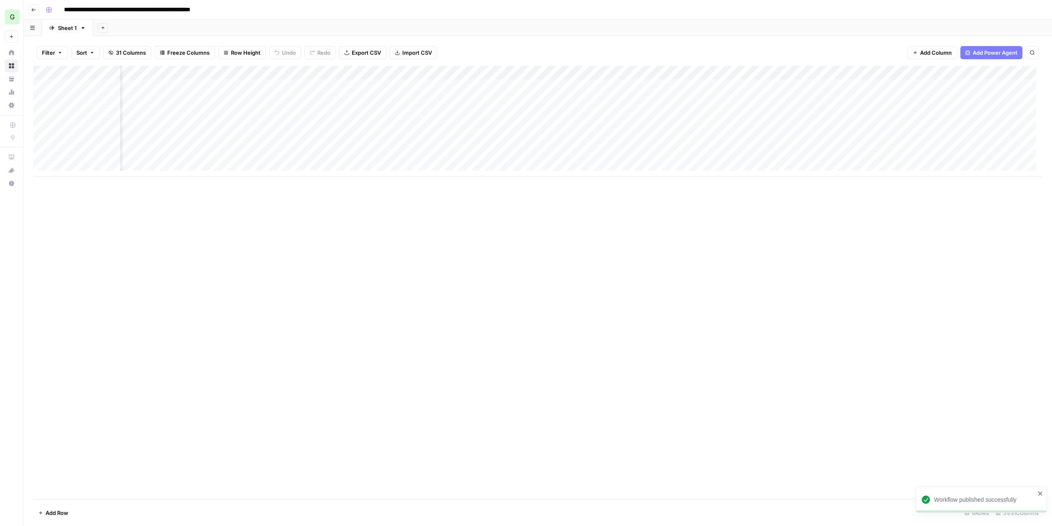
scroll to position [0, 1485]
click at [983, 85] on div "Add Column" at bounding box center [537, 121] width 1009 height 111
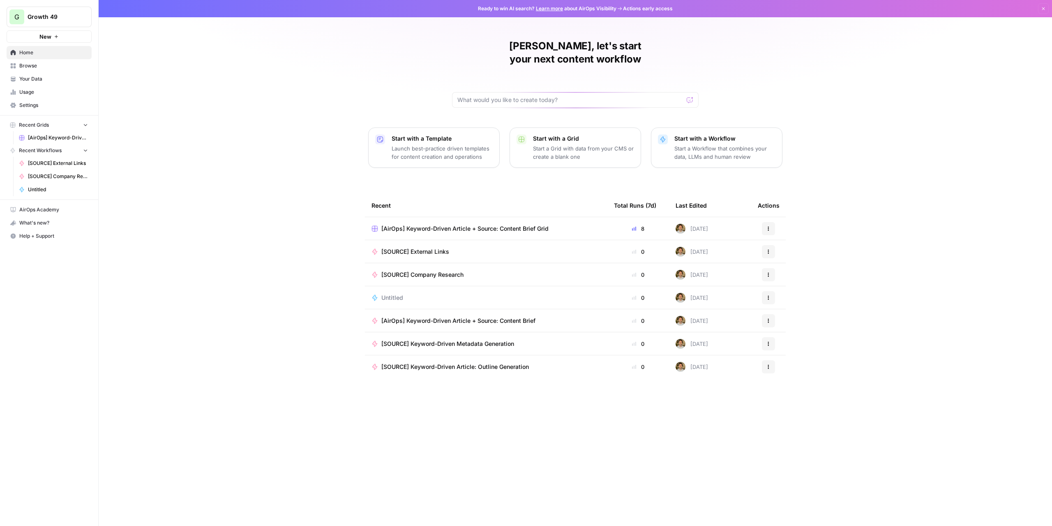
click at [466, 271] on div "[SOURCE] Company Research" at bounding box center [426, 275] width 89 height 8
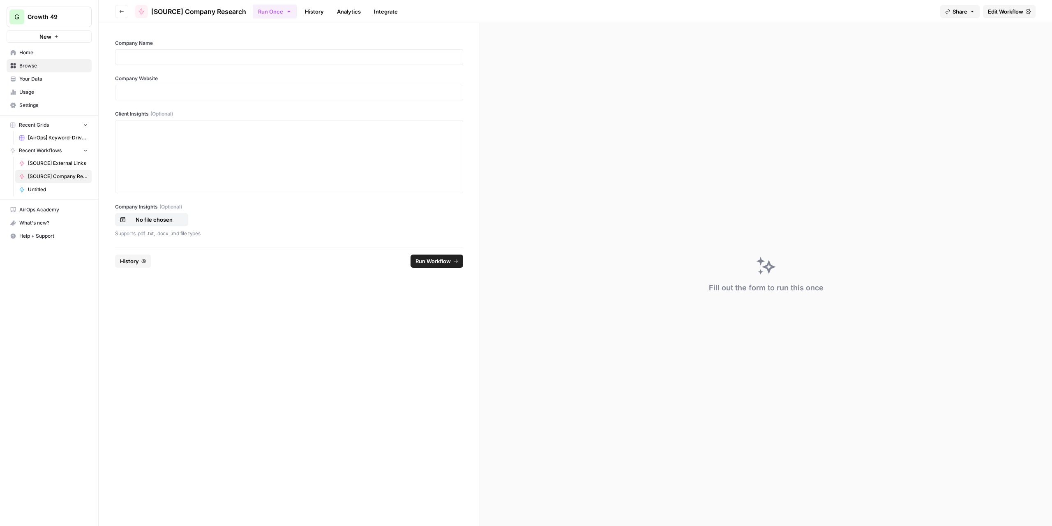
click at [996, 6] on link "Edit Workflow" at bounding box center [1009, 11] width 53 height 13
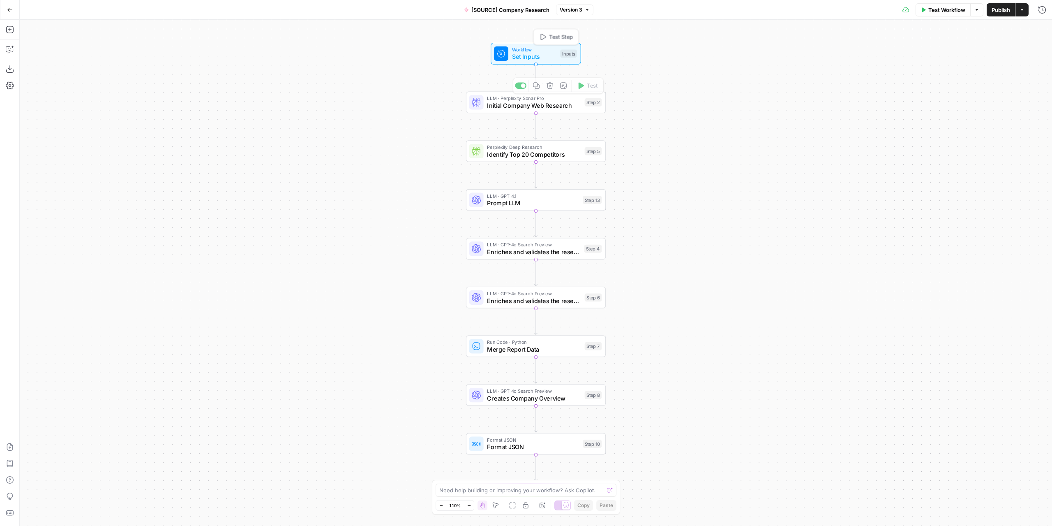
click at [549, 56] on span "Set Inputs" at bounding box center [534, 56] width 45 height 9
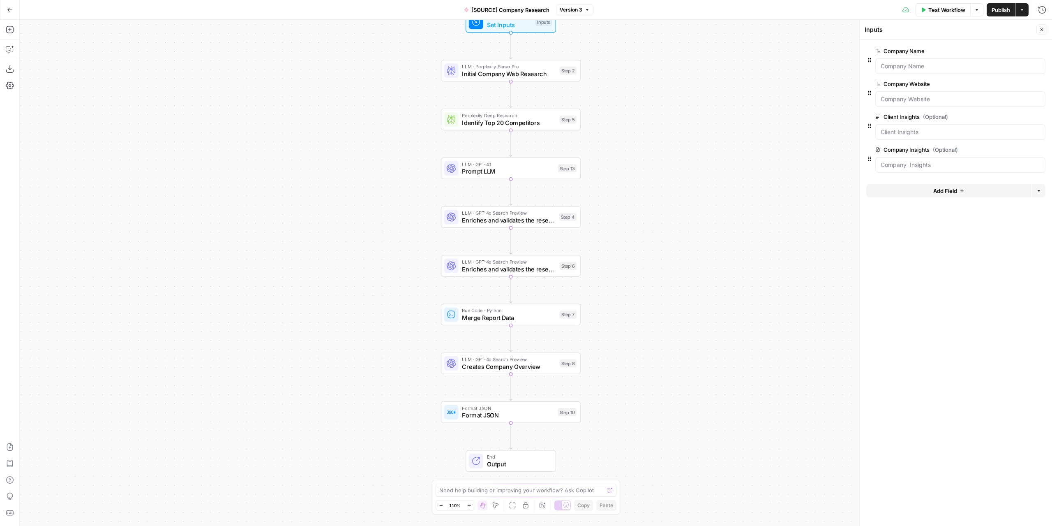
drag, startPoint x: 701, startPoint y: 297, endPoint x: 669, endPoint y: 266, distance: 44.5
click at [670, 266] on div "Workflow Set Inputs Inputs LLM · Perplexity Sonar Pro Initial Company Web Resea…" at bounding box center [536, 273] width 1033 height 506
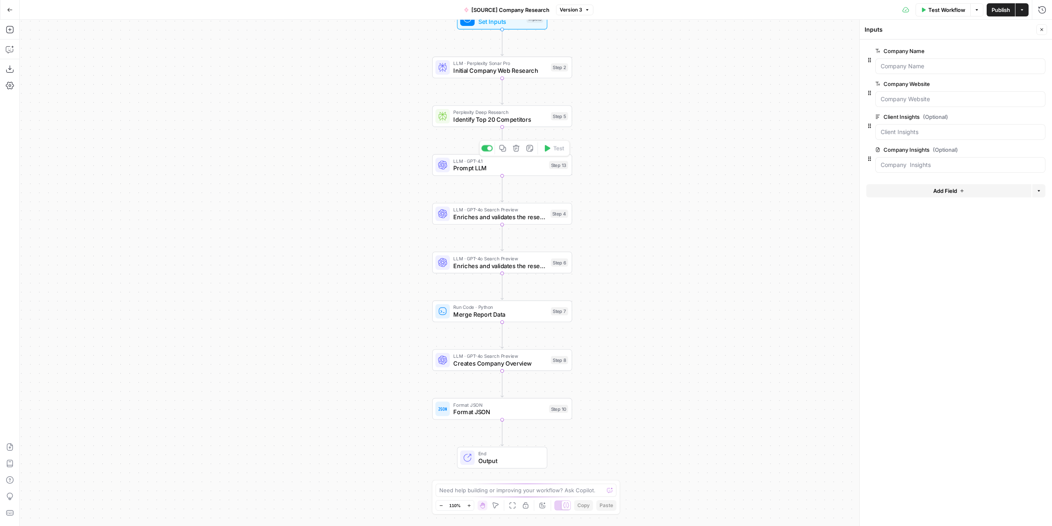
click at [532, 172] on div "LLM · GPT-4.1 Prompt LLM Step 13 Copy step Delete step Add Note Test" at bounding box center [502, 165] width 140 height 22
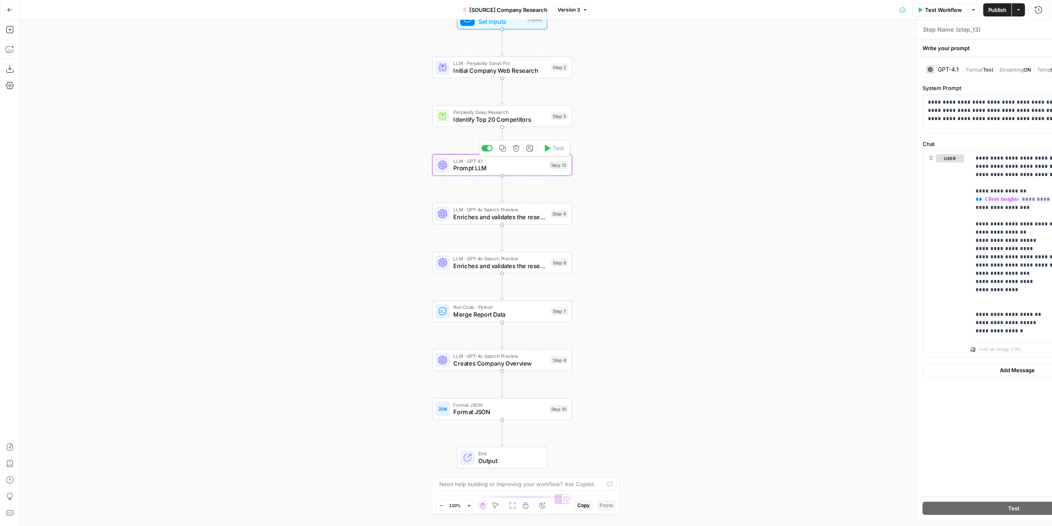
type textarea "Prompt LLM"
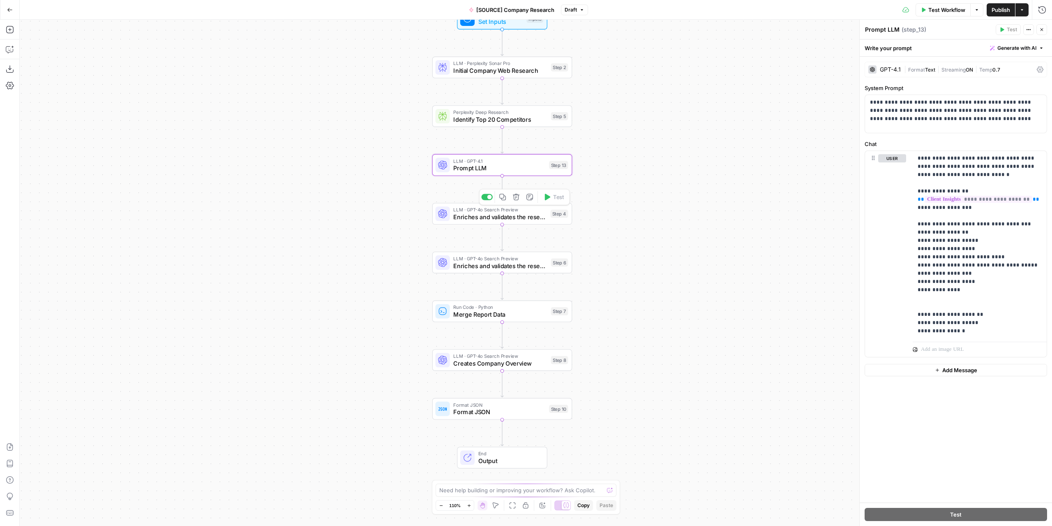
click at [531, 221] on span "Enriches and validates the research 1" at bounding box center [499, 216] width 93 height 9
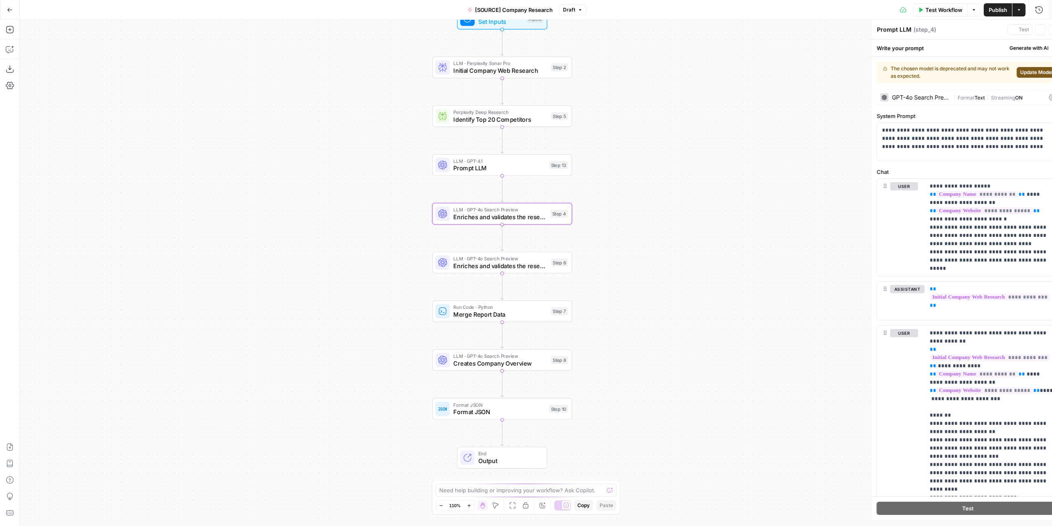
type textarea "Enriches and validates the research 1"
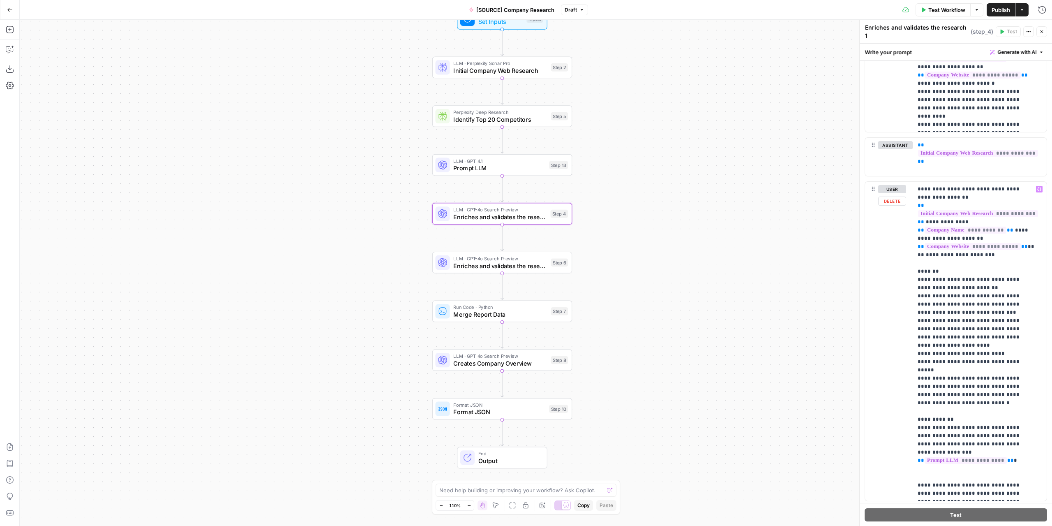
scroll to position [156, 0]
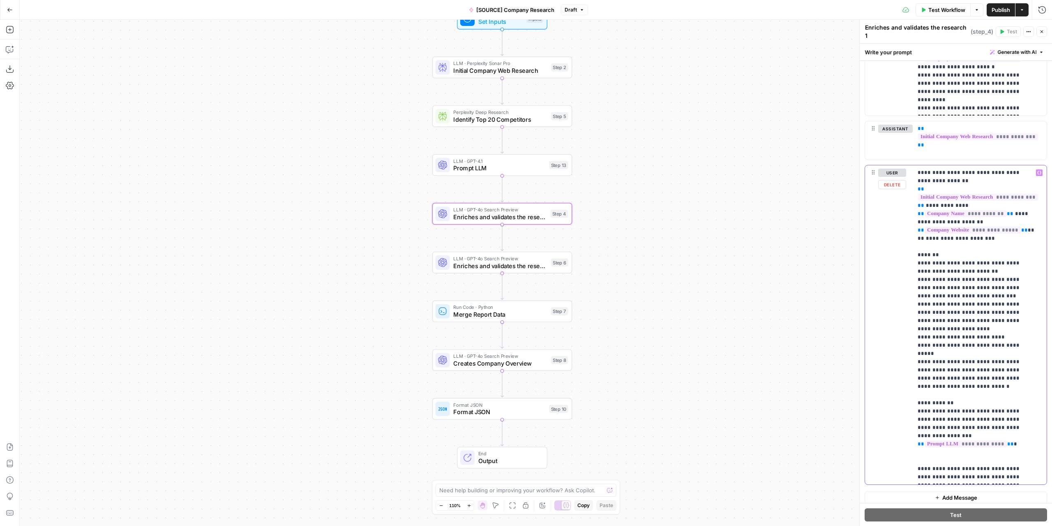
click at [1009, 422] on p "**********" at bounding box center [977, 325] width 118 height 312
